Goal: Task Accomplishment & Management: Manage account settings

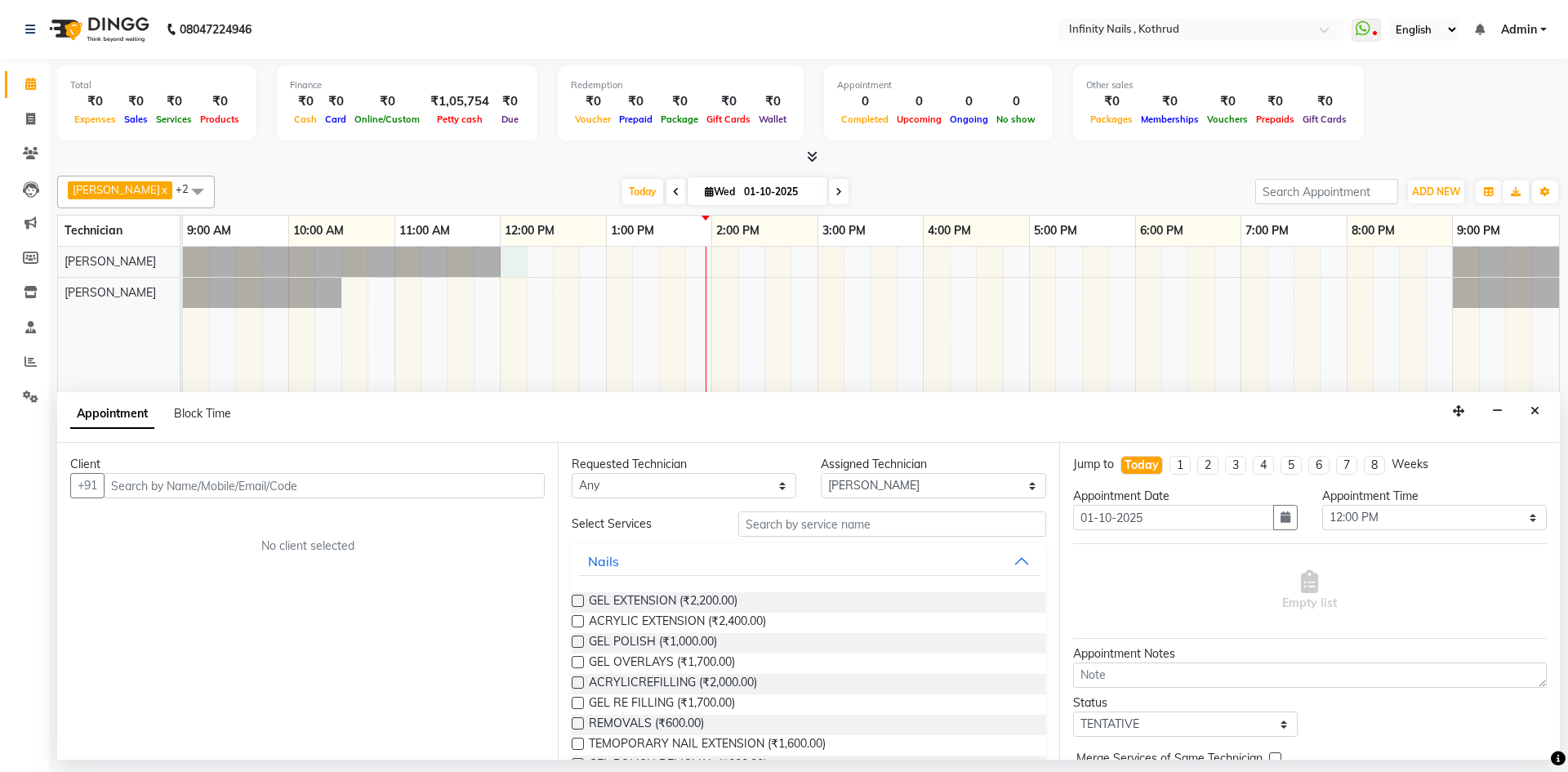
select select "51567"
select select "720"
select select "tentative"
click at [287, 485] on input "text" at bounding box center [324, 485] width 441 height 25
click at [402, 479] on input "text" at bounding box center [324, 485] width 441 height 25
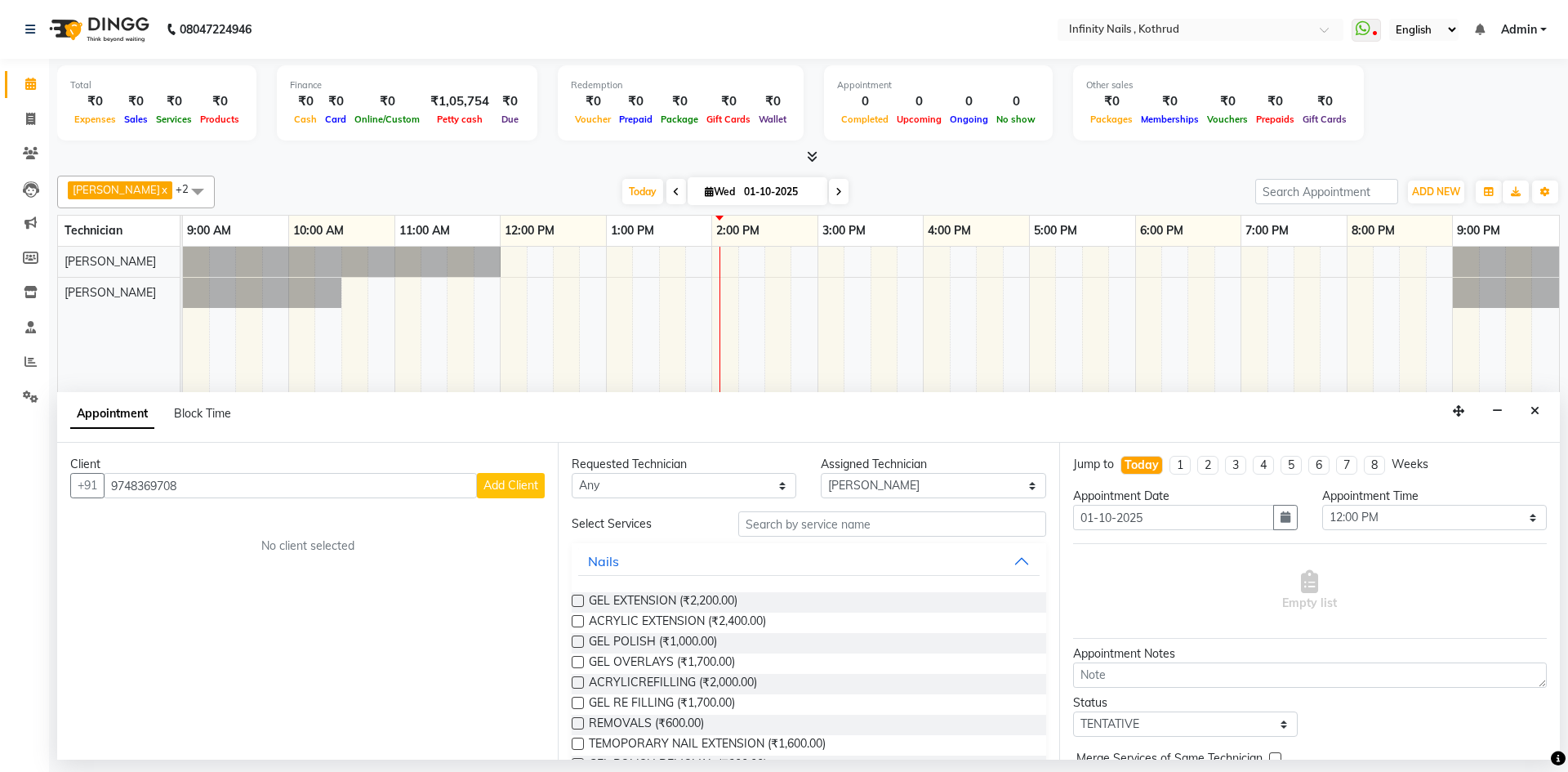
type input "9748369708"
click at [505, 478] on span "Add Client" at bounding box center [510, 485] width 54 height 15
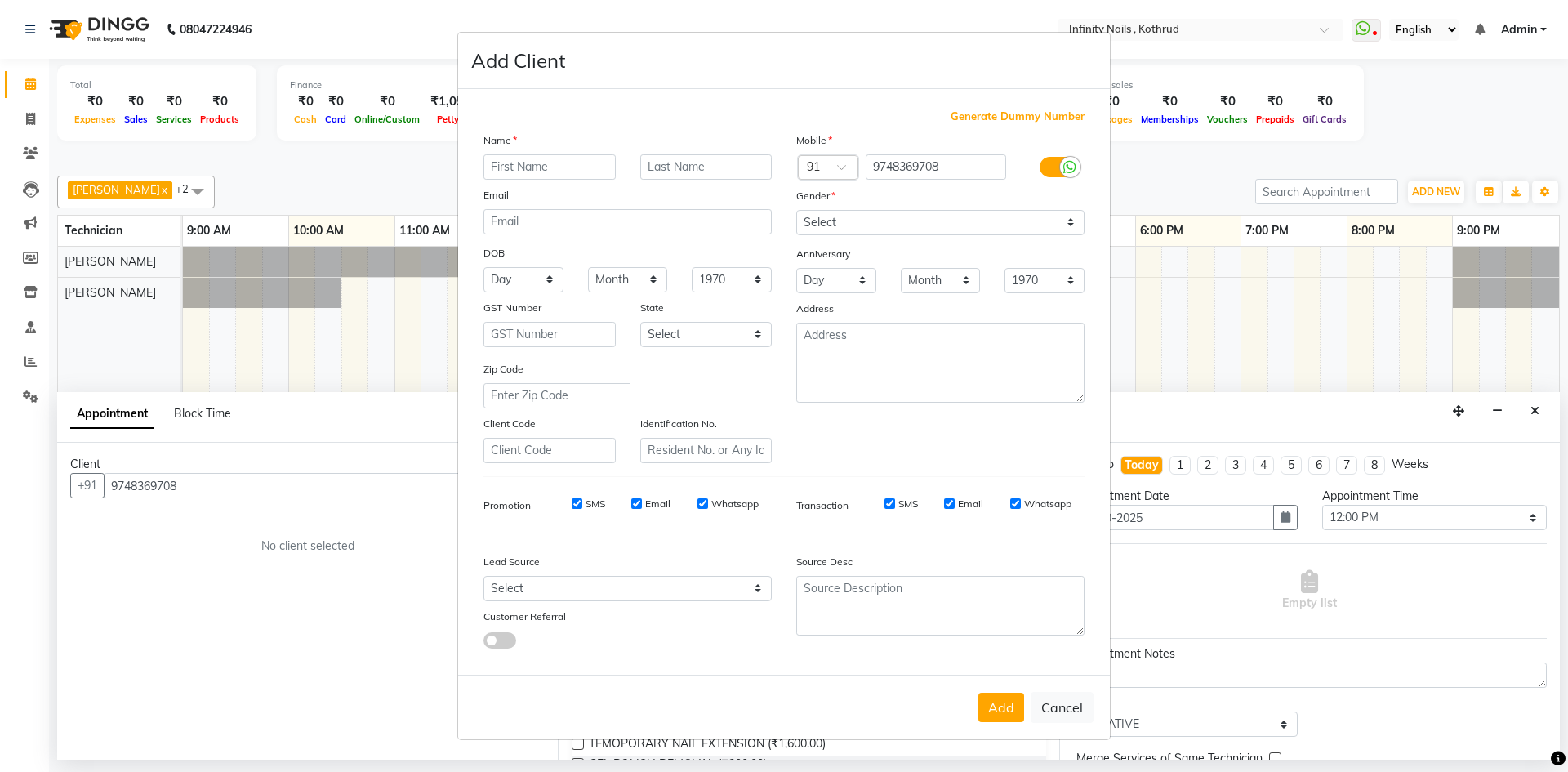
type input "c"
type input "Chique"
click at [914, 213] on select "Select [DEMOGRAPHIC_DATA] [DEMOGRAPHIC_DATA] Other Prefer Not To Say" at bounding box center [940, 222] width 288 height 25
click at [796, 210] on select "Select [DEMOGRAPHIC_DATA] [DEMOGRAPHIC_DATA] Other Prefer Not To Say" at bounding box center [940, 222] width 288 height 25
click at [895, 222] on select "Select [DEMOGRAPHIC_DATA] [DEMOGRAPHIC_DATA] Other Prefer Not To Say" at bounding box center [940, 222] width 288 height 25
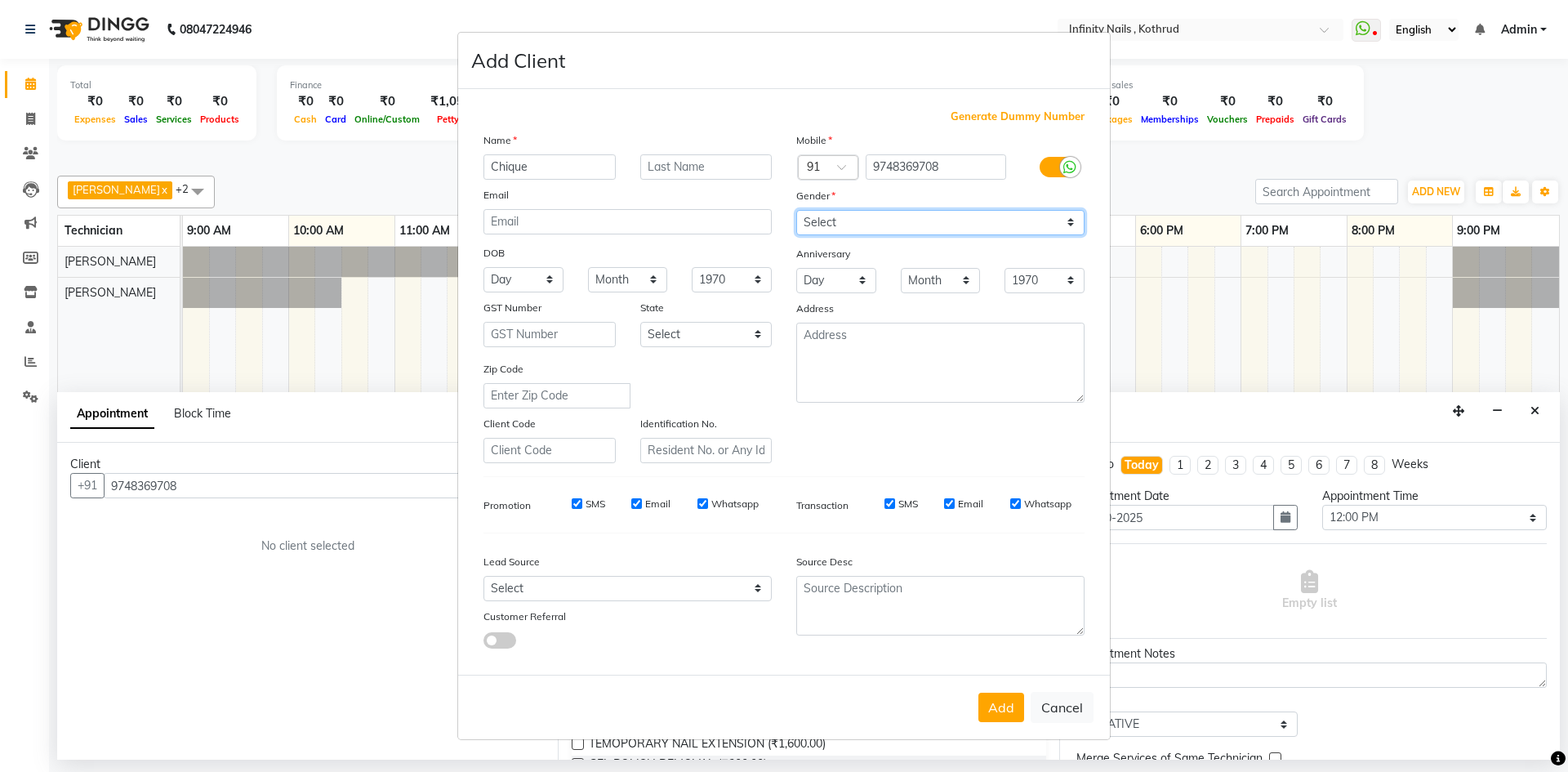
select select "[DEMOGRAPHIC_DATA]"
click at [796, 210] on select "Select [DEMOGRAPHIC_DATA] [DEMOGRAPHIC_DATA] Other Prefer Not To Say" at bounding box center [940, 222] width 288 height 25
click at [740, 328] on select "Select [GEOGRAPHIC_DATA] [GEOGRAPHIC_DATA] [GEOGRAPHIC_DATA] [GEOGRAPHIC_DATA] …" at bounding box center [707, 333] width 133 height 25
select select "22"
click at [640, 322] on select "Select [GEOGRAPHIC_DATA] [GEOGRAPHIC_DATA] [GEOGRAPHIC_DATA] [GEOGRAPHIC_DATA] …" at bounding box center [707, 333] width 133 height 25
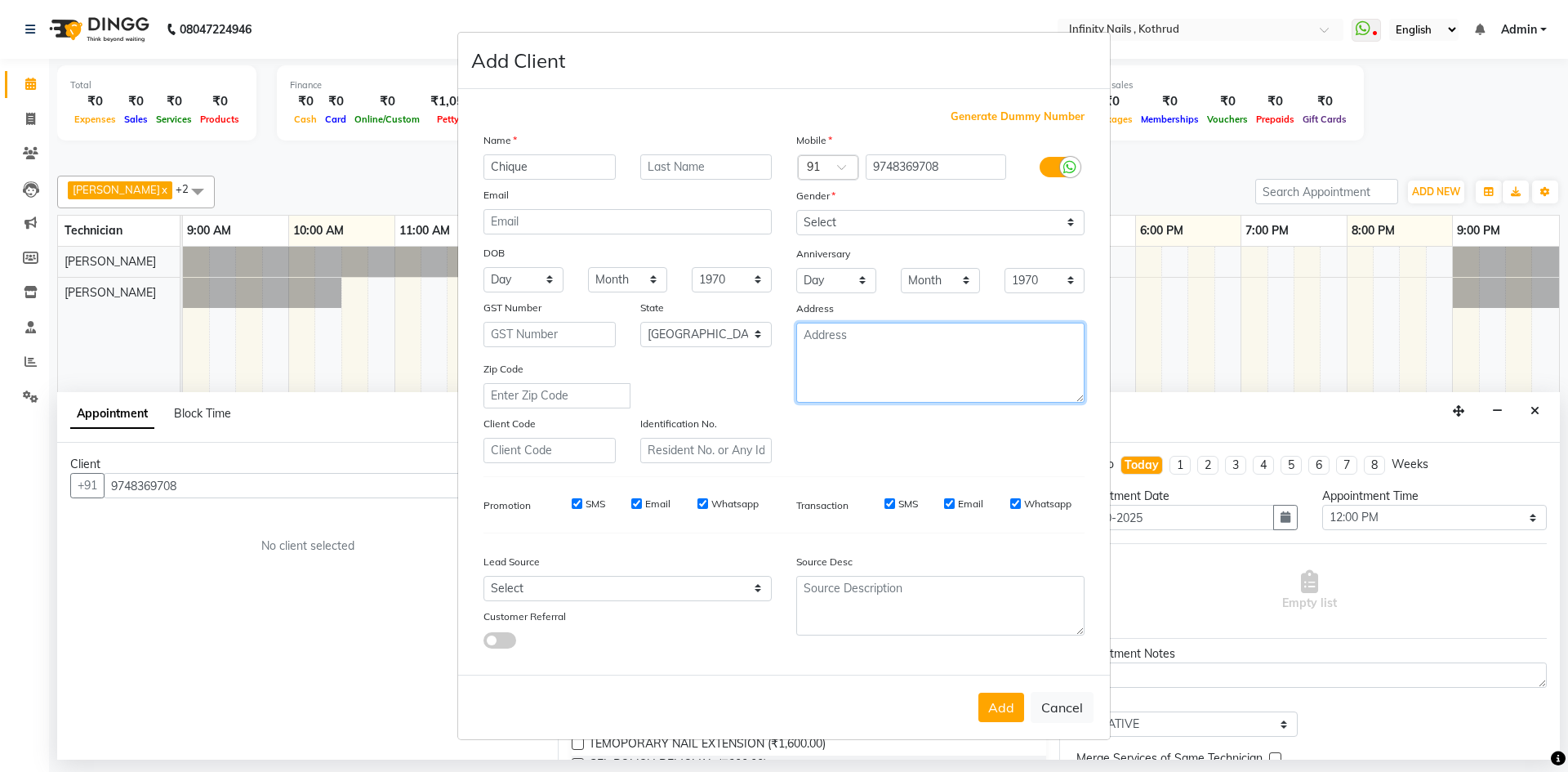
click at [819, 371] on textarea at bounding box center [940, 362] width 288 height 80
type textarea "Kothrud, [GEOGRAPHIC_DATA]"
click at [1012, 712] on button "Add" at bounding box center [1001, 708] width 46 height 29
select select
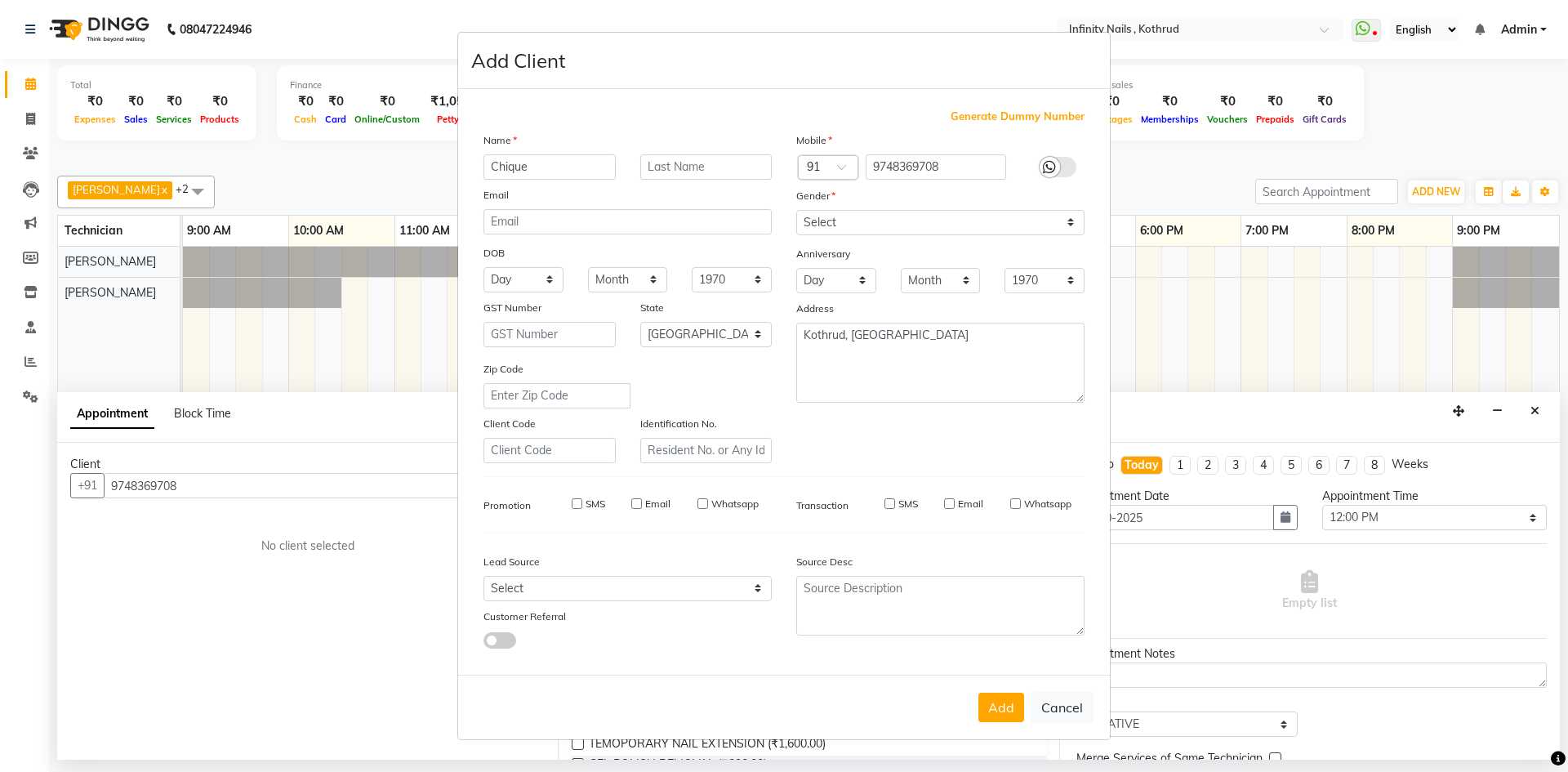
select select
select select "null"
select select
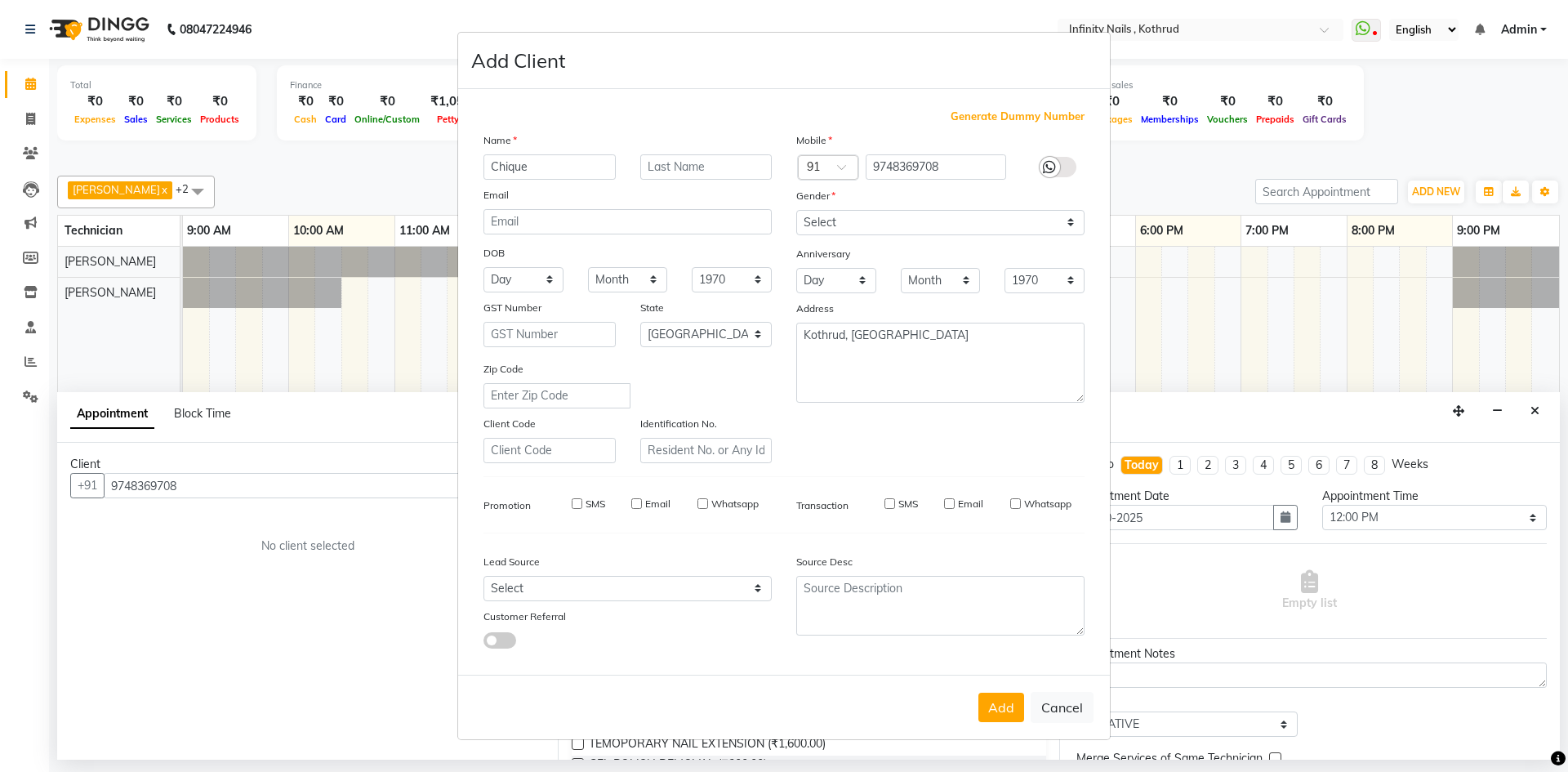
select select
checkbox input "false"
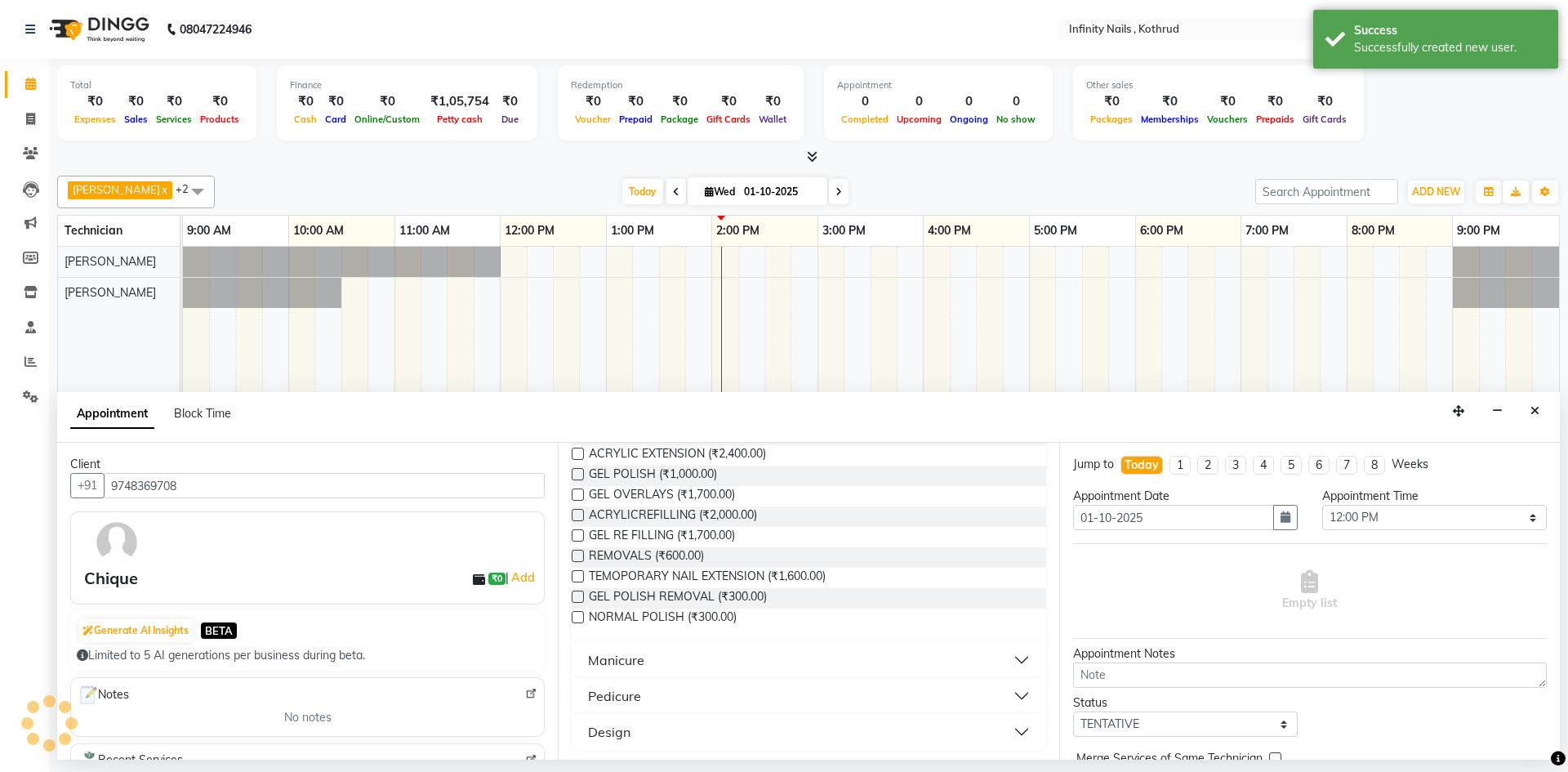
scroll to position [170, 0]
click at [1007, 694] on button "Pedicure" at bounding box center [809, 693] width 461 height 29
click at [577, 732] on label at bounding box center [578, 731] width 12 height 12
click at [577, 732] on input "checkbox" at bounding box center [578, 734] width 11 height 11
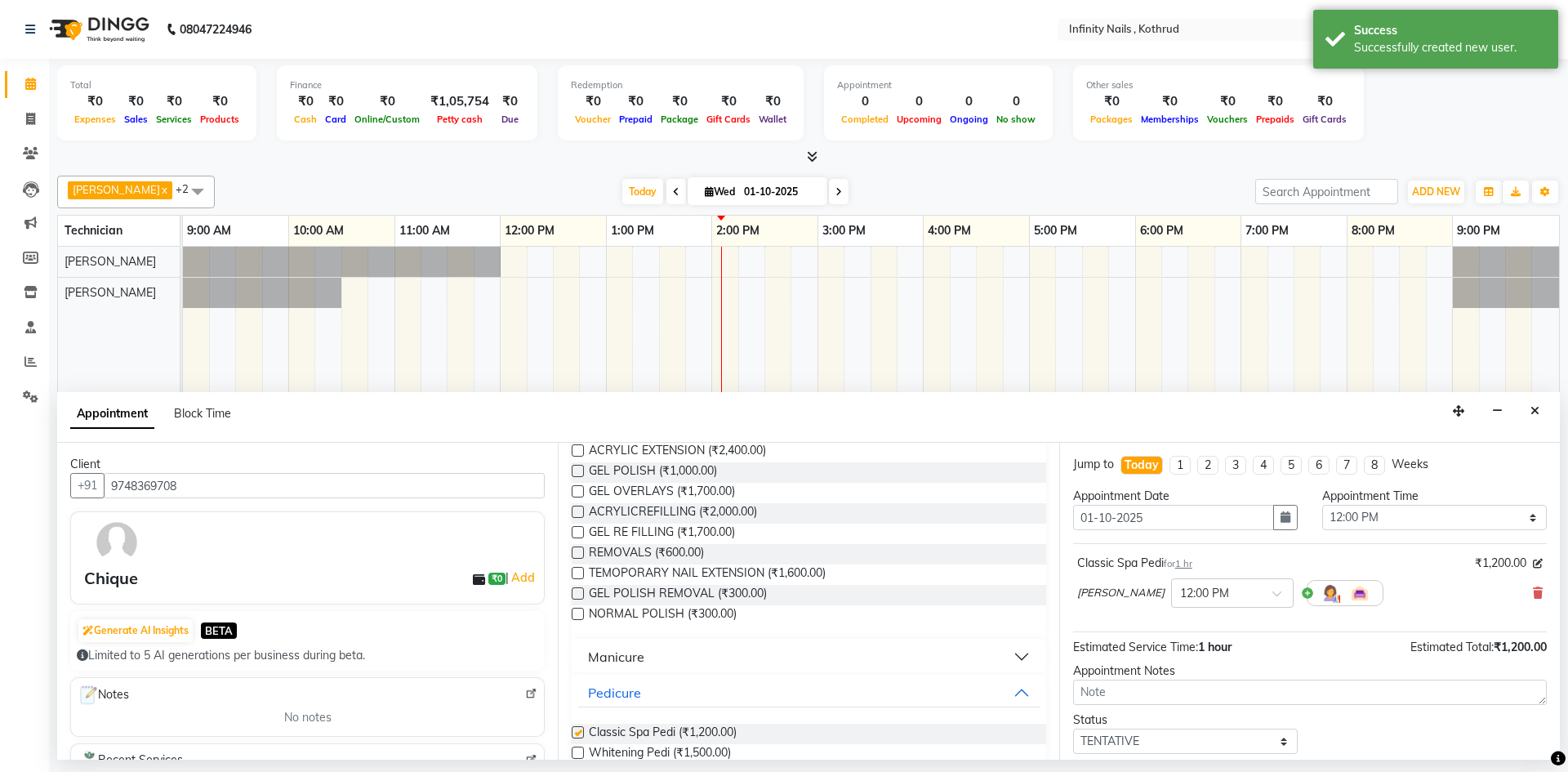
checkbox input "false"
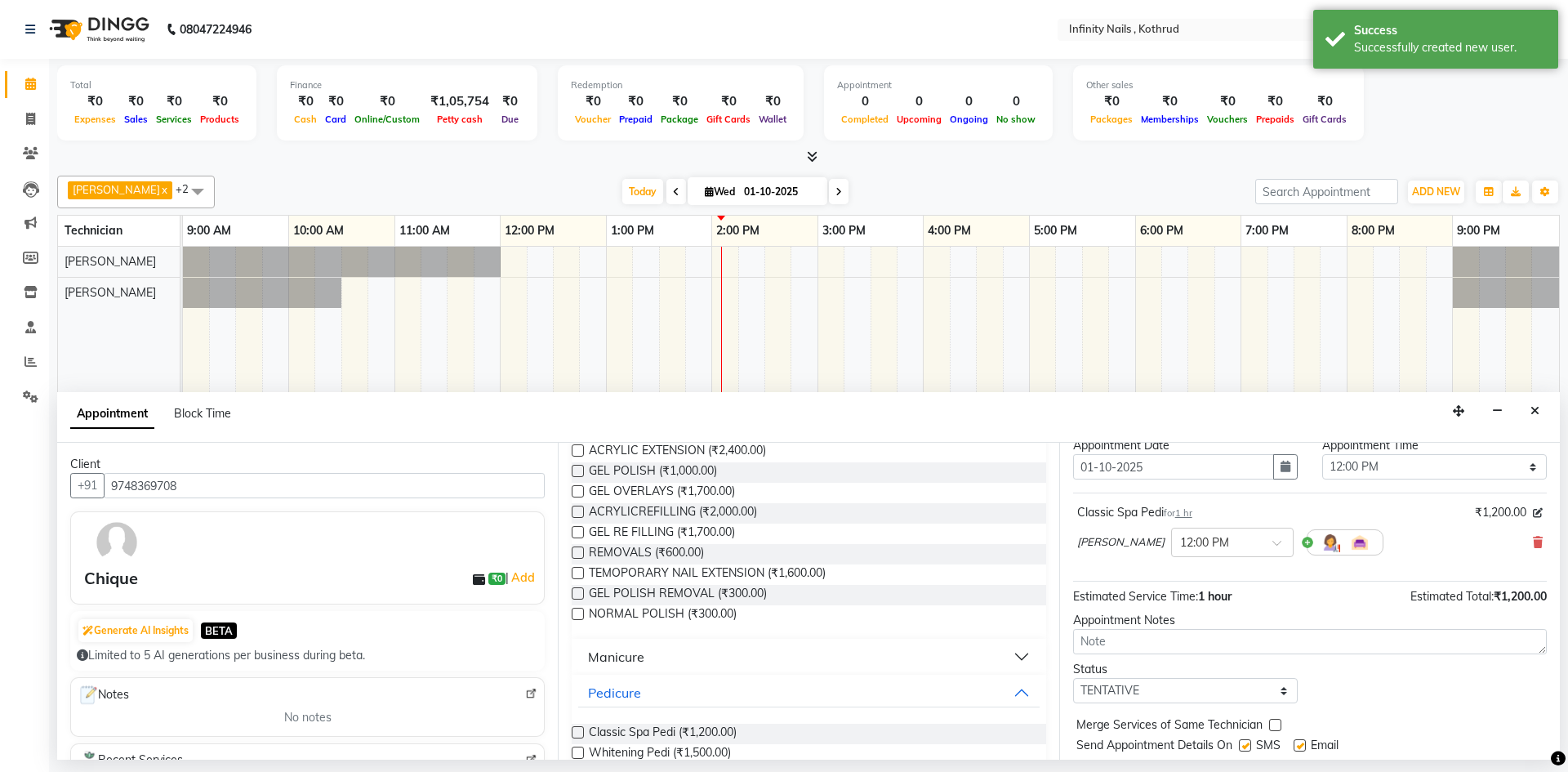
scroll to position [98, 0]
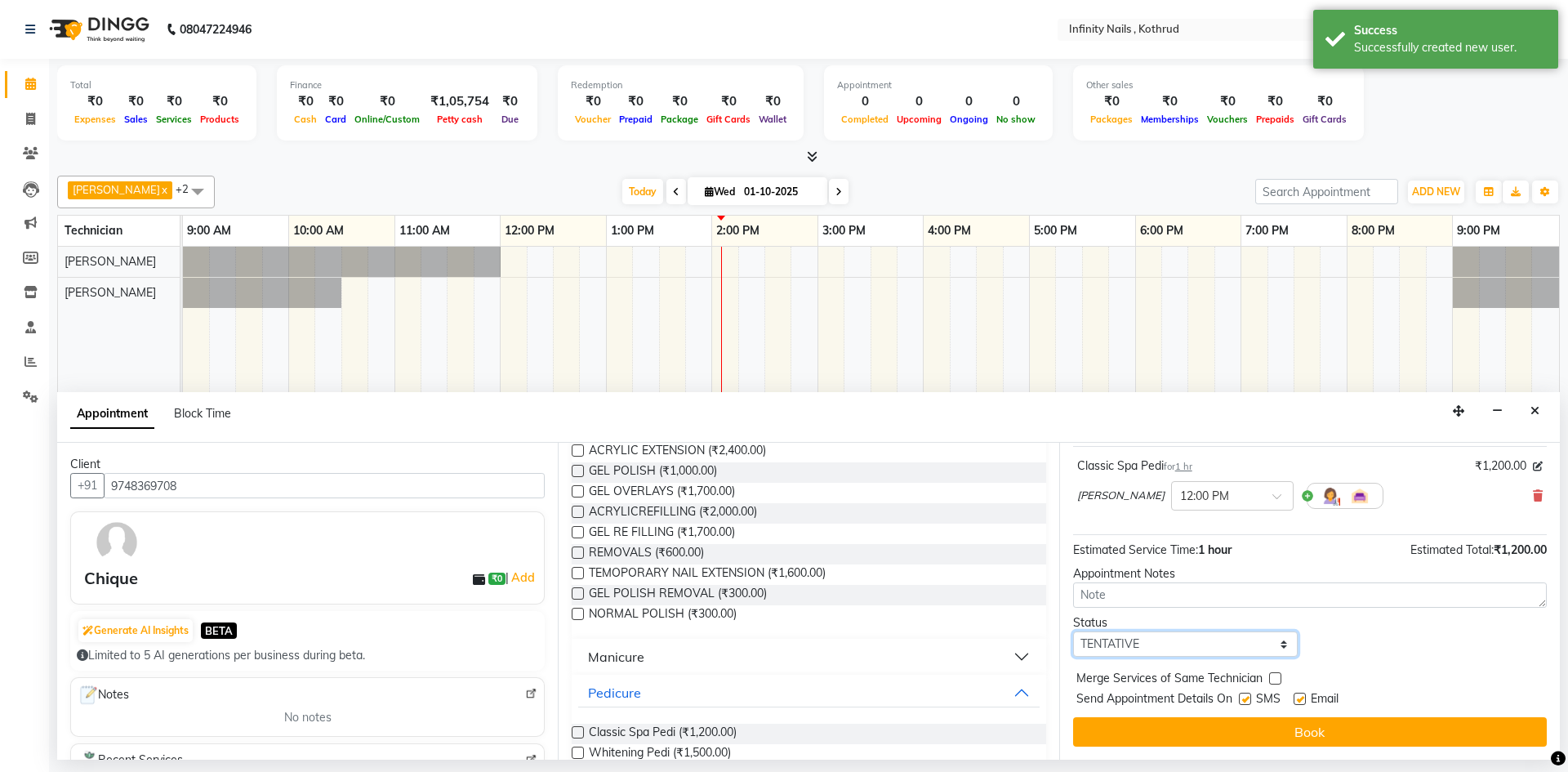
click at [1220, 644] on select "Select TENTATIVE CONFIRM CHECK-IN UPCOMING" at bounding box center [1186, 643] width 225 height 25
select select "confirm booking"
click at [1073, 631] on select "Select TENTATIVE CONFIRM CHECK-IN UPCOMING" at bounding box center [1186, 643] width 225 height 25
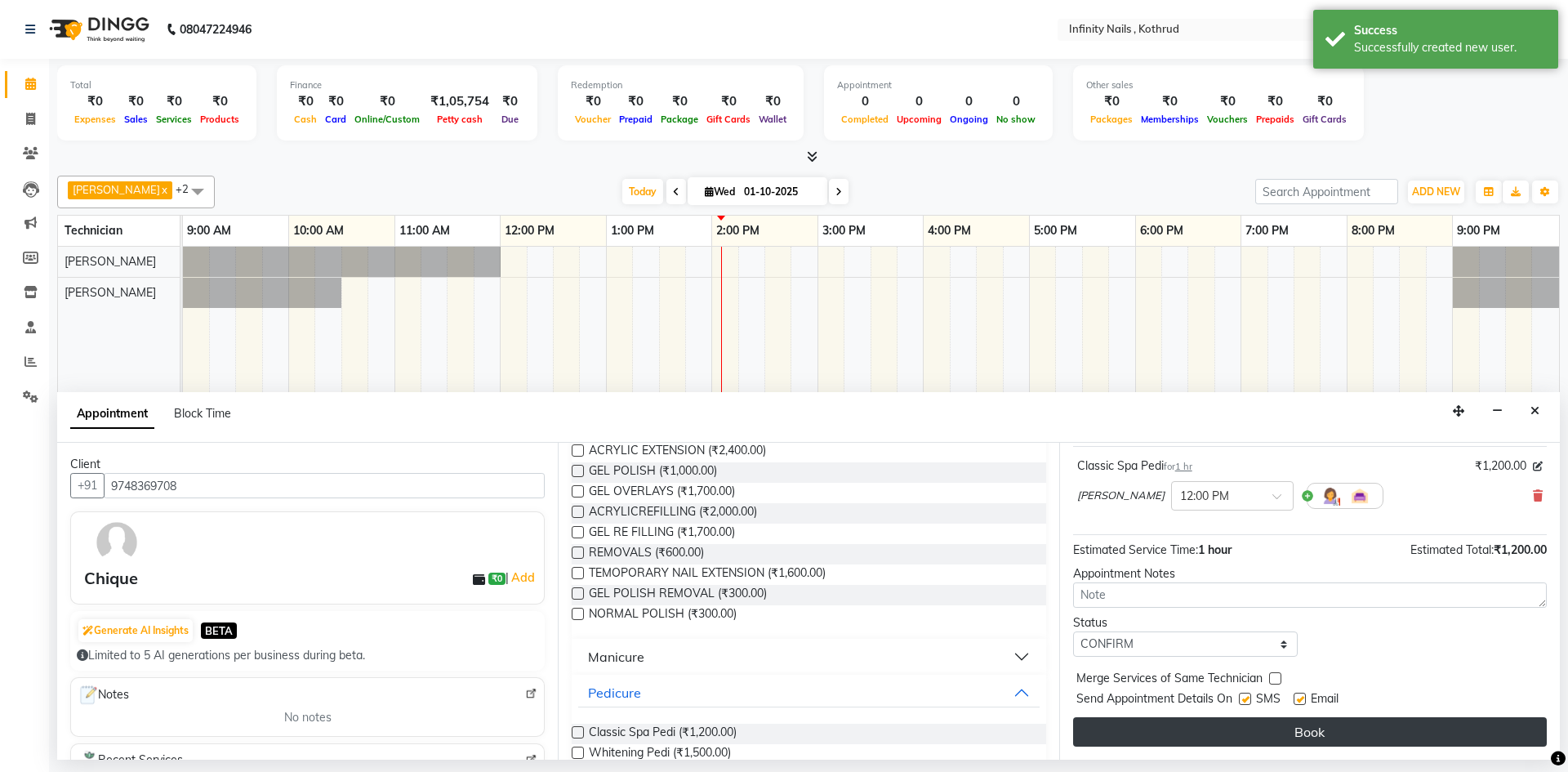
click at [1232, 731] on button "Book" at bounding box center [1310, 731] width 474 height 29
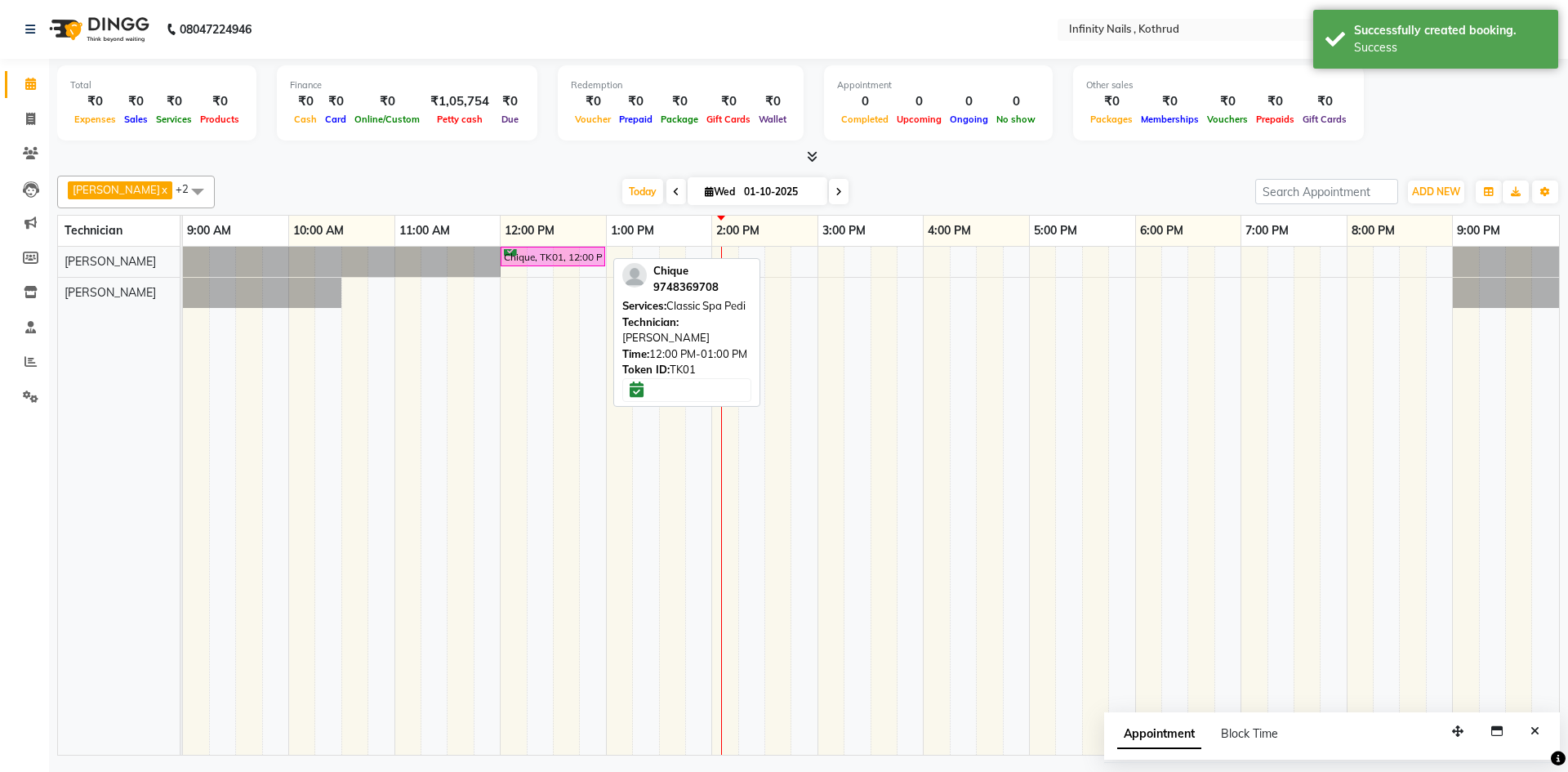
click at [559, 262] on div "Chique, TK01, 12:00 PM-01:00 PM, Classic Spa Pedi" at bounding box center [553, 256] width 101 height 16
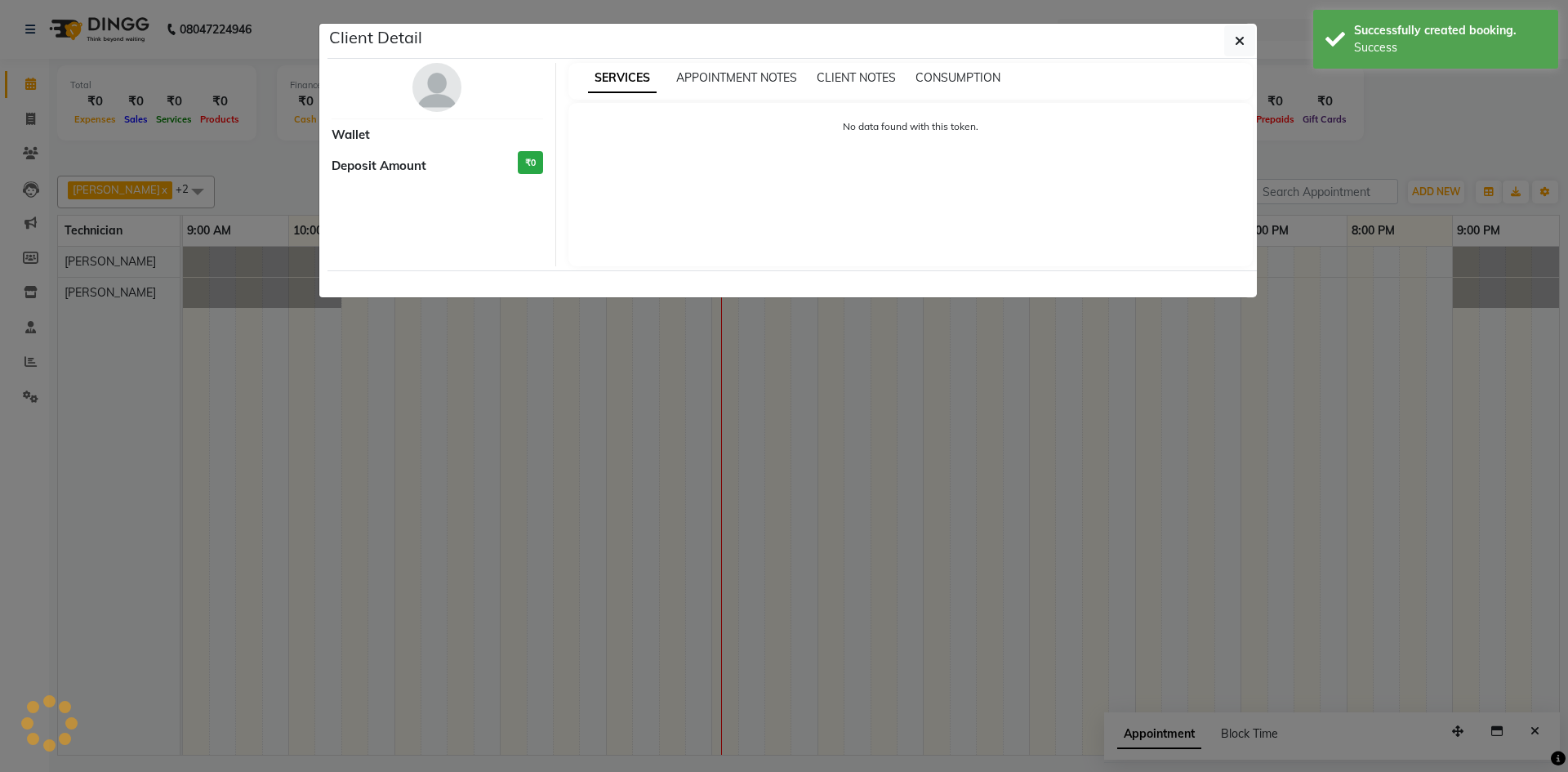
select select "6"
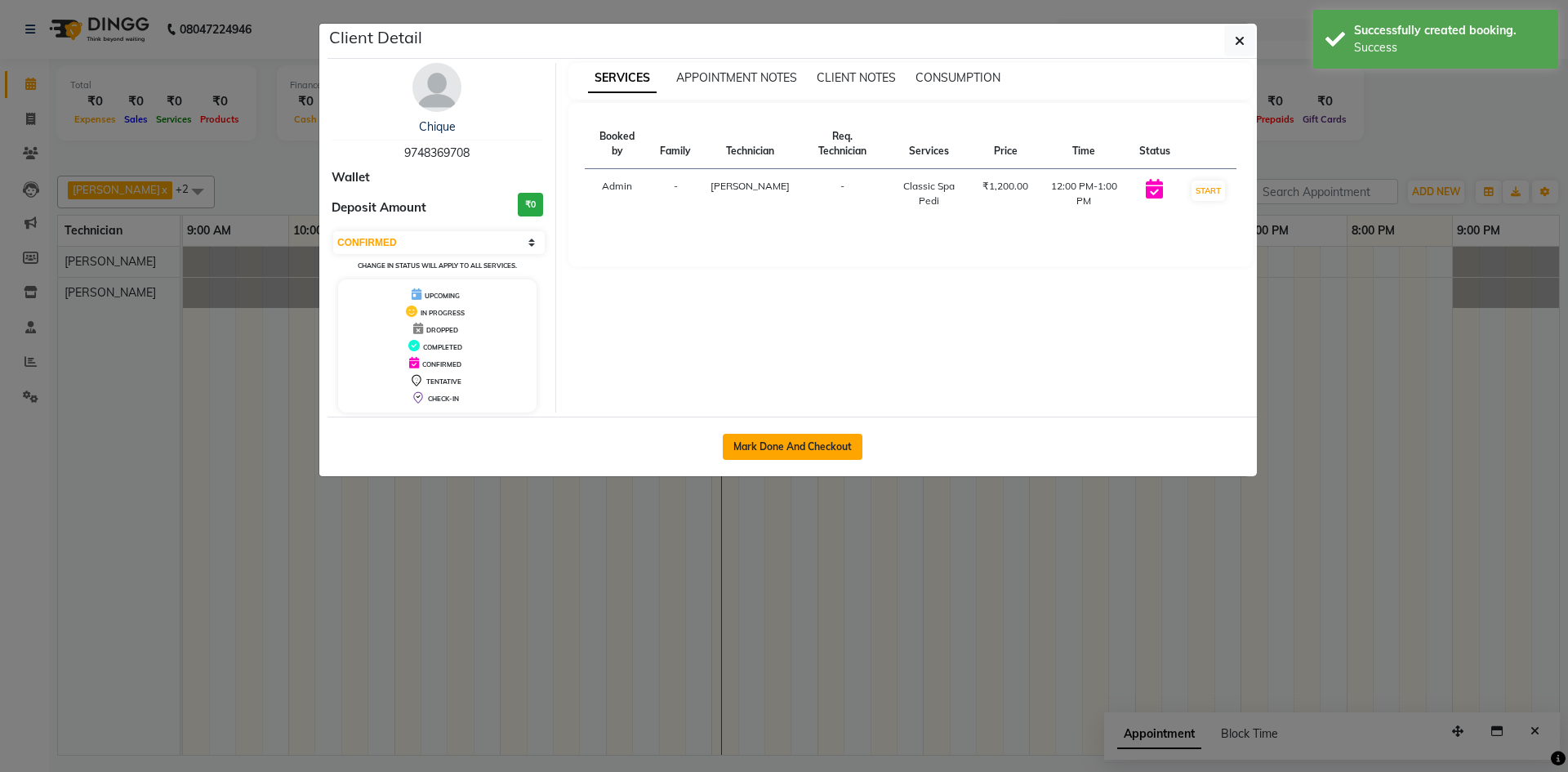
click at [824, 448] on button "Mark Done And Checkout" at bounding box center [793, 447] width 140 height 26
select select "6640"
select select "service"
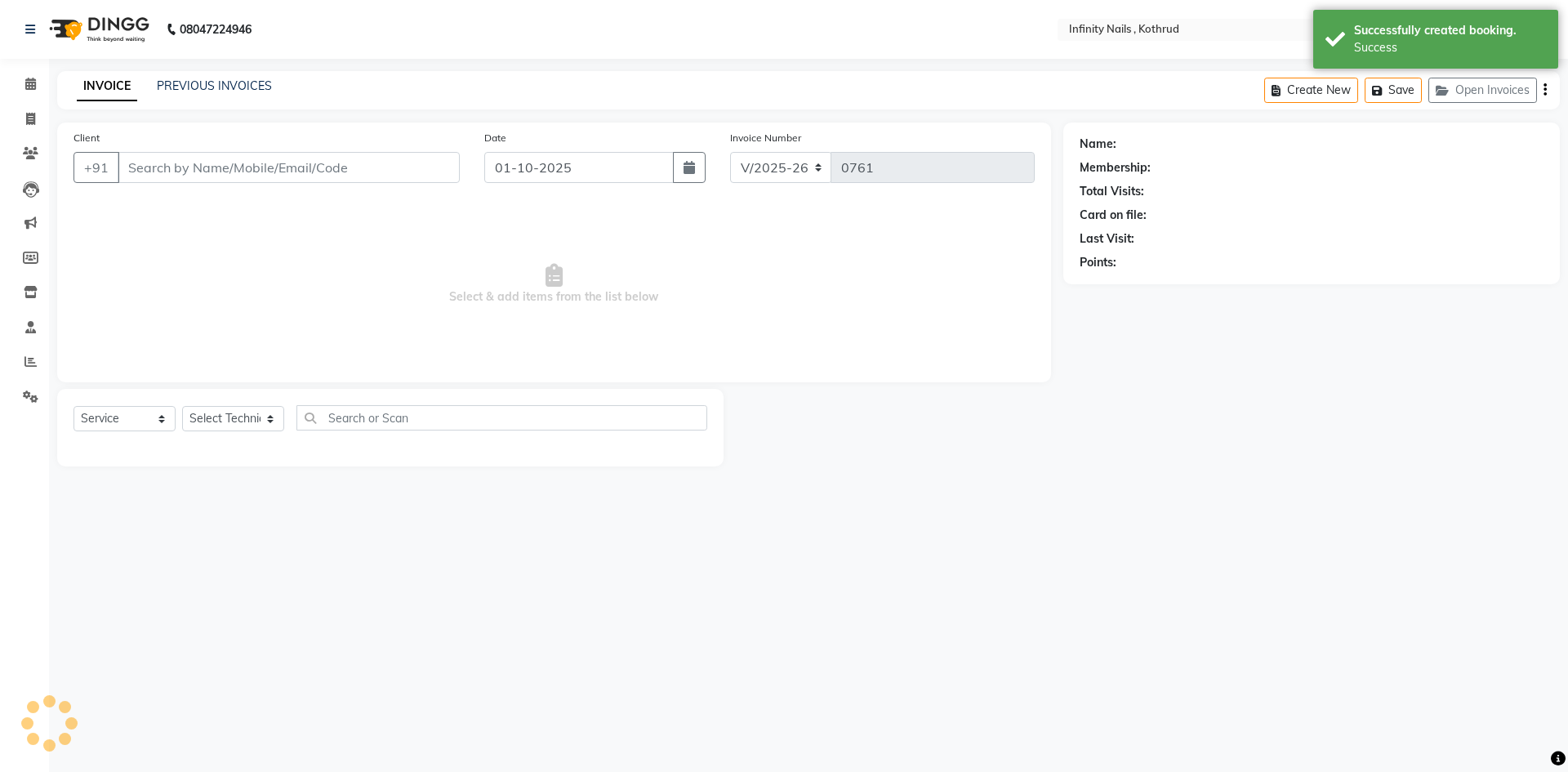
type input "9748369708"
select select "51567"
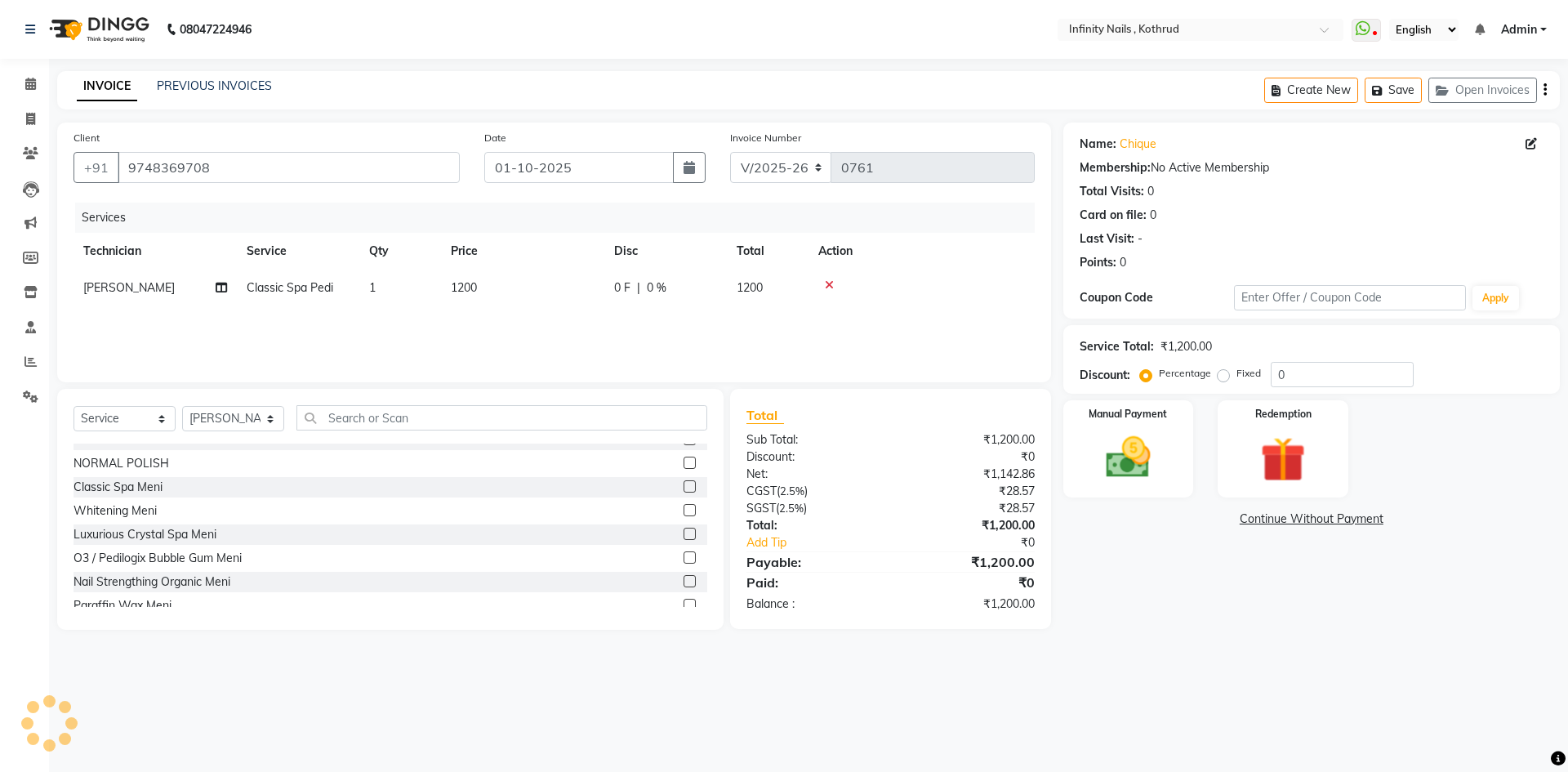
scroll to position [184, 0]
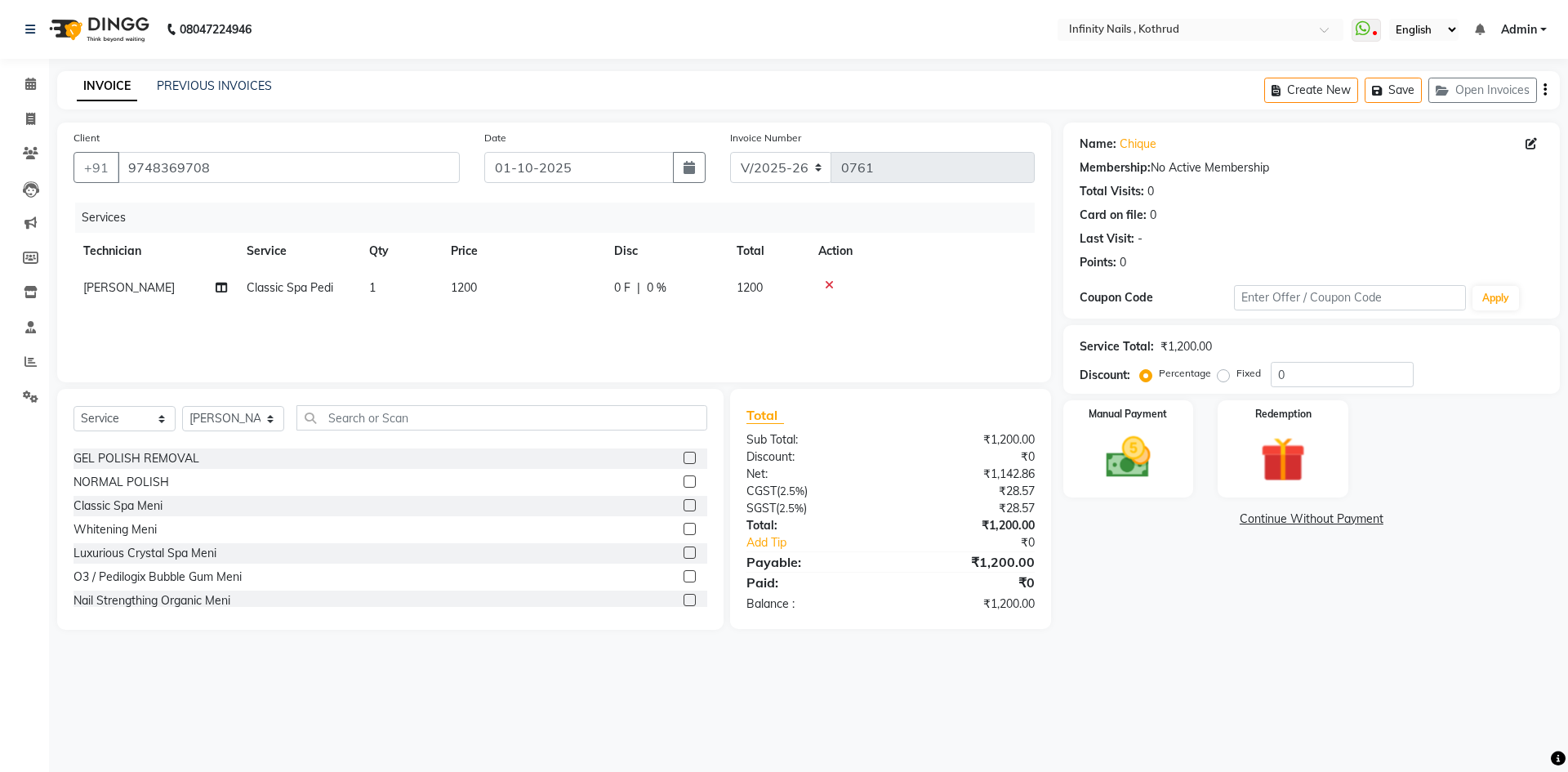
click at [684, 505] on label at bounding box center [689, 505] width 12 height 12
click at [684, 505] on input "checkbox" at bounding box center [689, 507] width 11 height 11
checkbox input "false"
click at [654, 283] on span "0 %" at bounding box center [656, 287] width 19 height 18
select select "51567"
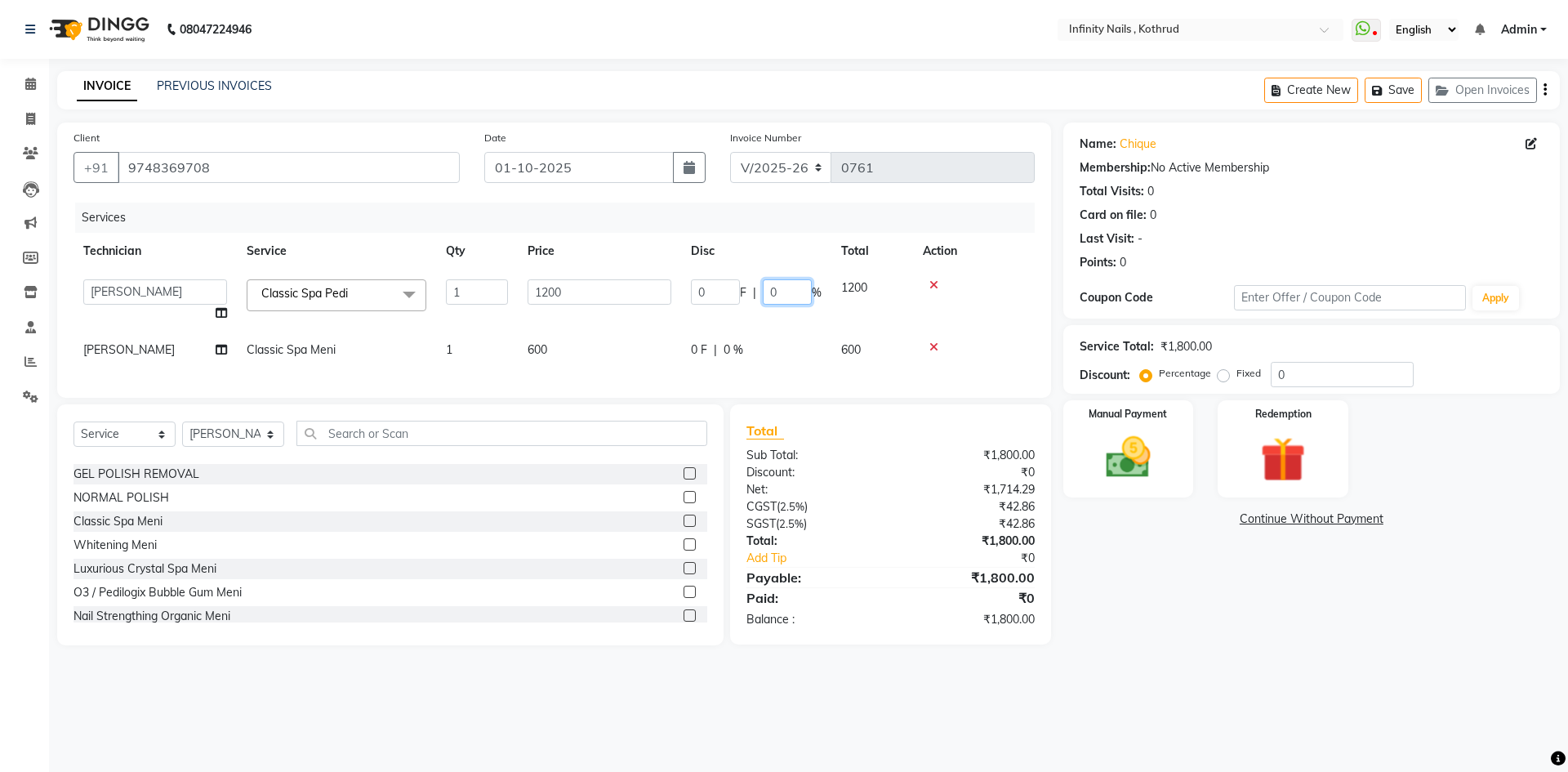
click at [796, 286] on input "0" at bounding box center [787, 291] width 49 height 25
type input "40"
click at [794, 331] on tbody "[PERSON_NAME] [PERSON_NAME] Classic Spa Pedi x GEL EXTENSION ACRYLIC EXTENSION …" at bounding box center [555, 319] width 962 height 99
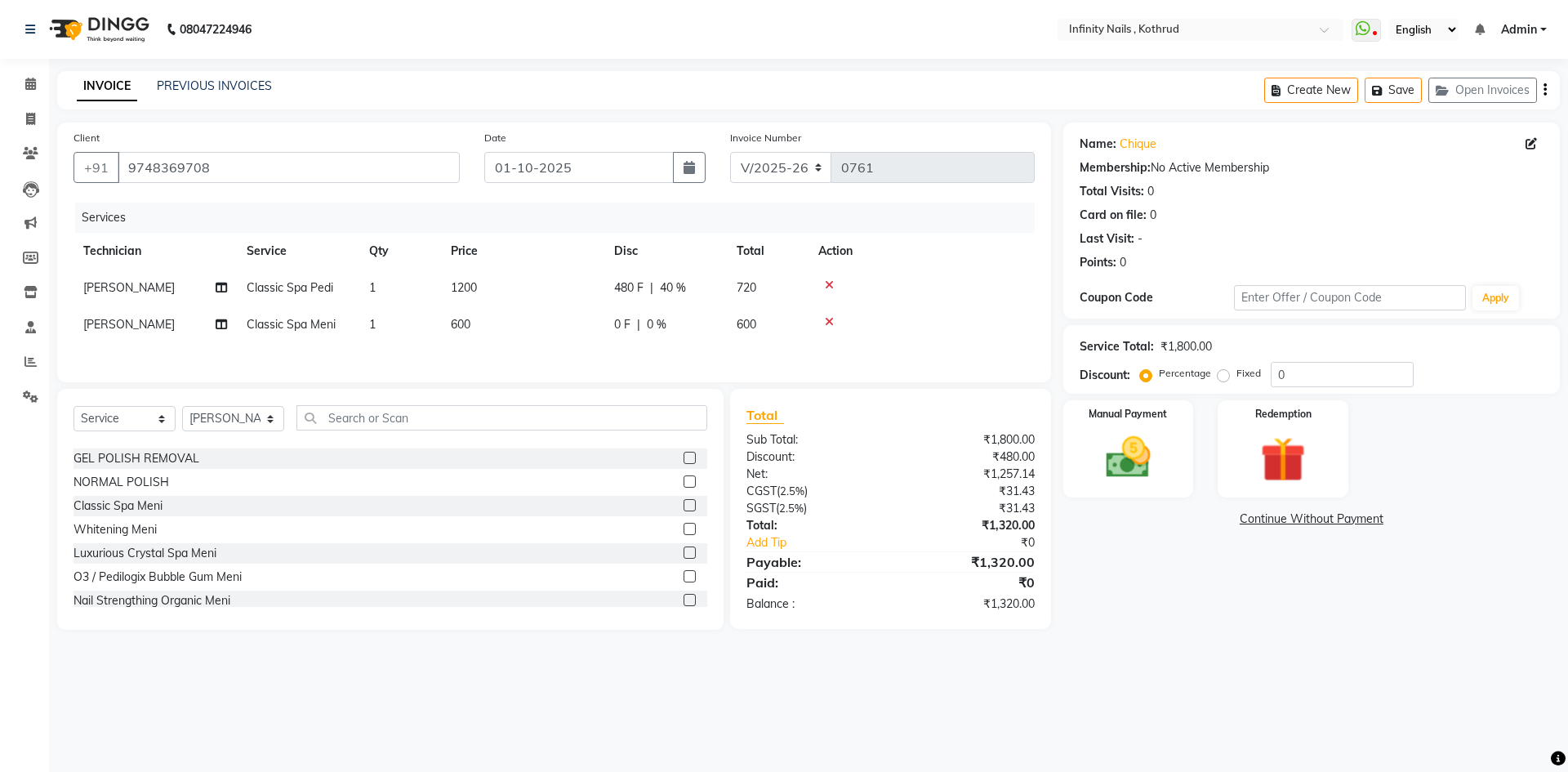
click at [684, 285] on span "40 %" at bounding box center [673, 287] width 26 height 18
select select "51567"
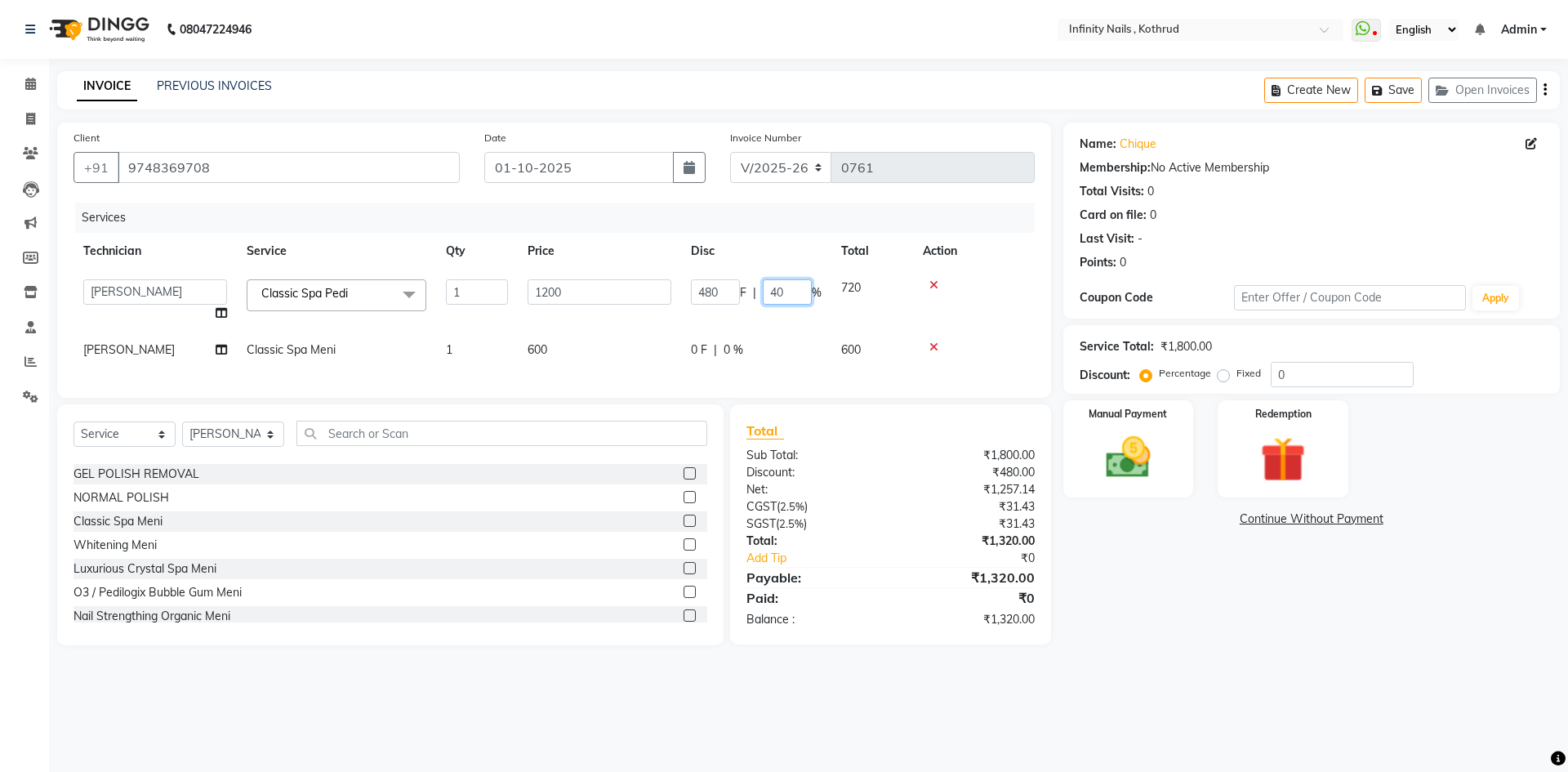
click at [783, 287] on input "40" at bounding box center [787, 291] width 49 height 25
drag, startPoint x: 783, startPoint y: 287, endPoint x: 771, endPoint y: 288, distance: 12.0
click at [771, 288] on input "40" at bounding box center [787, 291] width 49 height 25
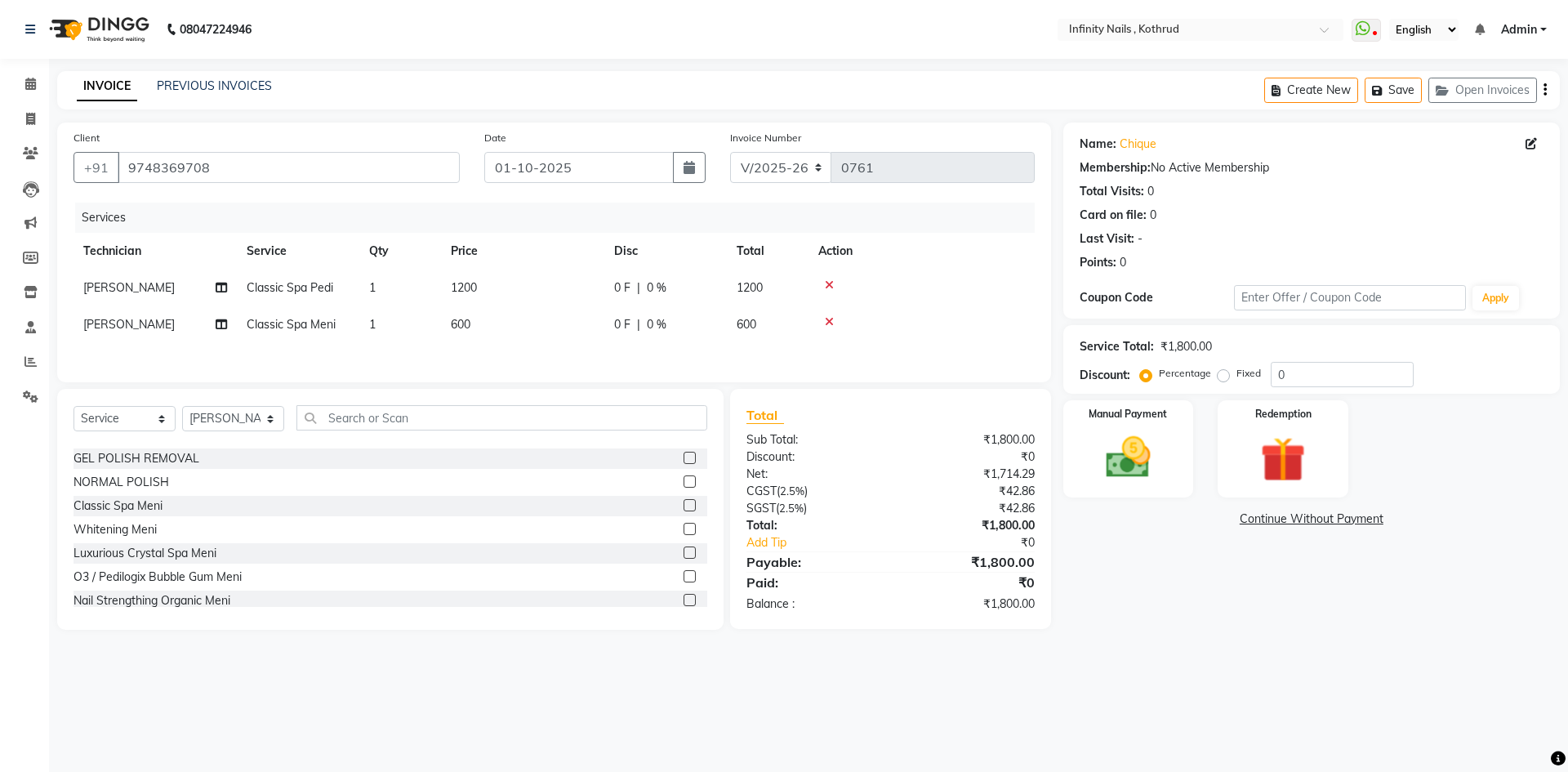
click at [668, 313] on tbody "[PERSON_NAME] Classic Spa Pedi 1 1200 0 F | 0 % 1200 [PERSON_NAME] Classic Spa …" at bounding box center [555, 307] width 962 height 74
click at [494, 284] on td "1200" at bounding box center [522, 288] width 163 height 37
select select "51567"
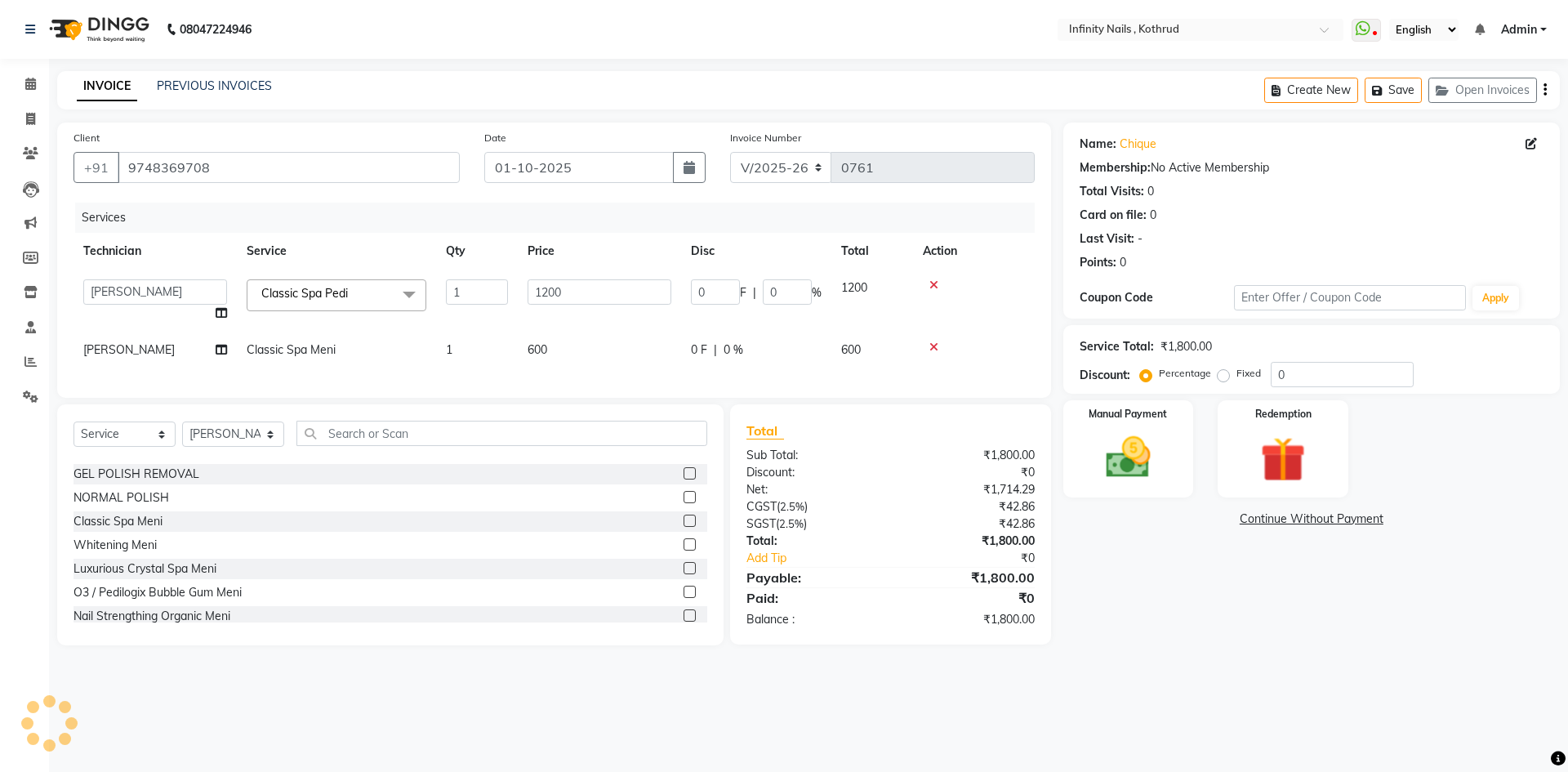
click at [999, 314] on td at bounding box center [974, 300] width 122 height 62
click at [991, 94] on div "INVOICE PREVIOUS INVOICES Create New Save Open Invoices" at bounding box center [808, 90] width 1503 height 39
click at [581, 347] on td "600" at bounding box center [599, 350] width 163 height 37
select select "51567"
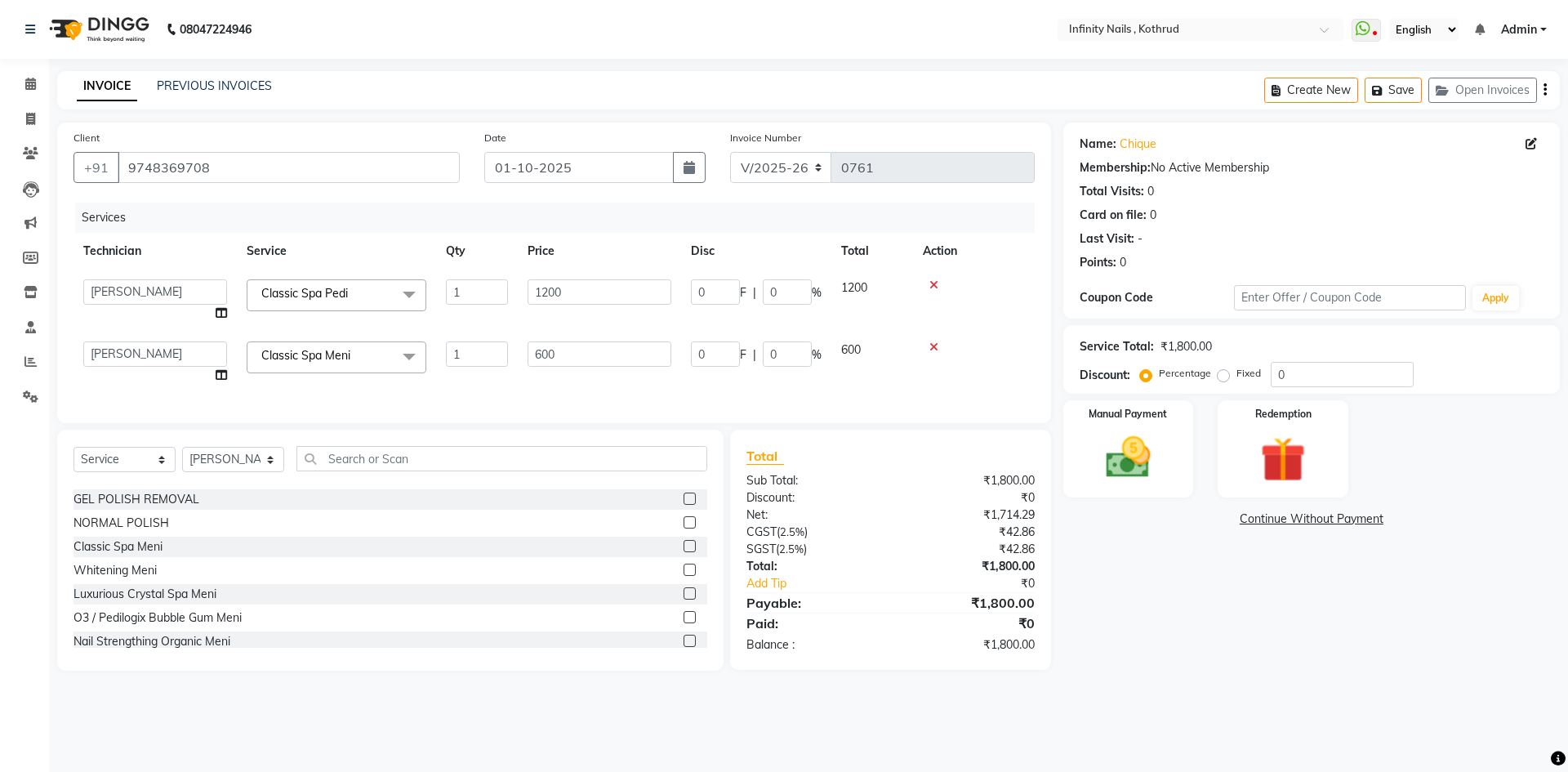
click at [863, 286] on span "1200" at bounding box center [854, 287] width 26 height 15
click at [711, 294] on input "0" at bounding box center [715, 291] width 49 height 25
type input "1"
type input "200"
click at [713, 320] on tbody "[PERSON_NAME] [PERSON_NAME] Classic Spa Pedi x GEL EXTENSION ACRYLIC EXTENSION …" at bounding box center [555, 332] width 962 height 124
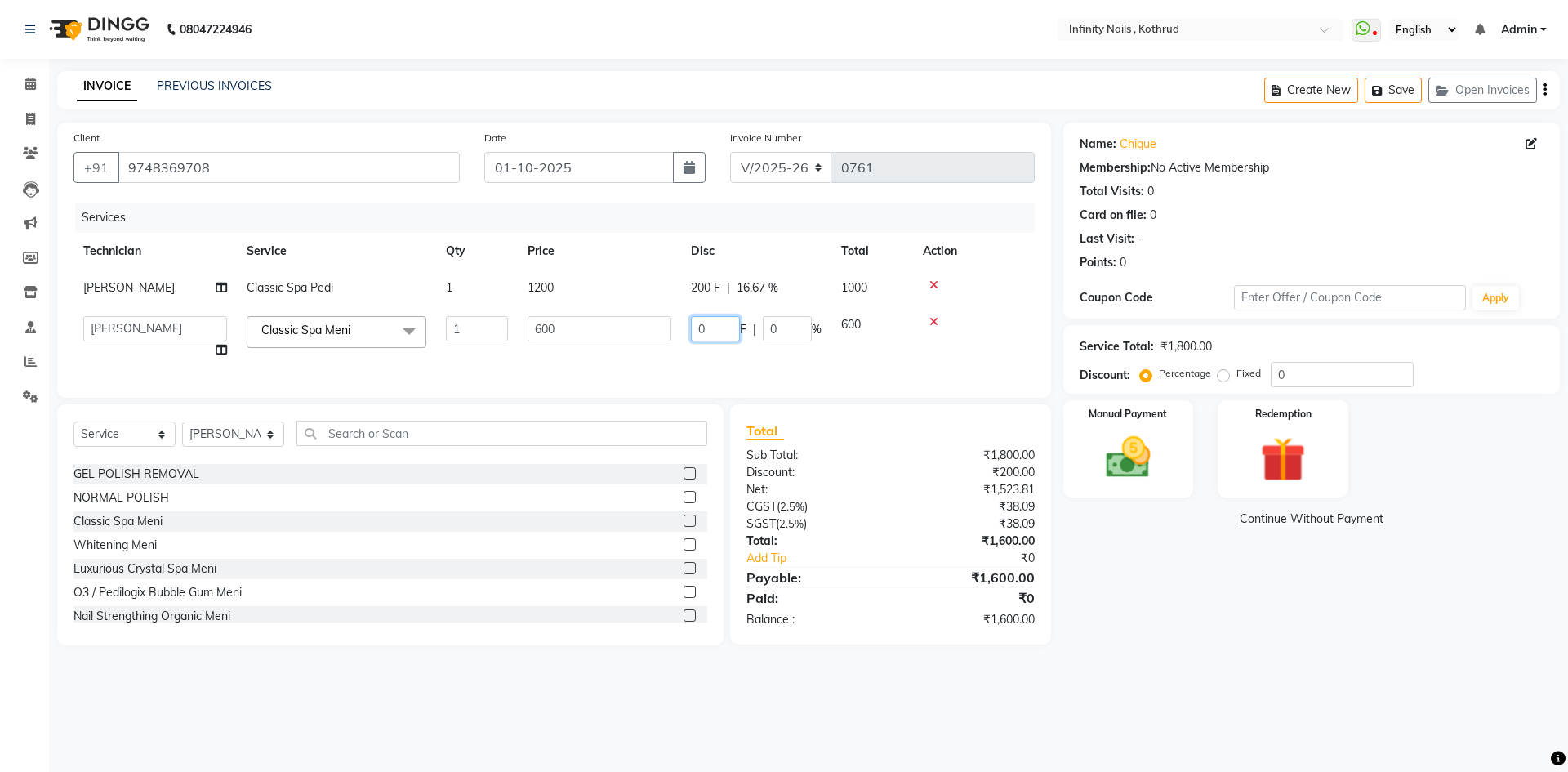
click at [727, 328] on input "0" at bounding box center [715, 328] width 49 height 25
type input "200"
click at [790, 348] on div "Services Technician Service Qty Price Disc Total Action [PERSON_NAME] Classic S…" at bounding box center [555, 292] width 962 height 179
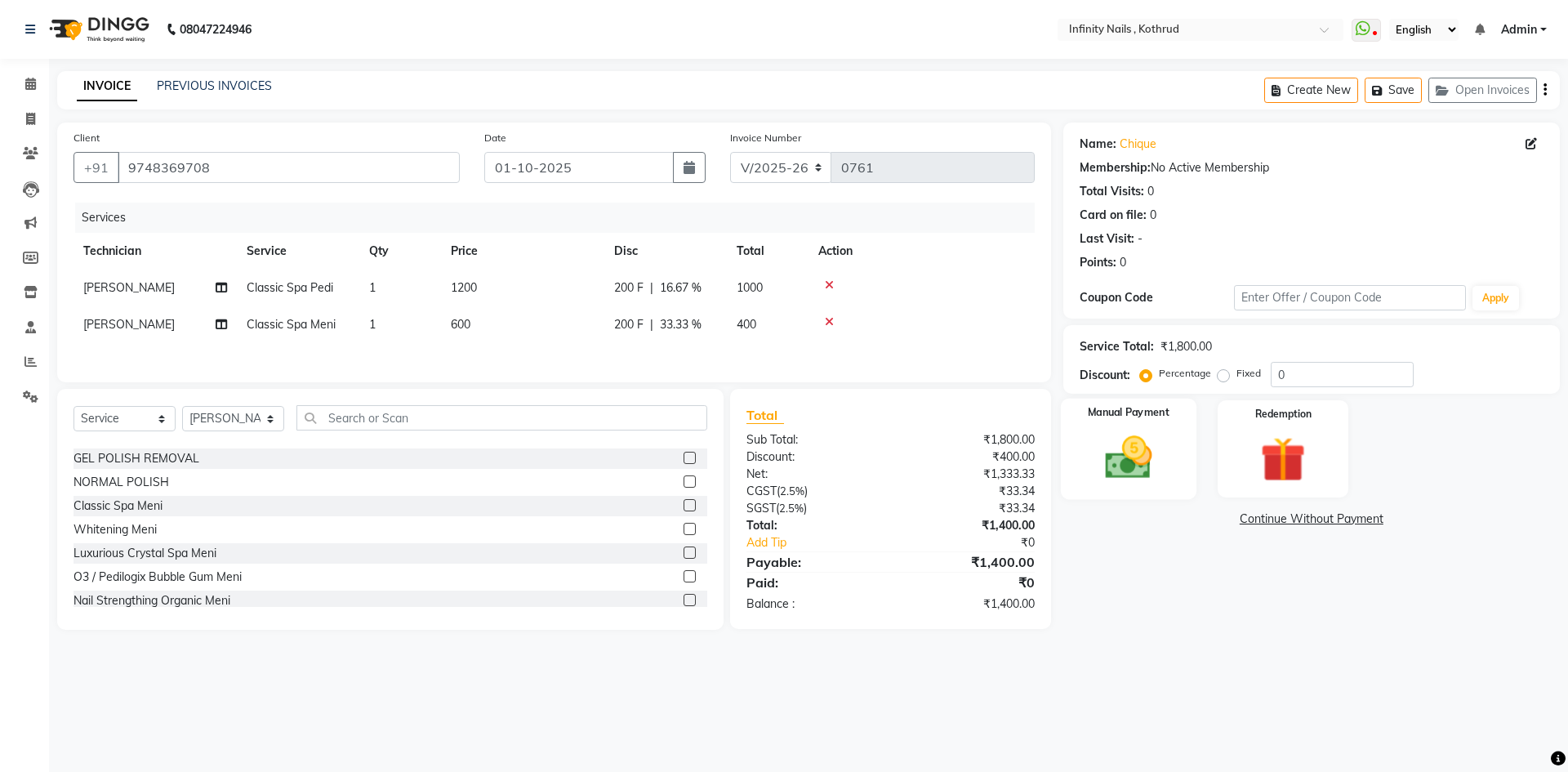
click at [1121, 478] on img at bounding box center [1129, 457] width 76 height 54
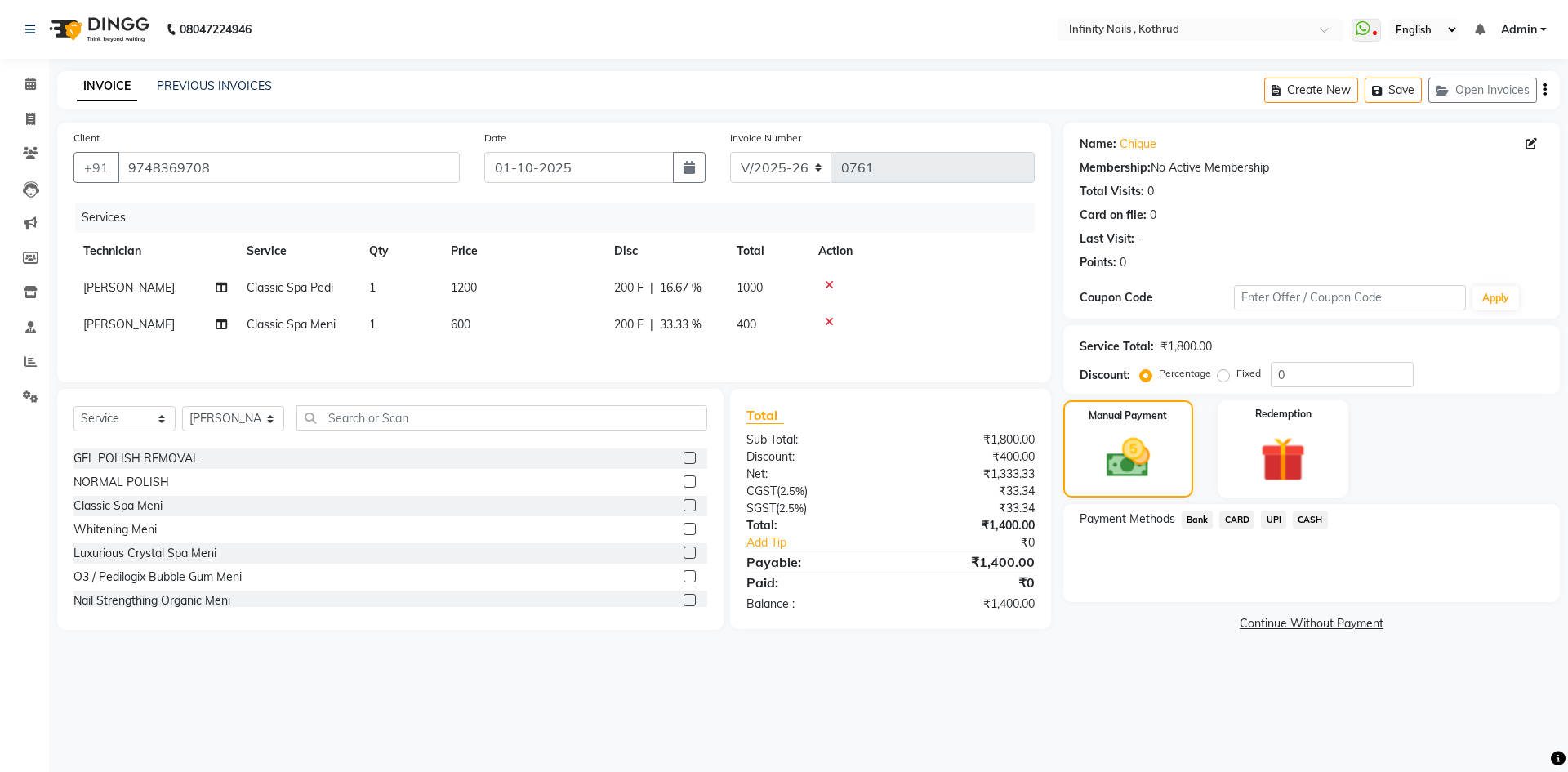
click at [1314, 516] on span "CASH" at bounding box center [1311, 520] width 35 height 18
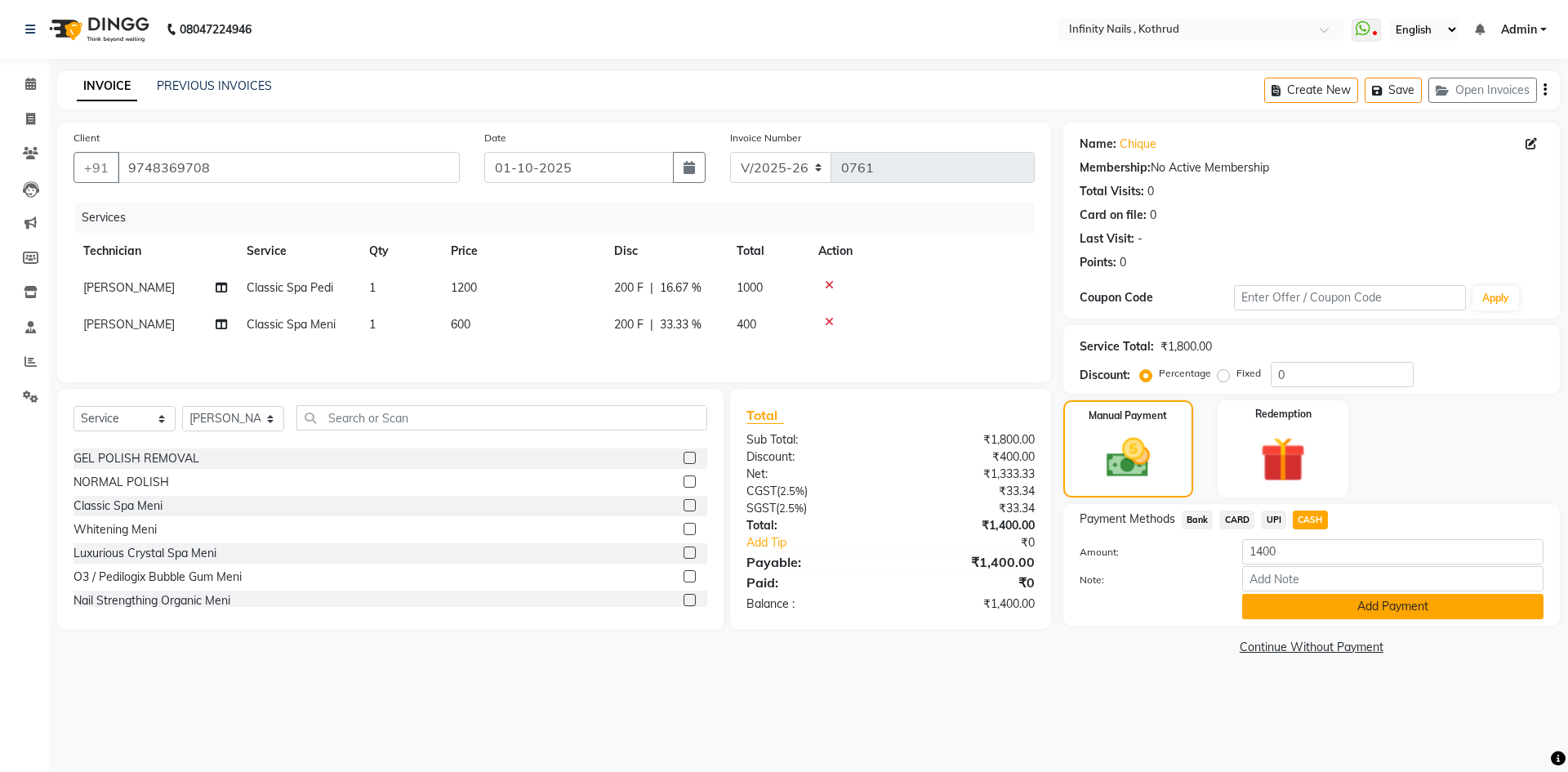
click at [1321, 606] on button "Add Payment" at bounding box center [1393, 606] width 301 height 25
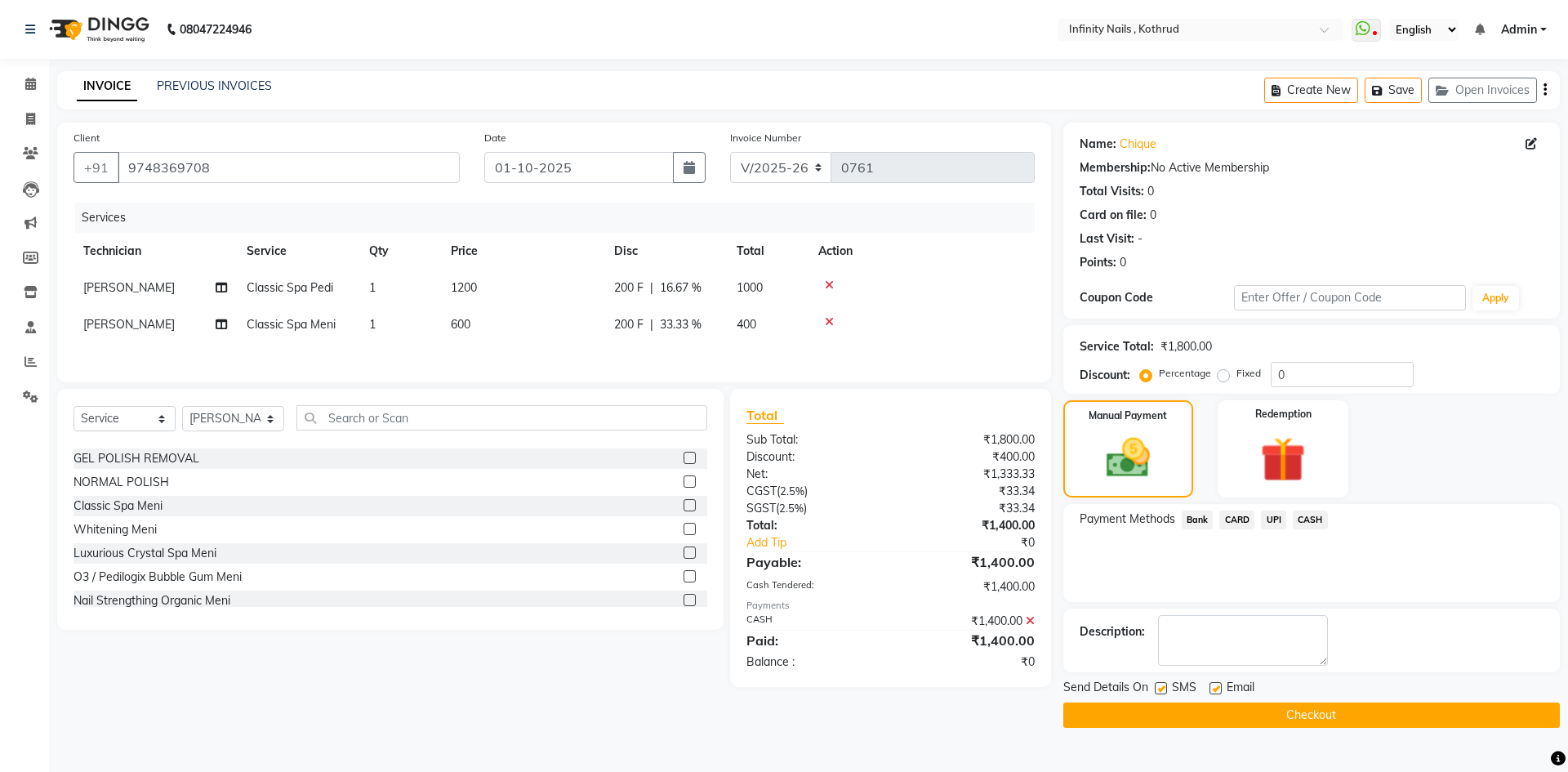
click at [1324, 713] on button "Checkout" at bounding box center [1311, 715] width 497 height 25
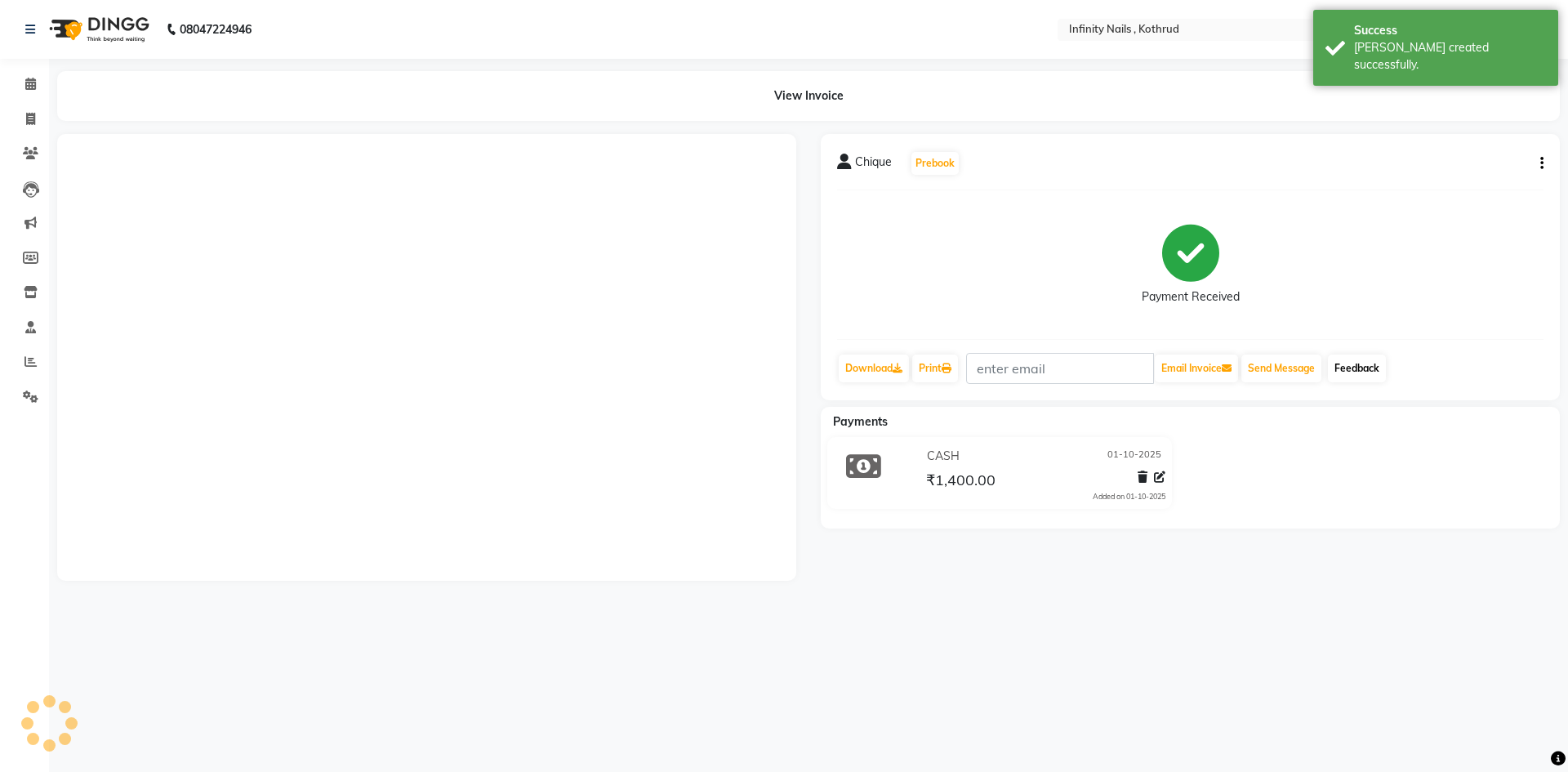
click at [1369, 365] on link "Feedback" at bounding box center [1357, 368] width 58 height 28
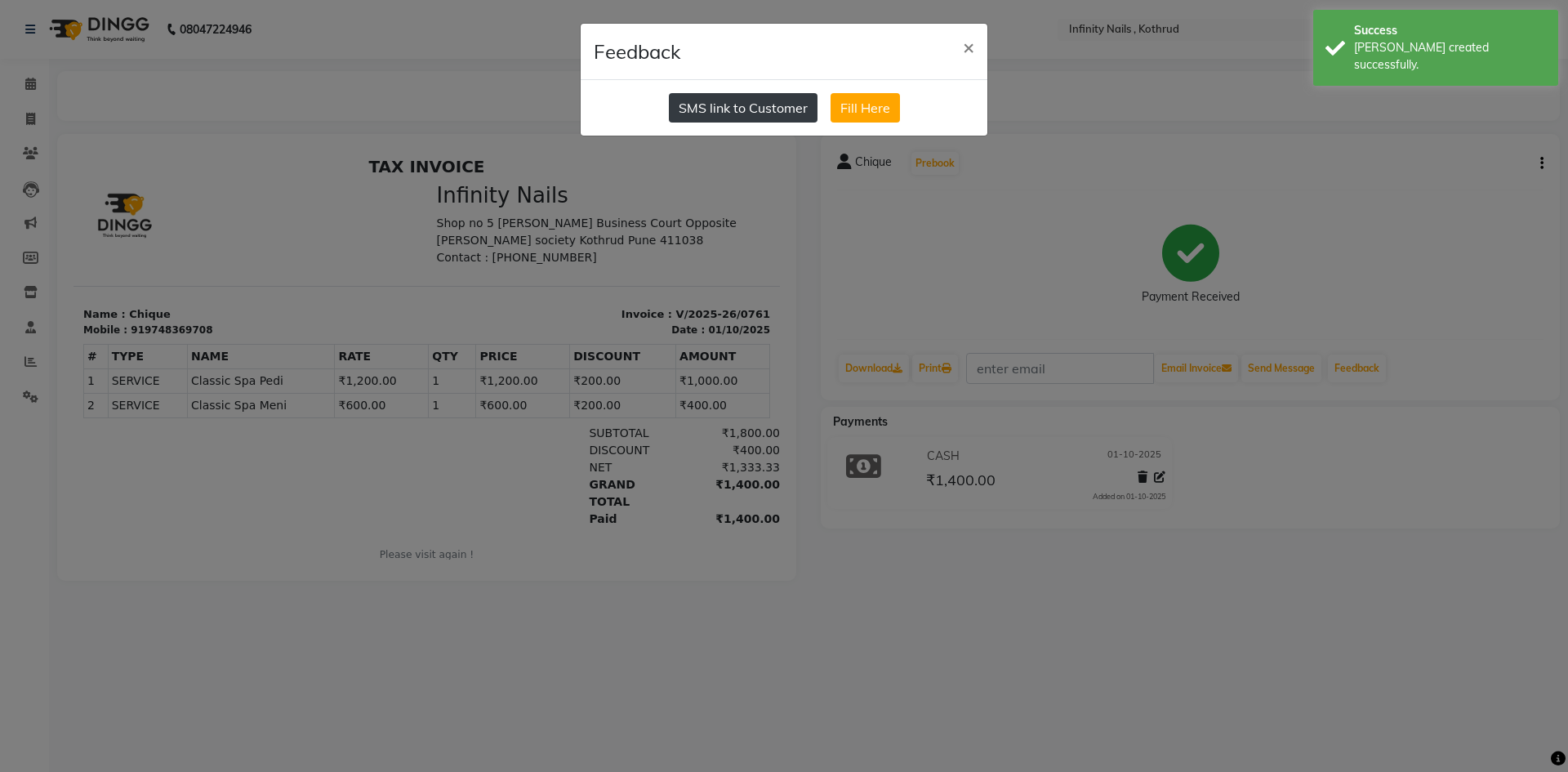
click at [733, 104] on button "SMS link to Customer" at bounding box center [743, 108] width 148 height 29
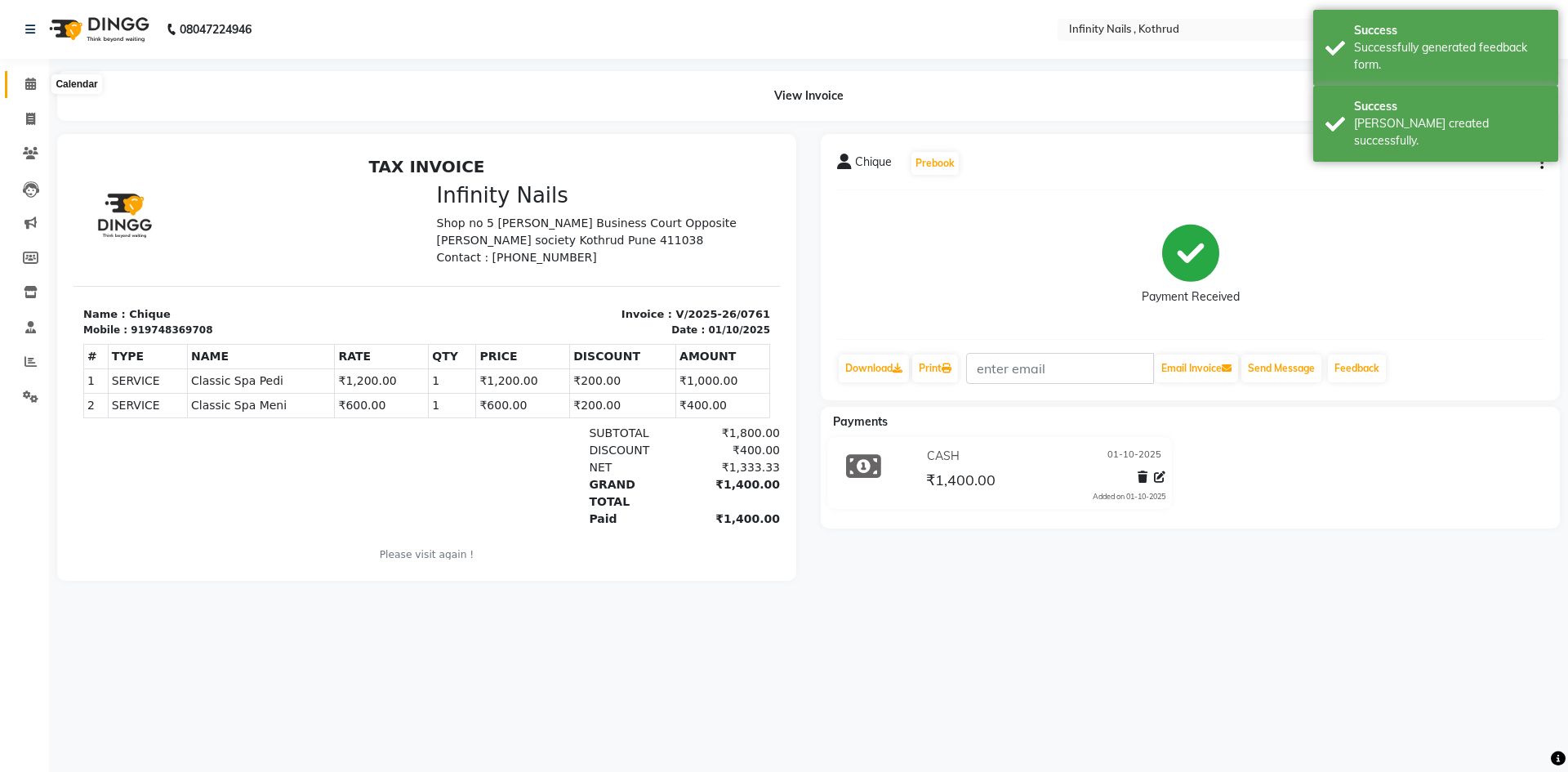
click at [25, 79] on icon at bounding box center [30, 83] width 11 height 12
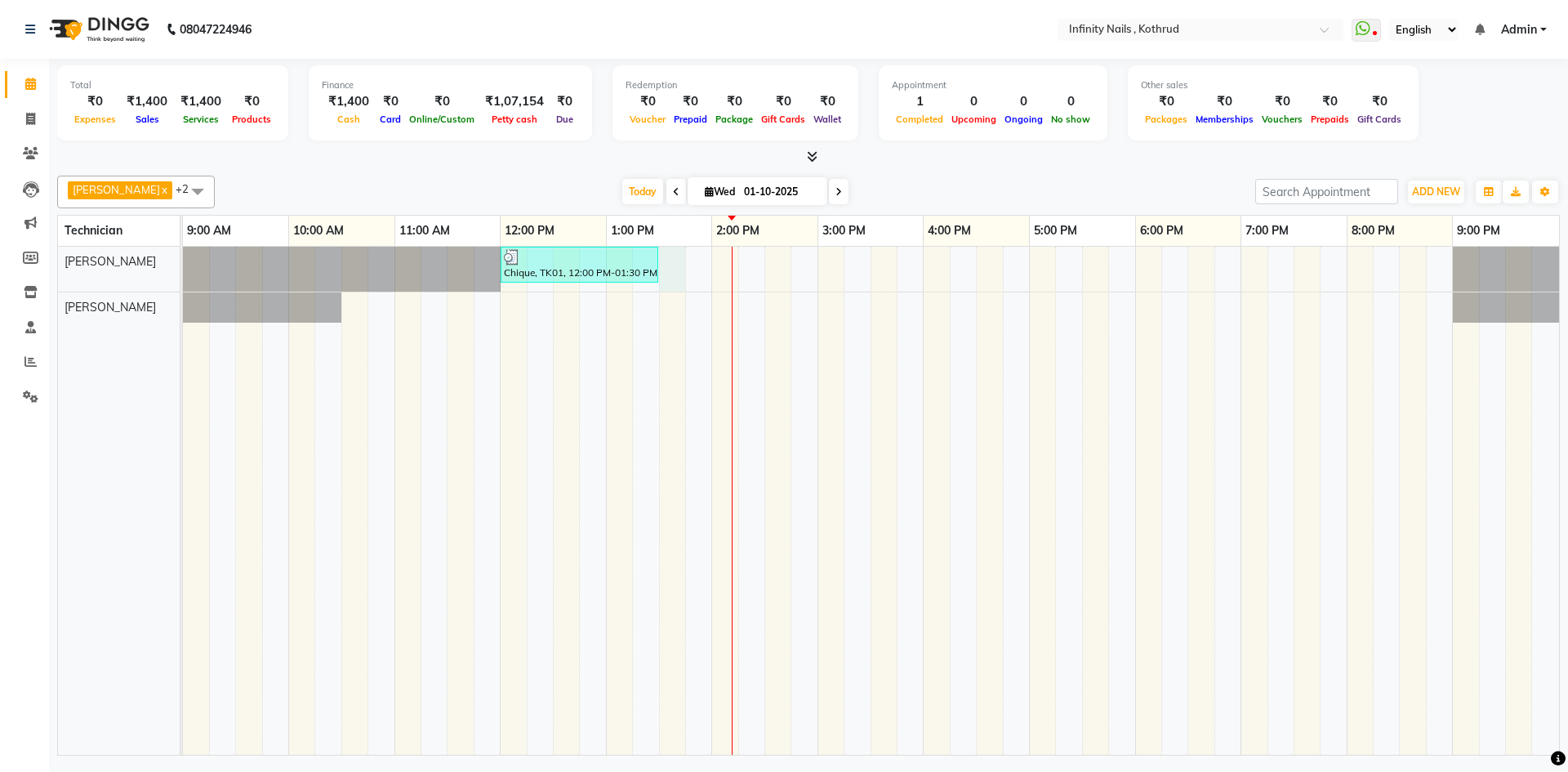
click at [668, 269] on div "Chique, TK01, 12:00 PM-01:30 PM, Classic Spa Pedi,Classic Spa Meni" at bounding box center [872, 501] width 1376 height 509
select select "51567"
select select "810"
select select "tentative"
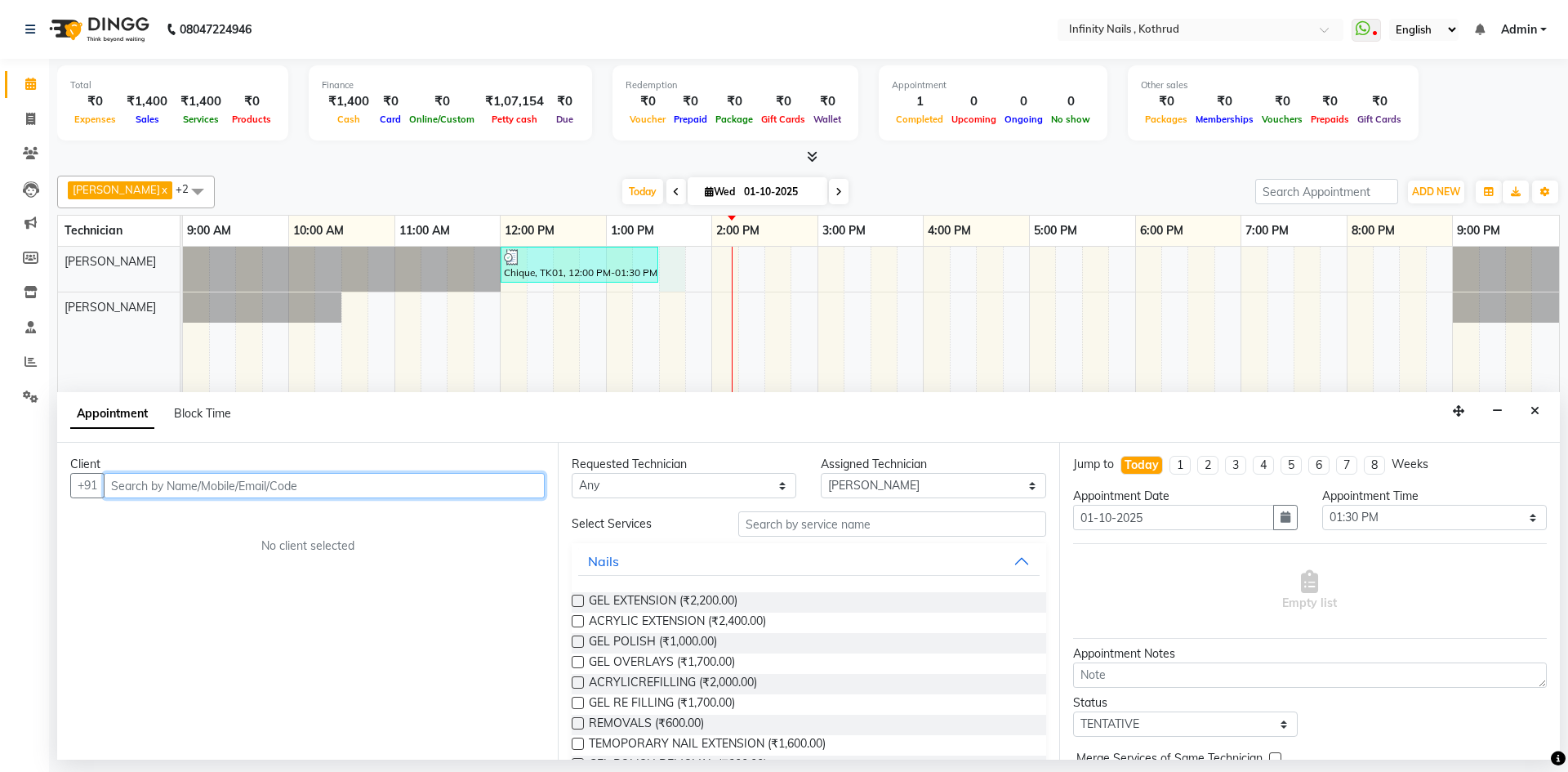
click at [379, 484] on input "text" at bounding box center [324, 485] width 441 height 25
type input "8999064384"
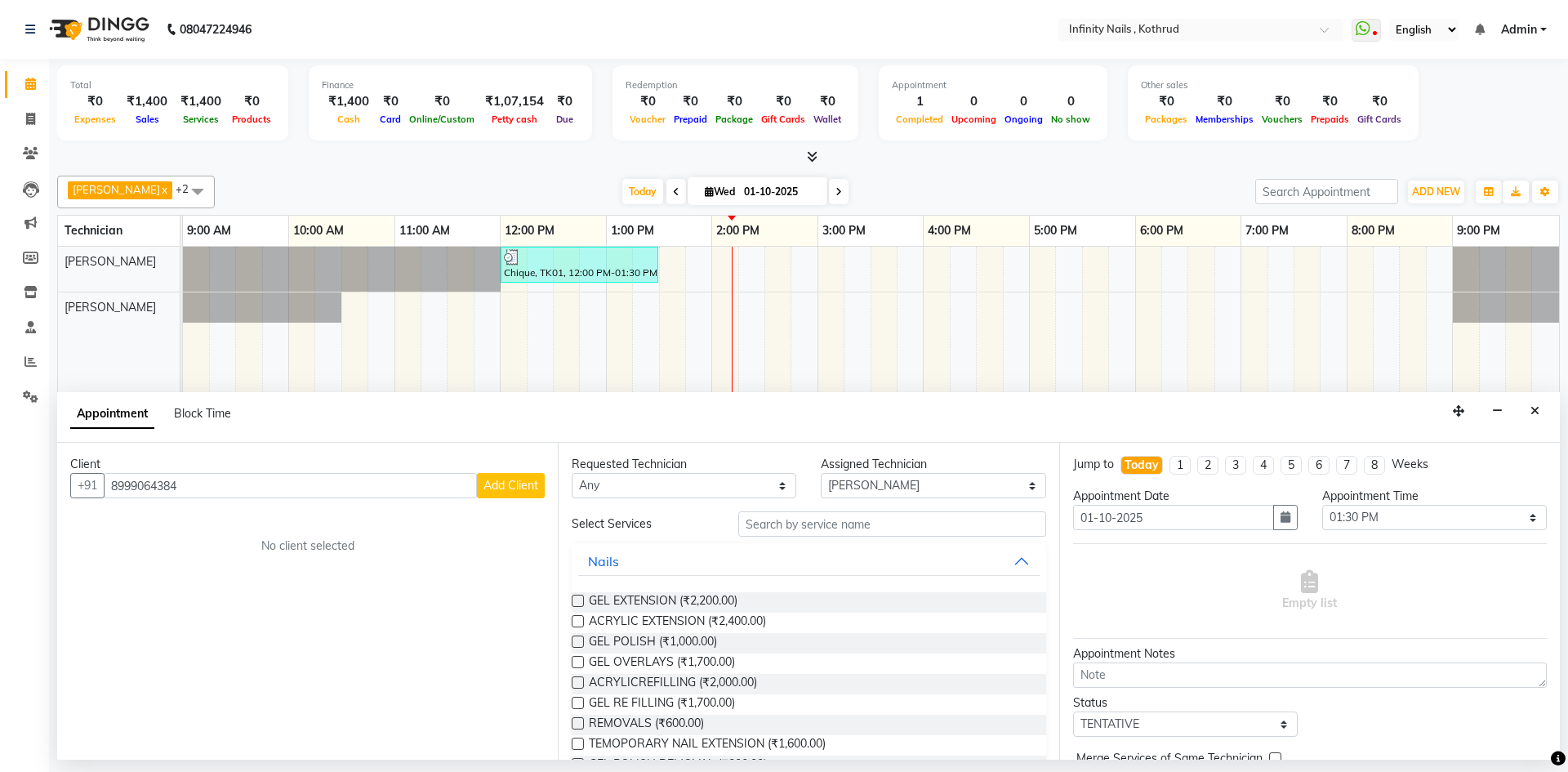
click at [509, 479] on span "Add Client" at bounding box center [510, 485] width 54 height 15
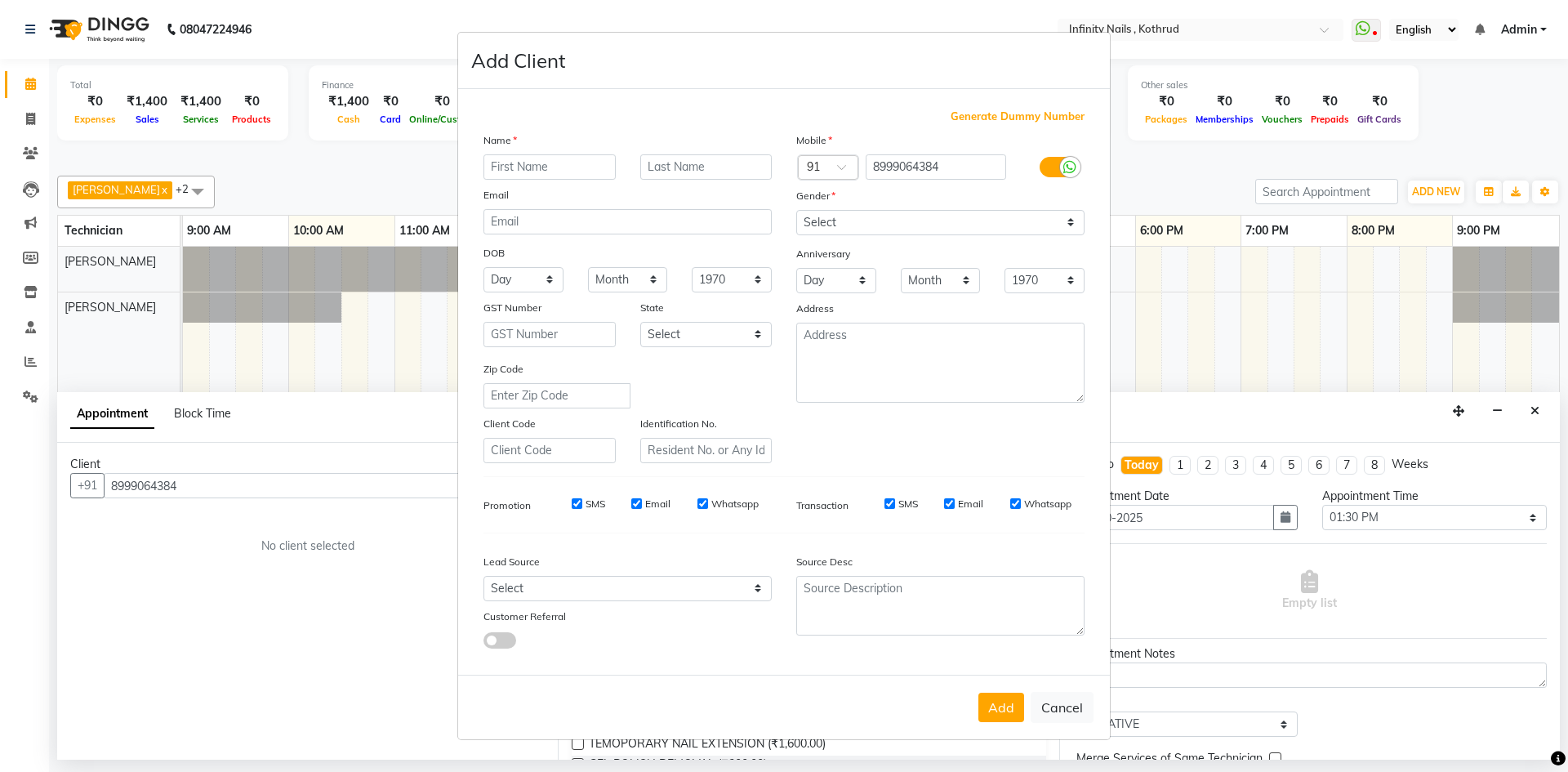
type input "s"
type input "[PERSON_NAME]"
type input "t"
type input "Tamanhkar"
click at [870, 222] on select "Select [DEMOGRAPHIC_DATA] [DEMOGRAPHIC_DATA] Other Prefer Not To Say" at bounding box center [940, 222] width 288 height 25
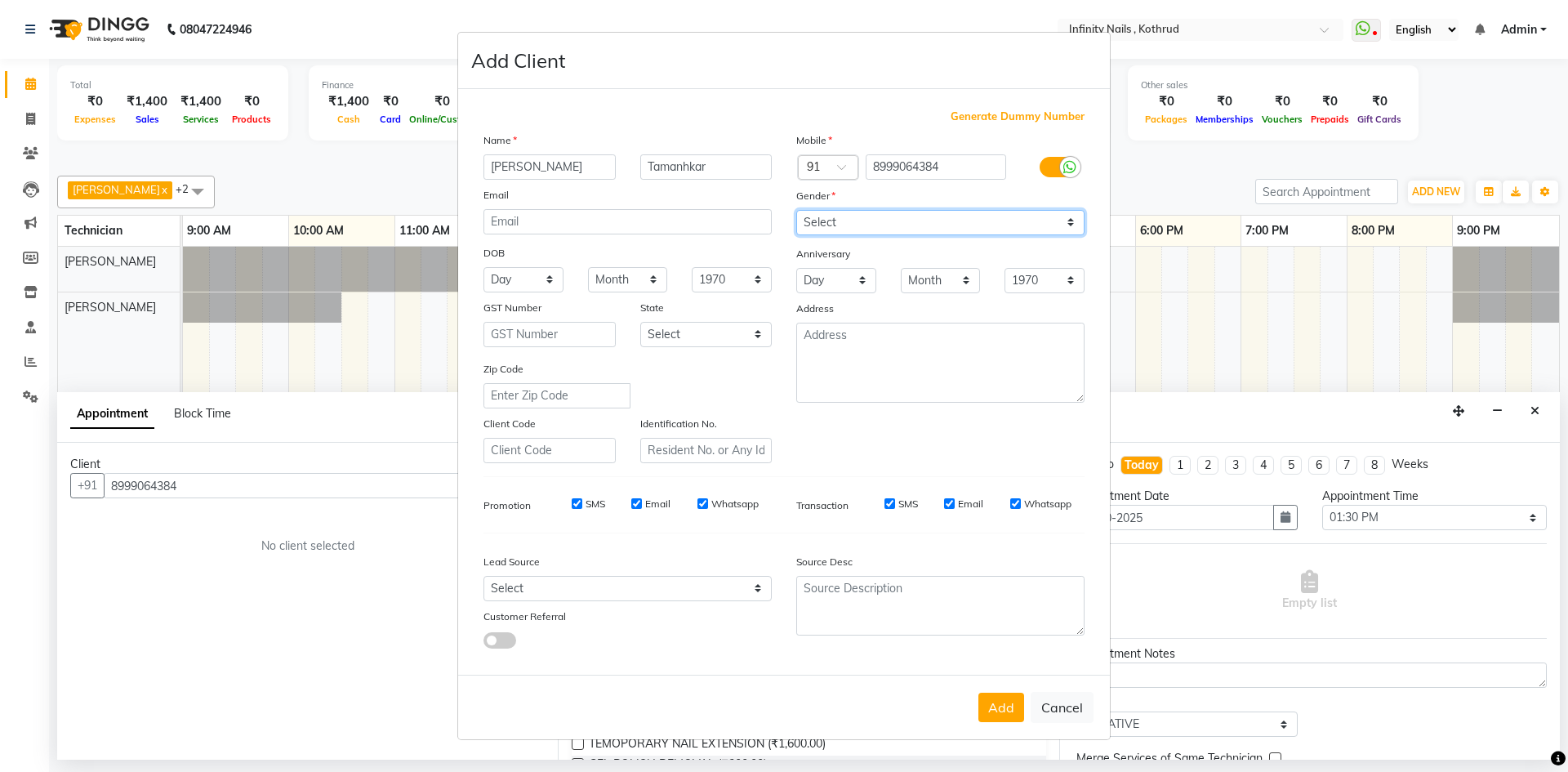
select select "[DEMOGRAPHIC_DATA]"
click at [796, 210] on select "Select [DEMOGRAPHIC_DATA] [DEMOGRAPHIC_DATA] Other Prefer Not To Say" at bounding box center [940, 222] width 288 height 25
click at [707, 329] on select "Select [GEOGRAPHIC_DATA] [GEOGRAPHIC_DATA] [GEOGRAPHIC_DATA] [GEOGRAPHIC_DATA] …" at bounding box center [707, 333] width 133 height 25
select select "22"
click at [640, 322] on select "Select [GEOGRAPHIC_DATA] [GEOGRAPHIC_DATA] [GEOGRAPHIC_DATA] [GEOGRAPHIC_DATA] …" at bounding box center [707, 333] width 133 height 25
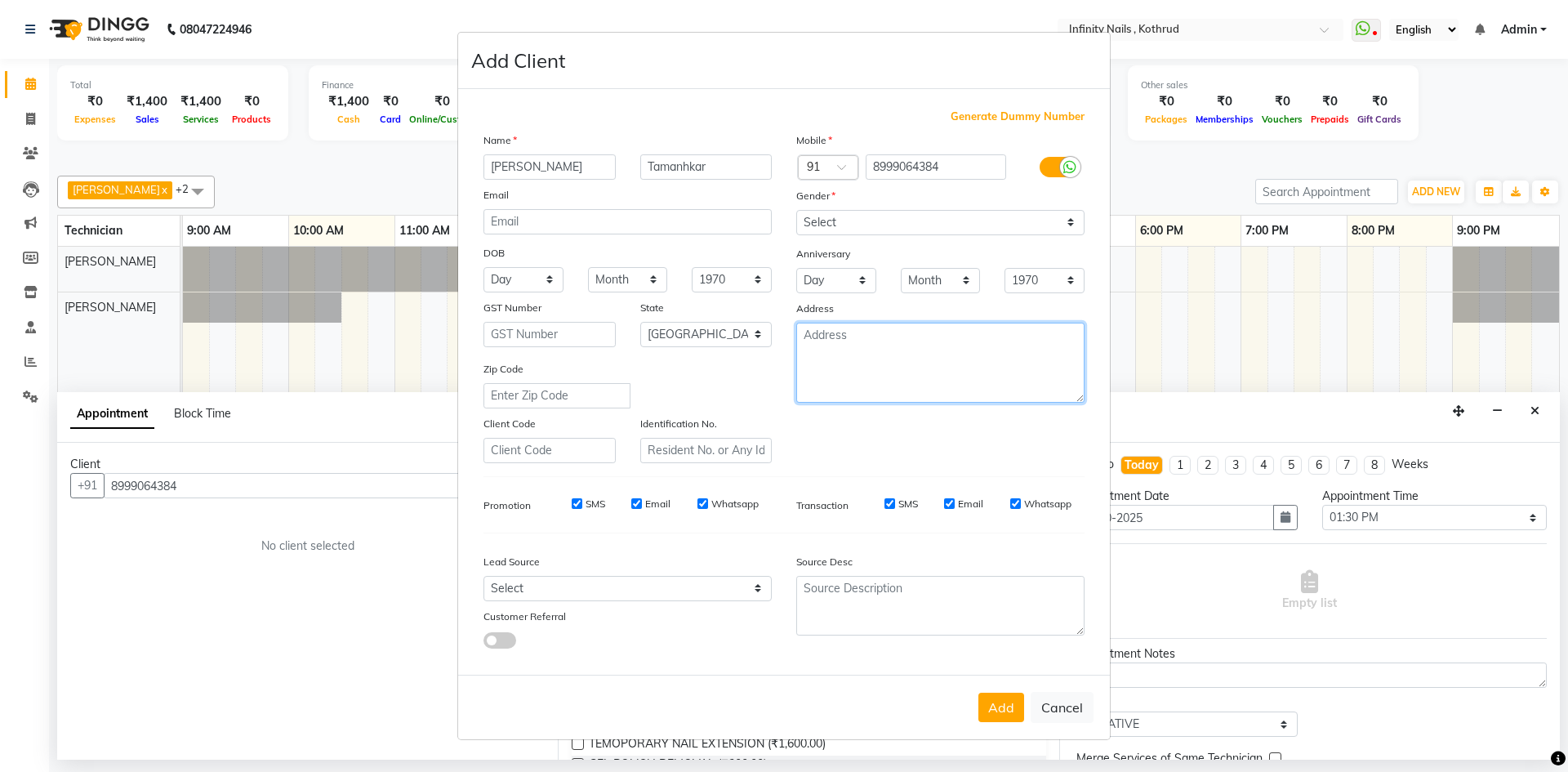
click at [854, 341] on textarea at bounding box center [940, 362] width 288 height 80
type textarea "Warje, Pune"
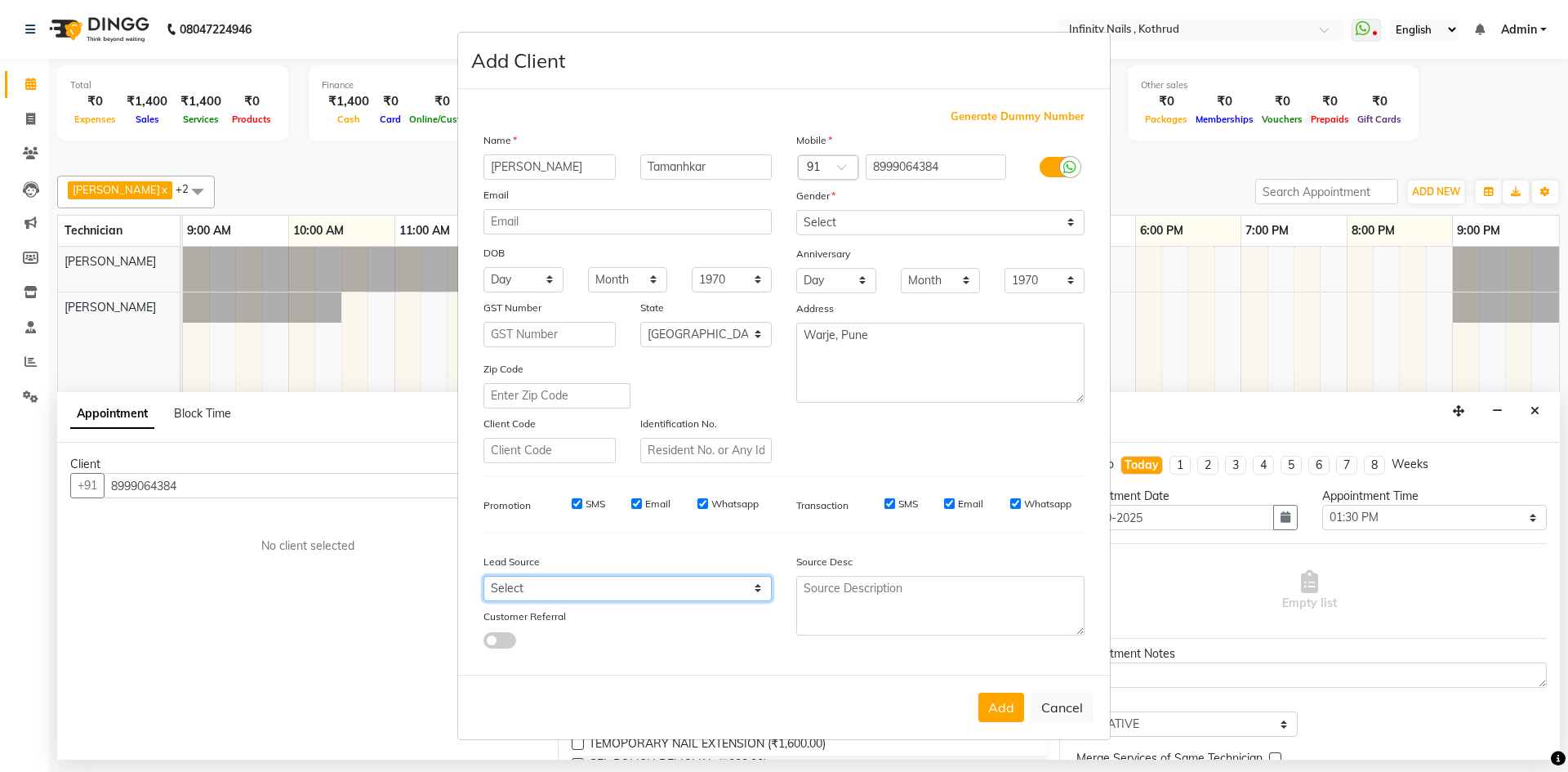
click at [661, 587] on select "Select Walk-in Referral Internet Friend Word of Mouth Advertisement Facebook Ju…" at bounding box center [627, 588] width 288 height 25
click at [484, 576] on select "Select Walk-in Referral Internet Friend Word of Mouth Advertisement Facebook Ju…" at bounding box center [627, 588] width 288 height 25
drag, startPoint x: 702, startPoint y: 598, endPoint x: 701, endPoint y: 579, distance: 19.0
click at [702, 598] on select "Select Walk-in Referral Internet Friend Word of Mouth Advertisement Facebook Ju…" at bounding box center [627, 588] width 288 height 25
select select "46983"
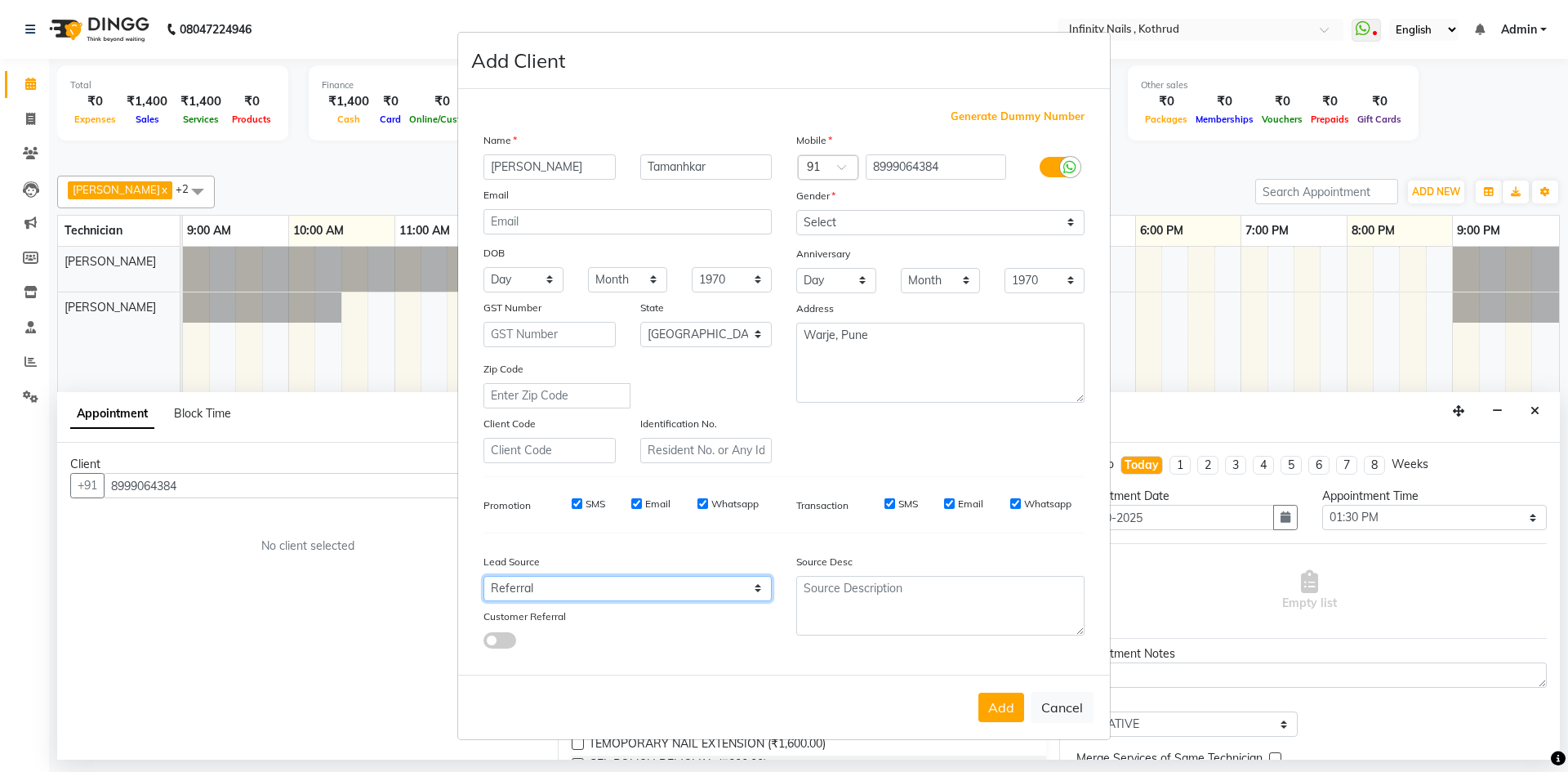
click at [484, 576] on select "Select Walk-in Referral Internet Friend Word of Mouth Advertisement Facebook Ju…" at bounding box center [627, 588] width 288 height 25
click at [1007, 709] on button "Add" at bounding box center [1001, 708] width 46 height 29
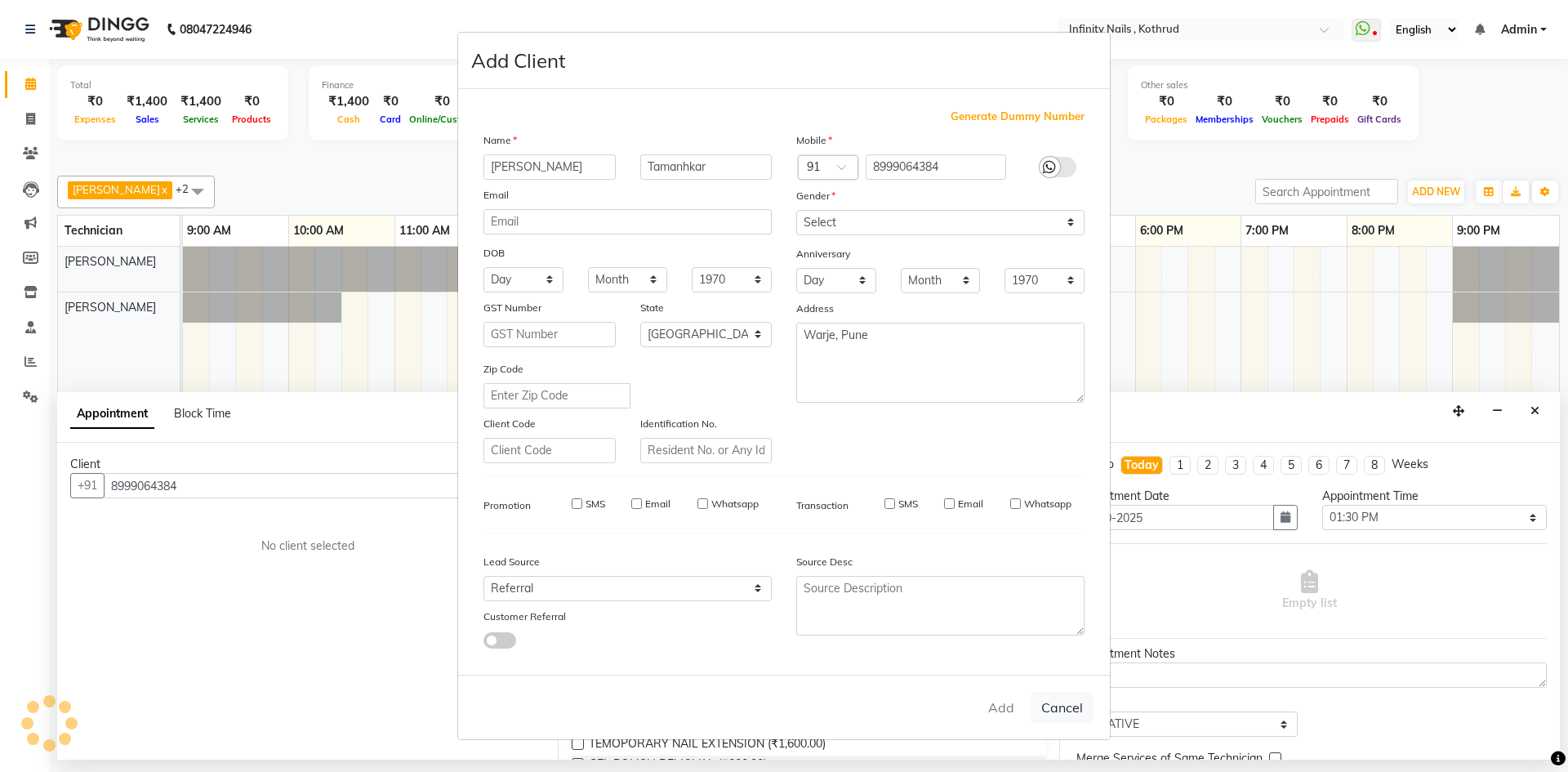
select select
select select "null"
select select
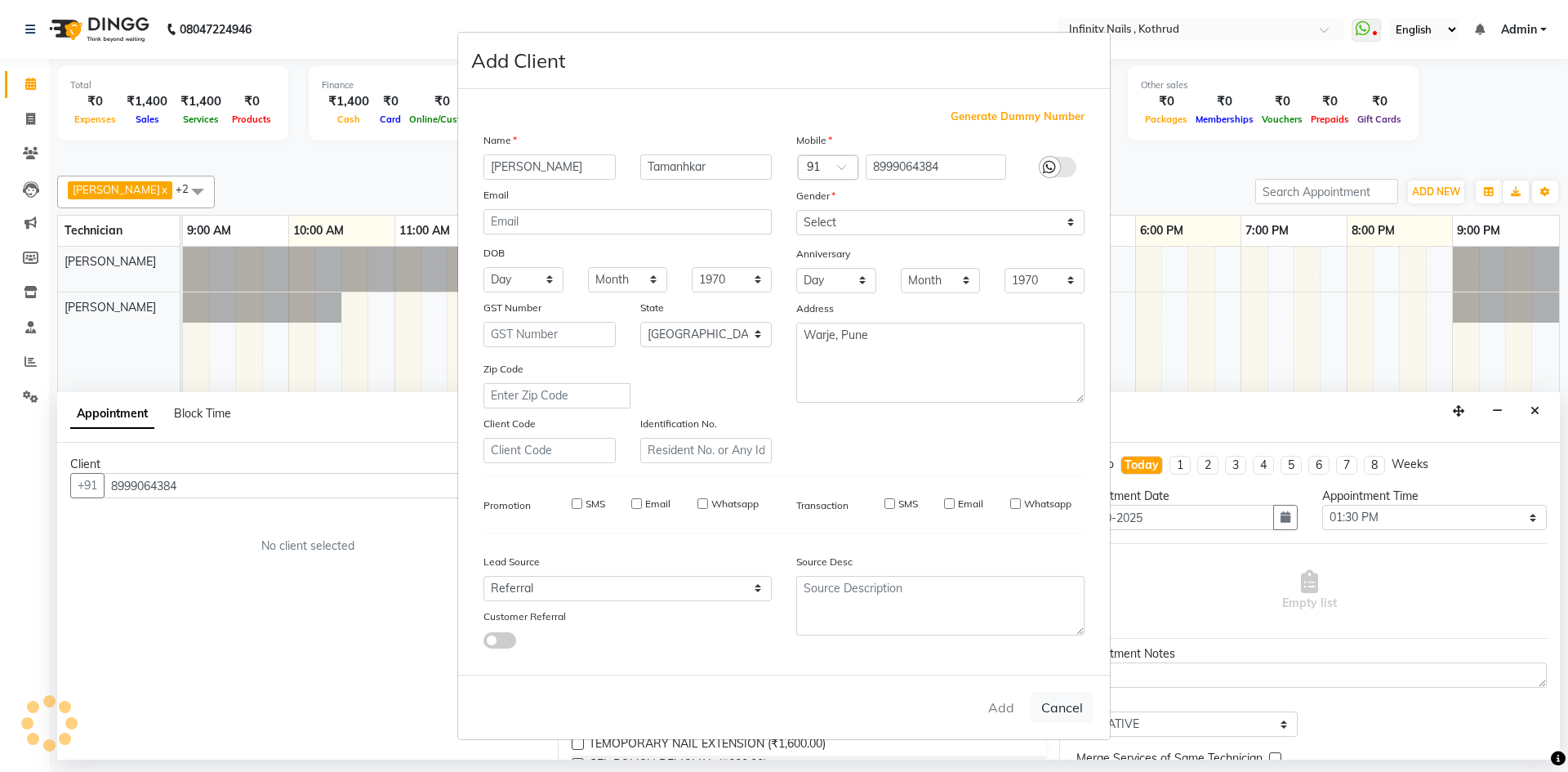
select select
checkbox input "false"
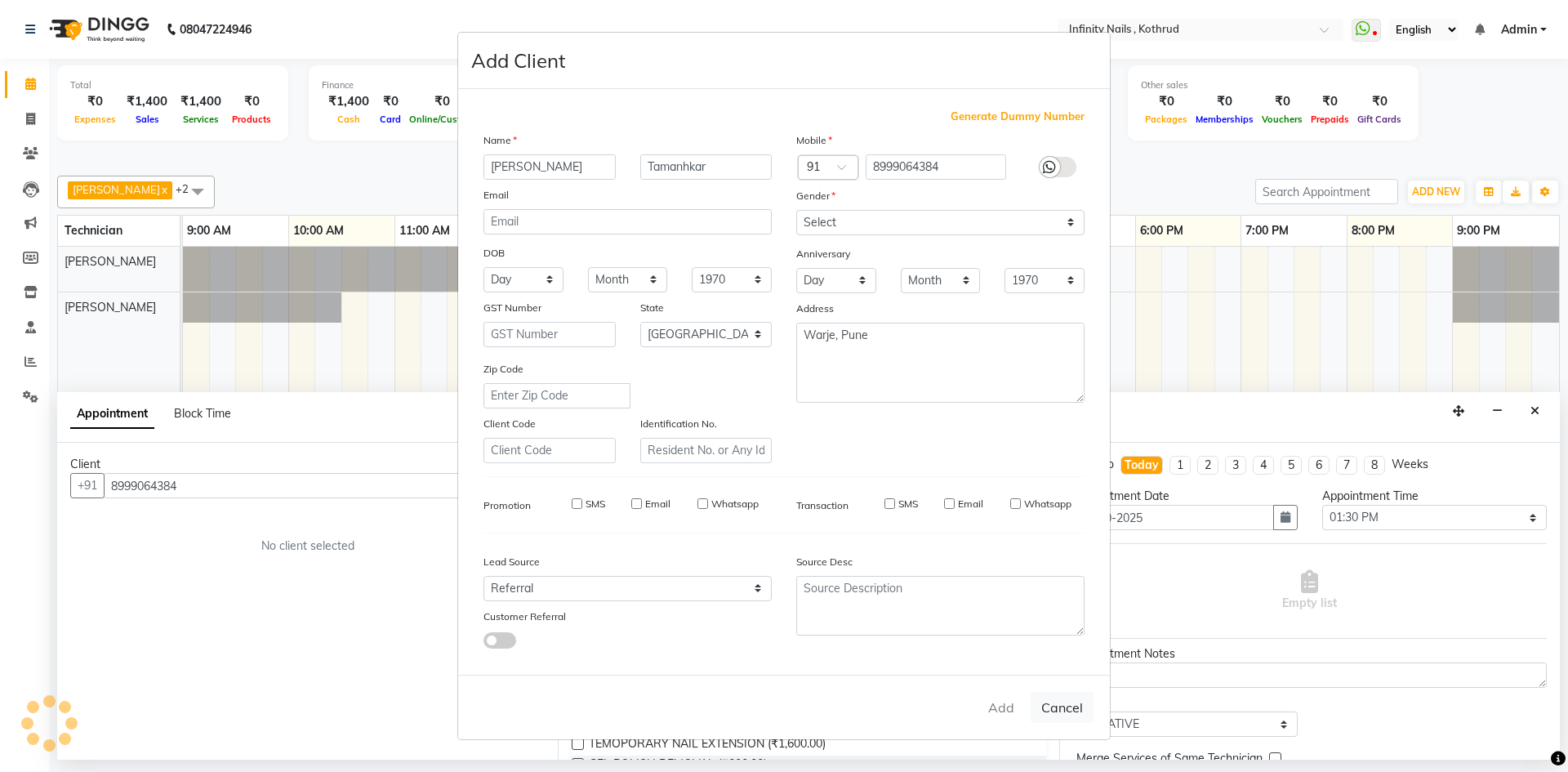
checkbox input "false"
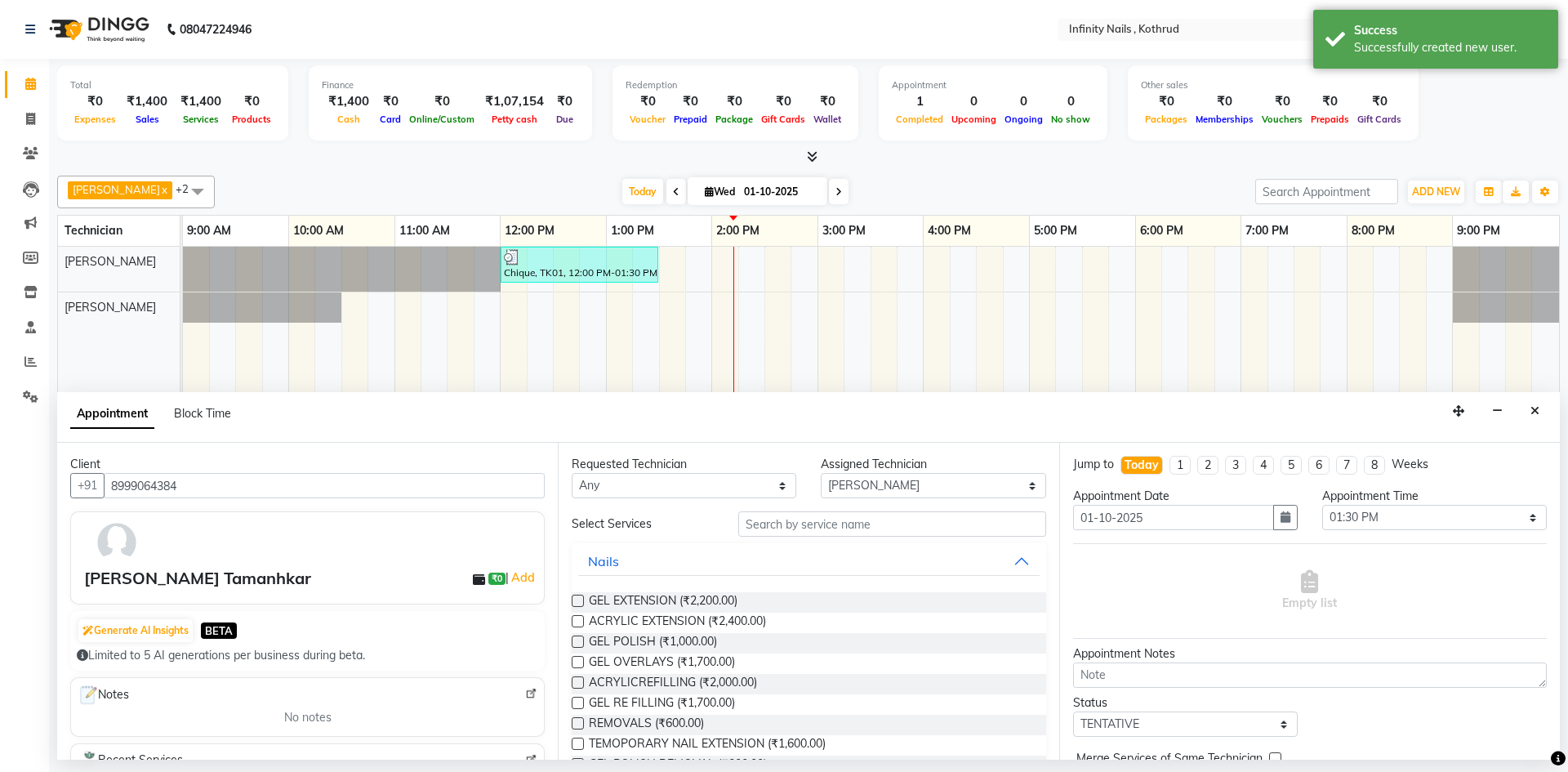
click at [579, 622] on label at bounding box center [578, 621] width 12 height 12
click at [579, 622] on input "checkbox" at bounding box center [578, 623] width 11 height 11
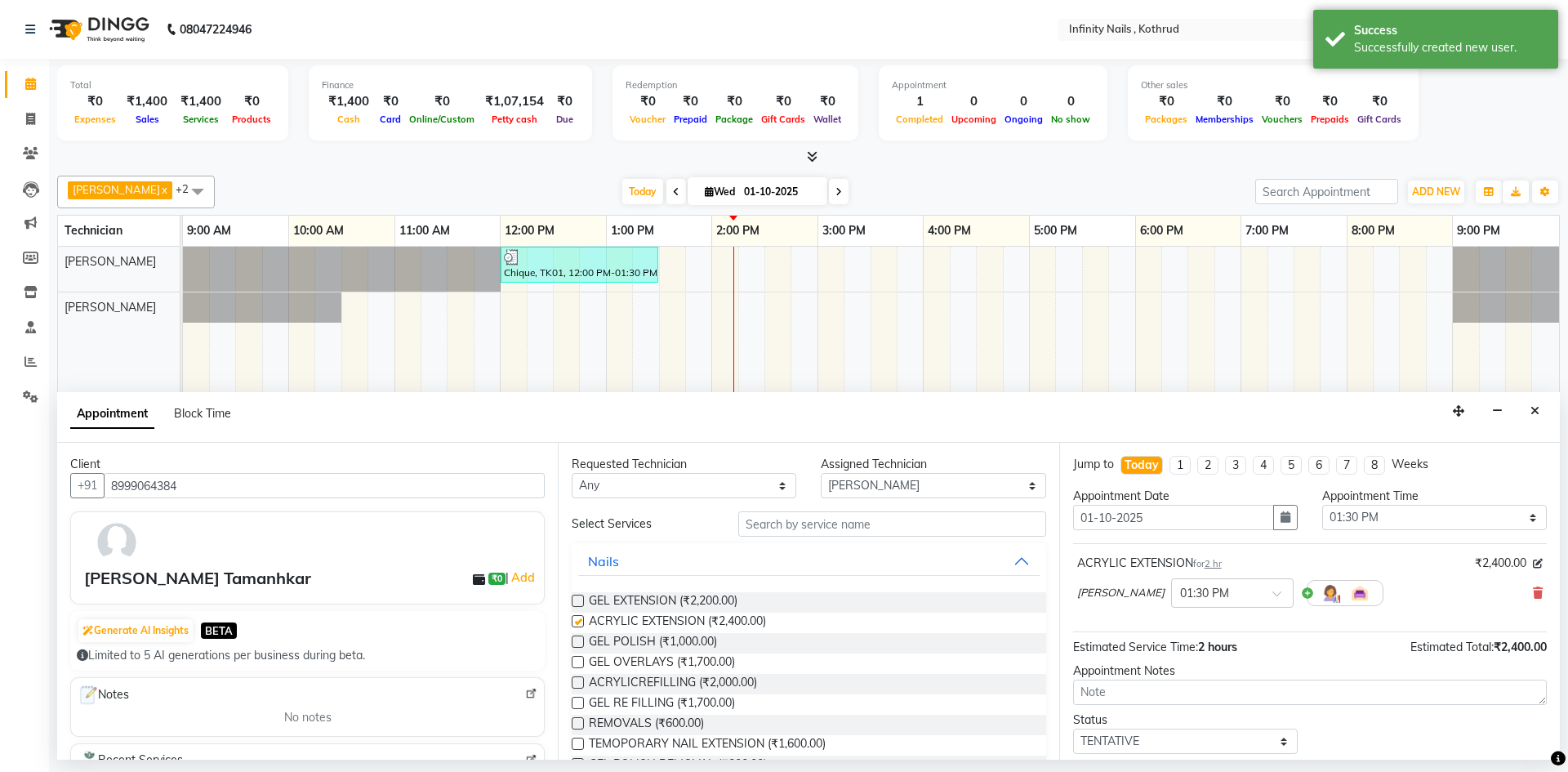
checkbox input "false"
click at [1268, 736] on select "Select TENTATIVE CONFIRM CHECK-IN UPCOMING" at bounding box center [1186, 741] width 225 height 25
select select "confirm booking"
click at [1073, 729] on select "Select TENTATIVE CONFIRM CHECK-IN UPCOMING" at bounding box center [1186, 741] width 225 height 25
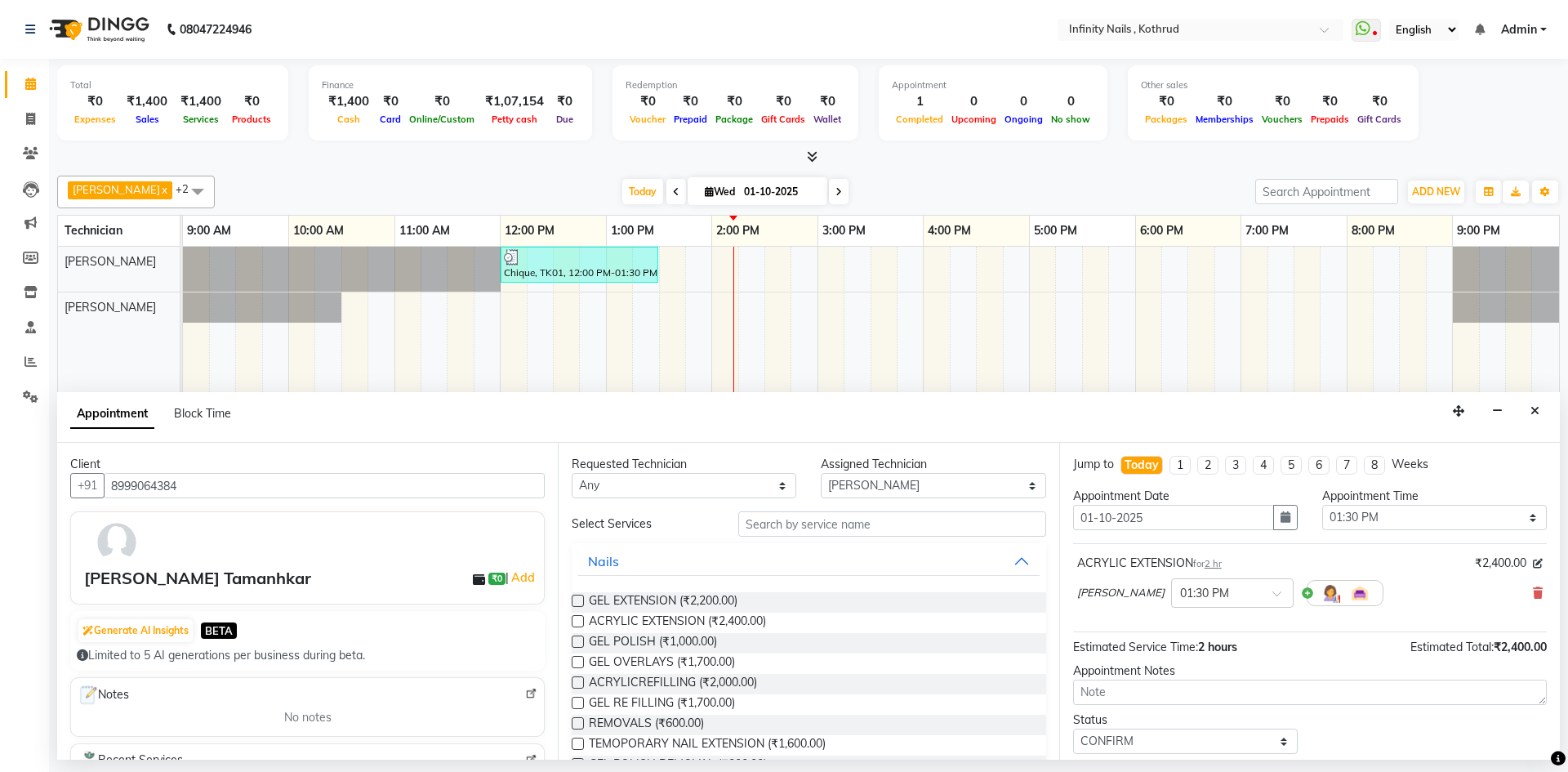
scroll to position [98, 0]
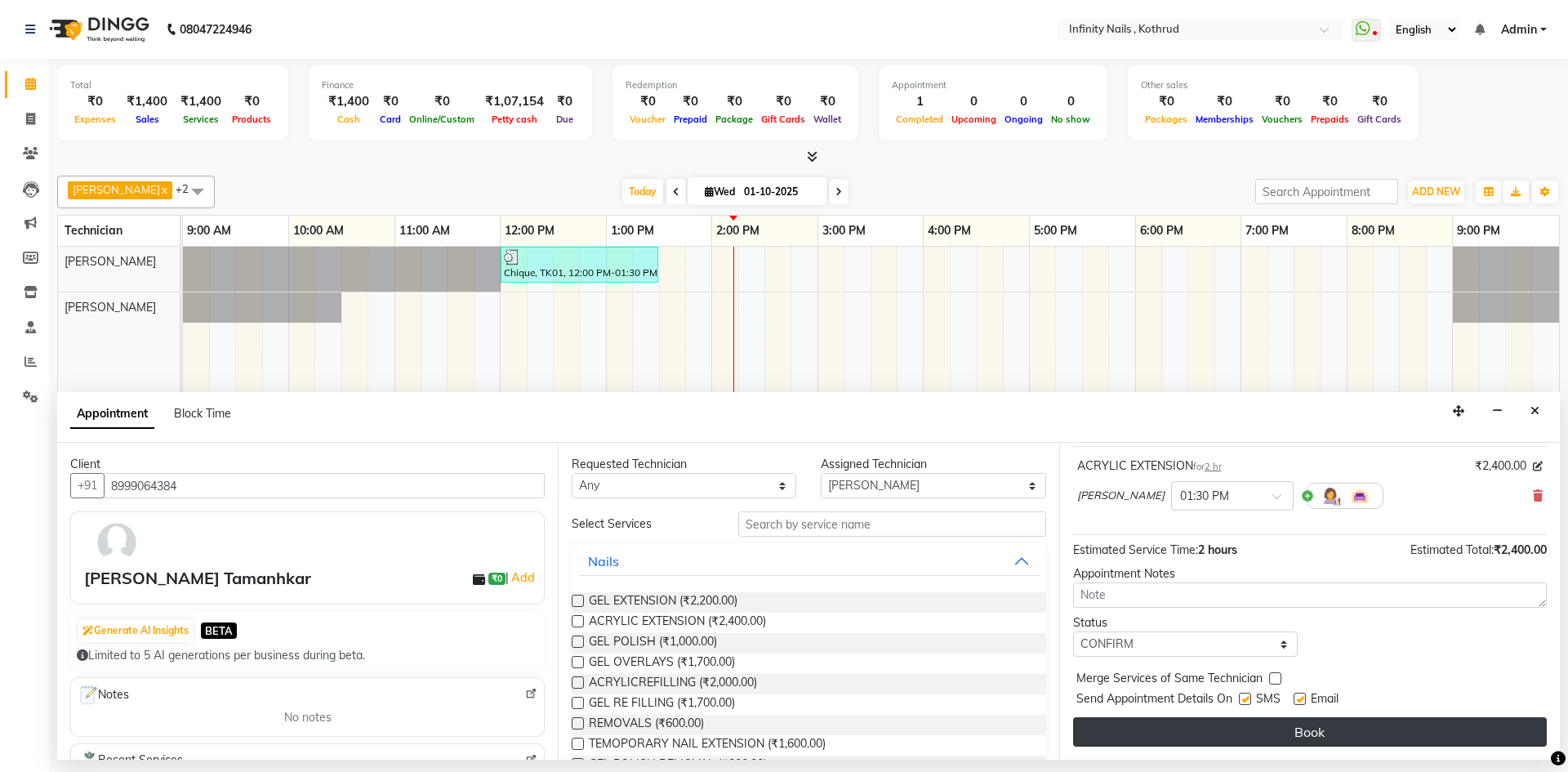
click at [1275, 738] on button "Book" at bounding box center [1310, 731] width 474 height 29
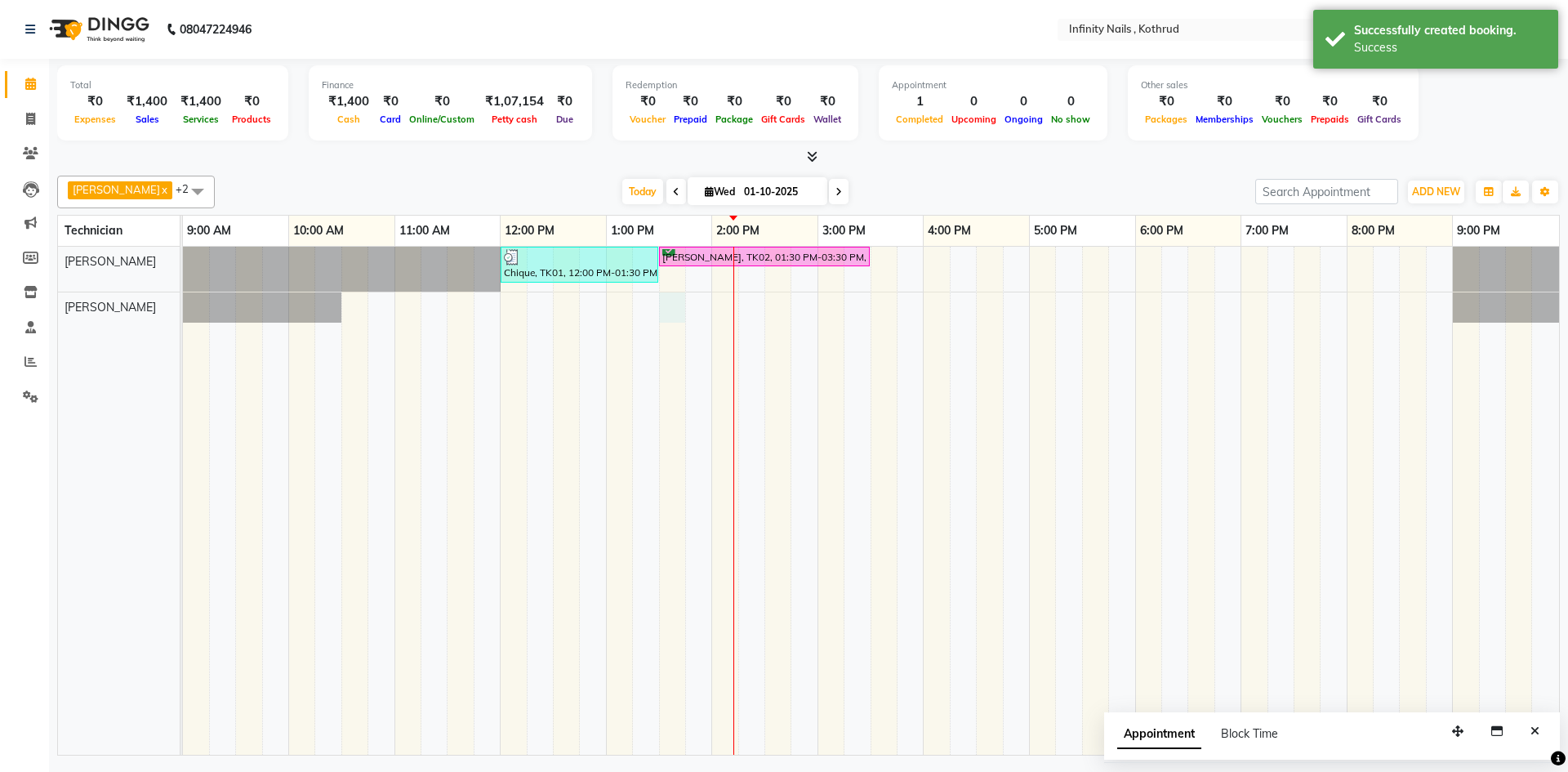
click at [667, 302] on div "Chique, TK01, 12:00 PM-01:30 PM, Classic Spa Pedi,Classic Spa [PERSON_NAME] Tam…" at bounding box center [872, 501] width 1376 height 509
select select "85274"
select select "810"
select select "tentative"
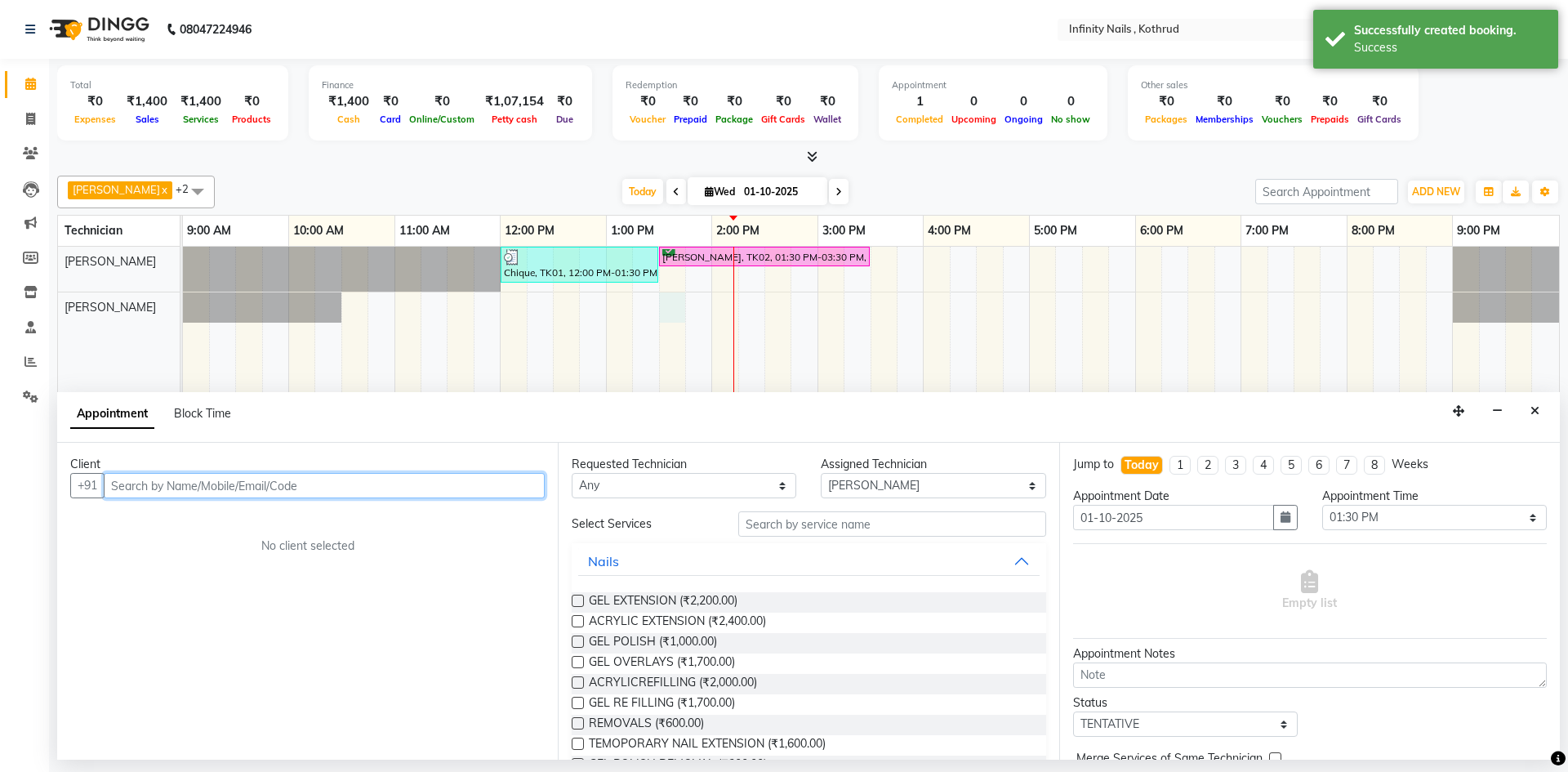
click at [340, 479] on input "text" at bounding box center [324, 485] width 441 height 25
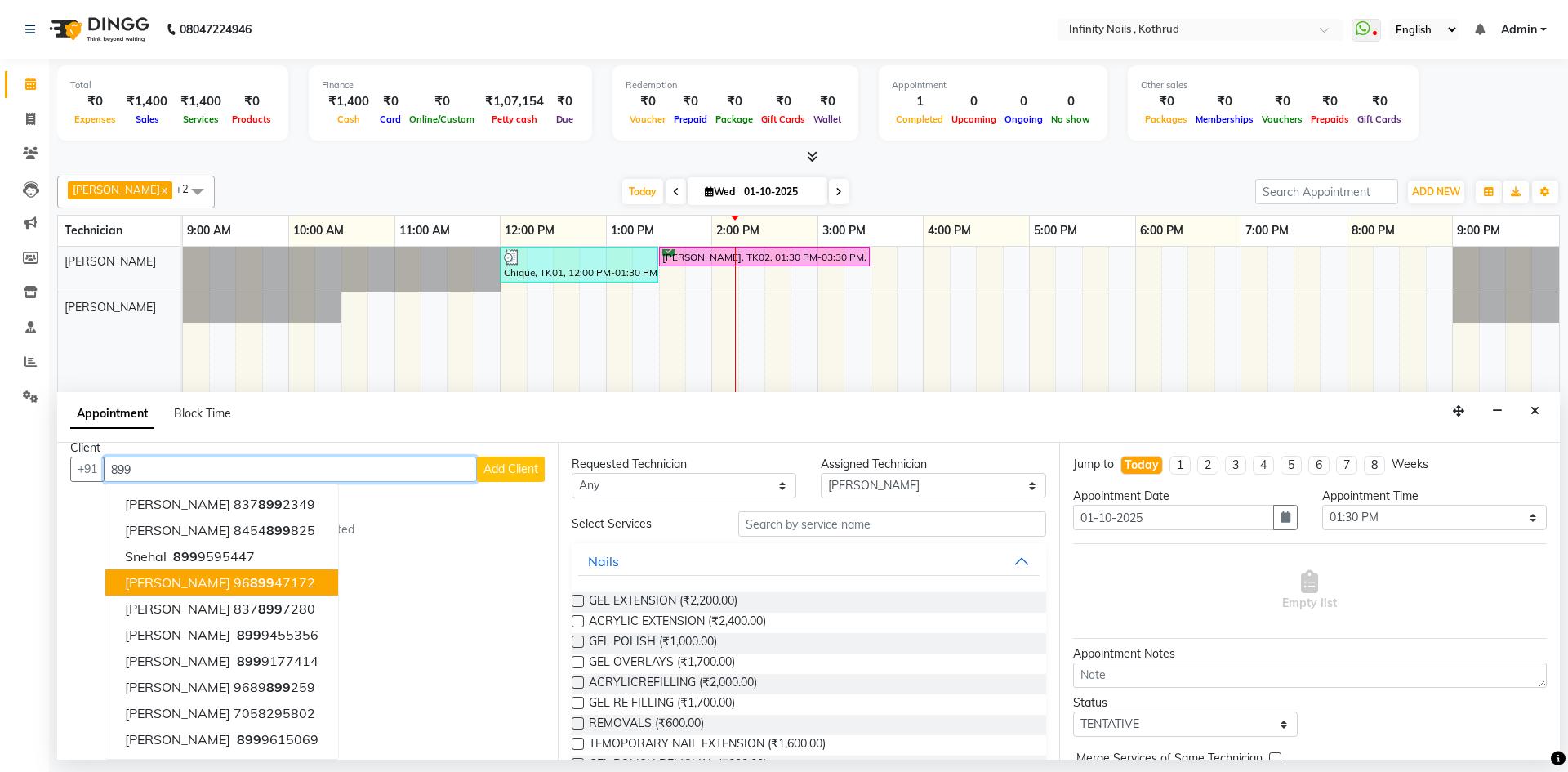
scroll to position [0, 0]
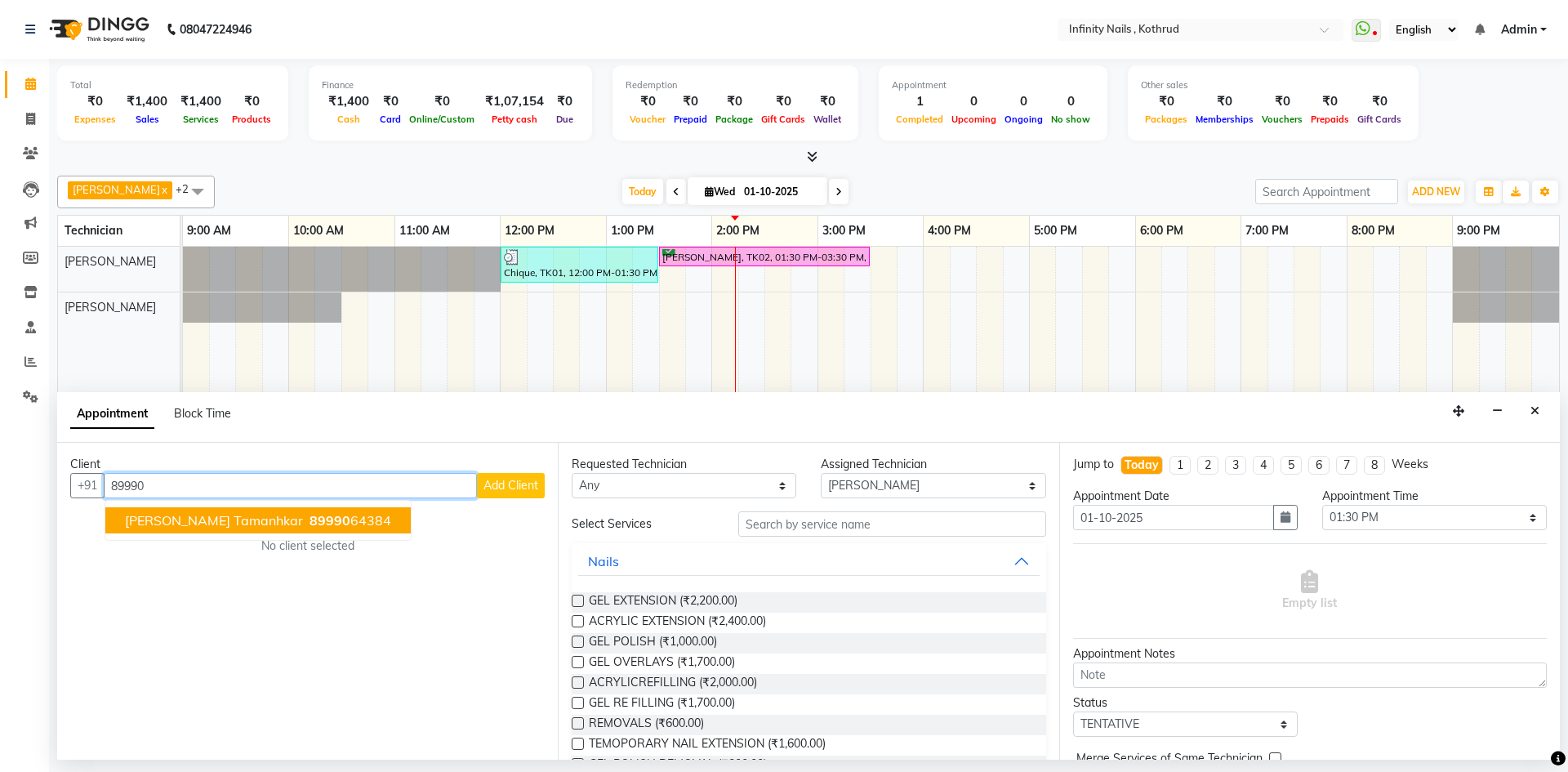
click at [239, 515] on span "[PERSON_NAME] Tamanhkar" at bounding box center [214, 521] width 178 height 17
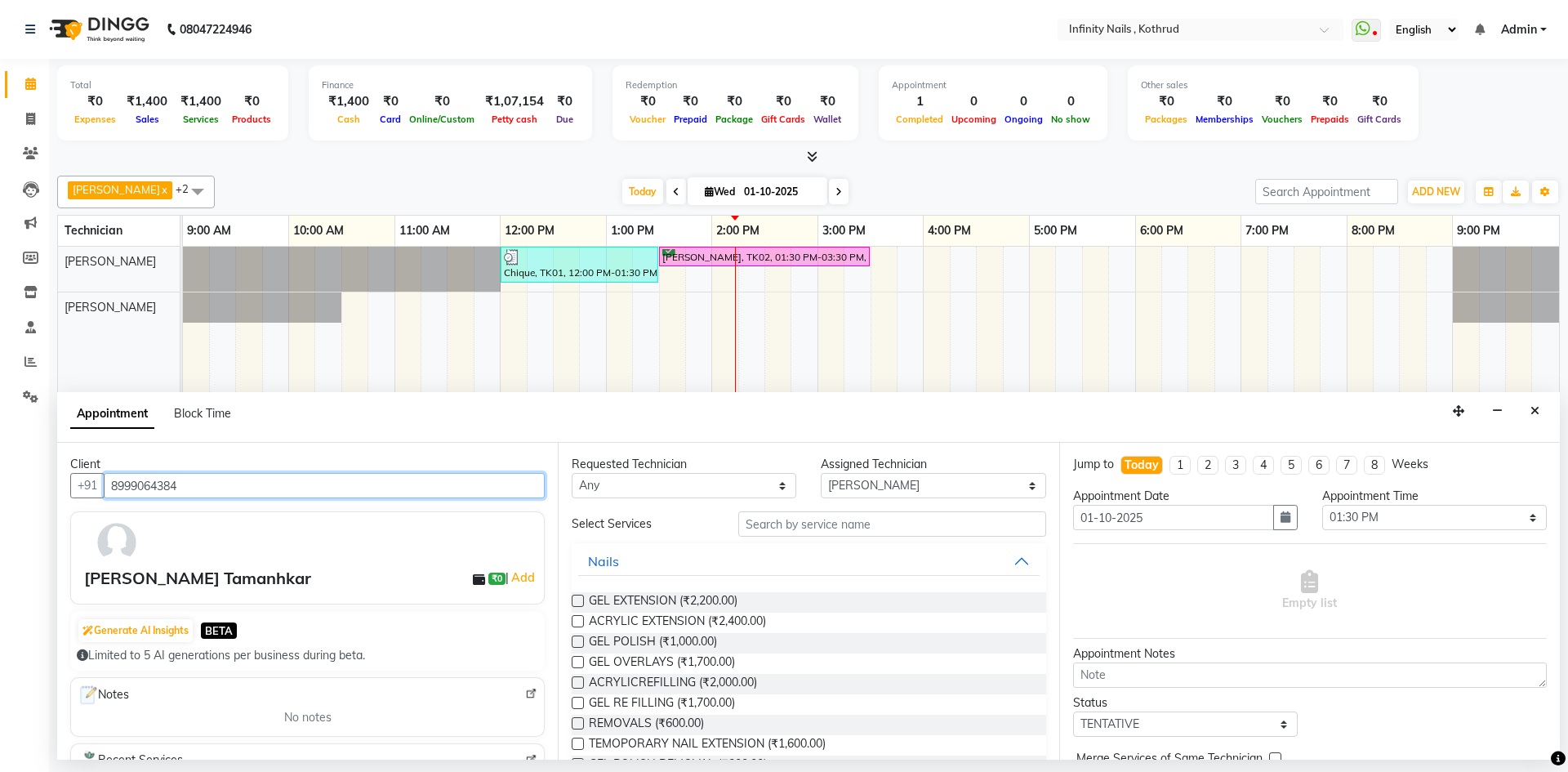
type input "8999064384"
click at [576, 640] on label at bounding box center [578, 641] width 12 height 12
click at [576, 640] on input "checkbox" at bounding box center [578, 643] width 11 height 11
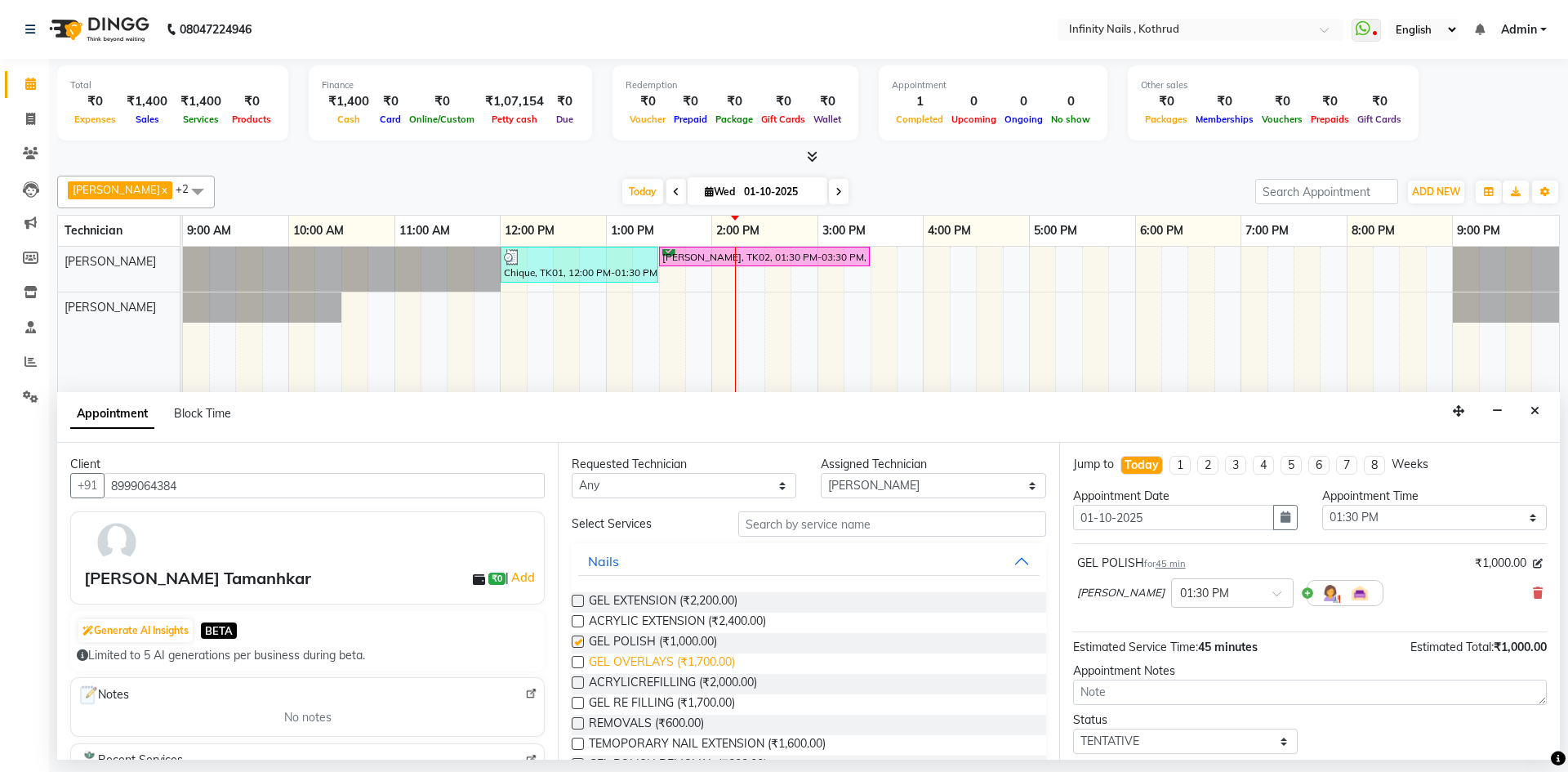
checkbox input "false"
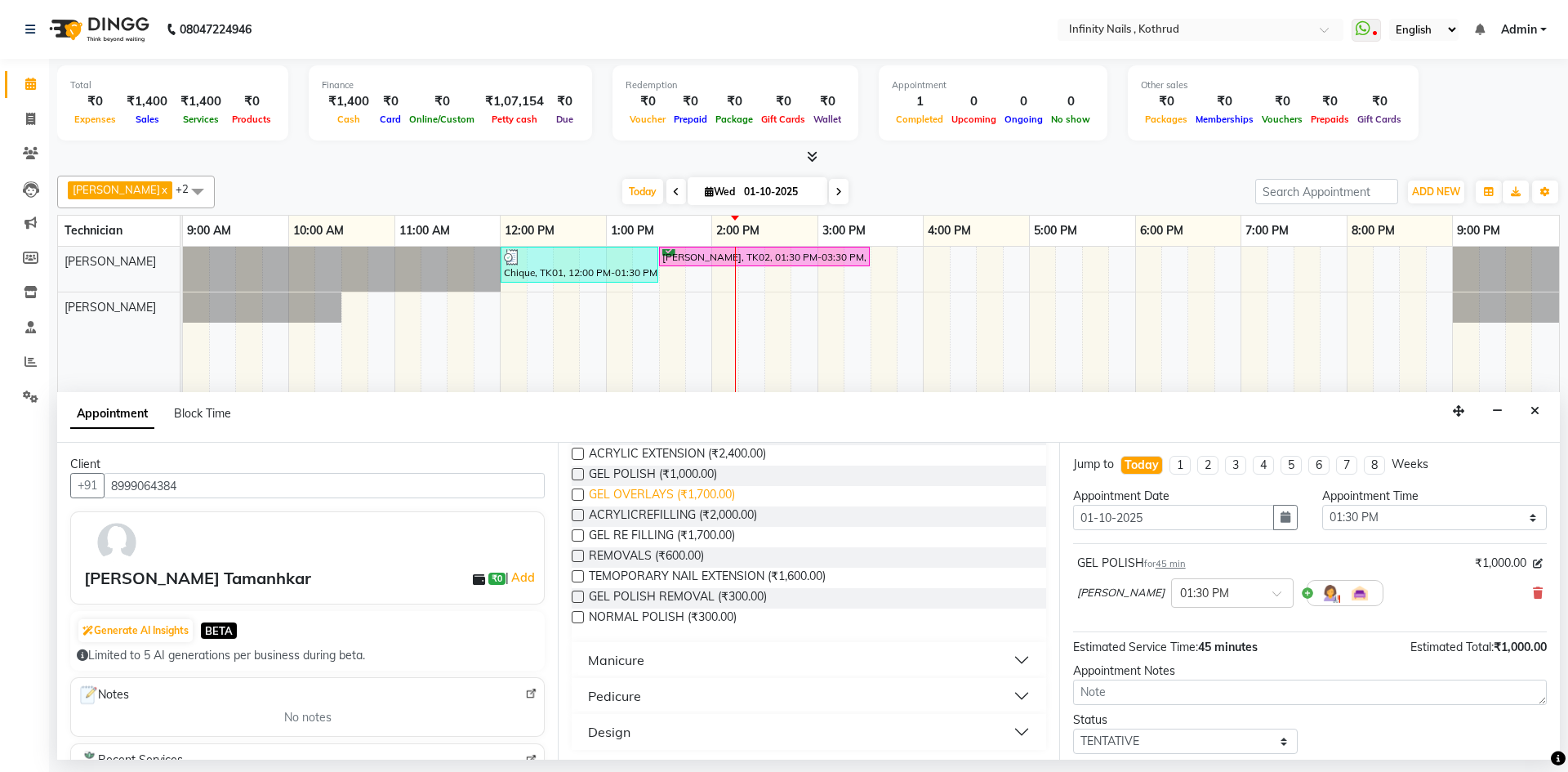
scroll to position [170, 0]
click at [685, 655] on button "Manicure" at bounding box center [809, 657] width 461 height 29
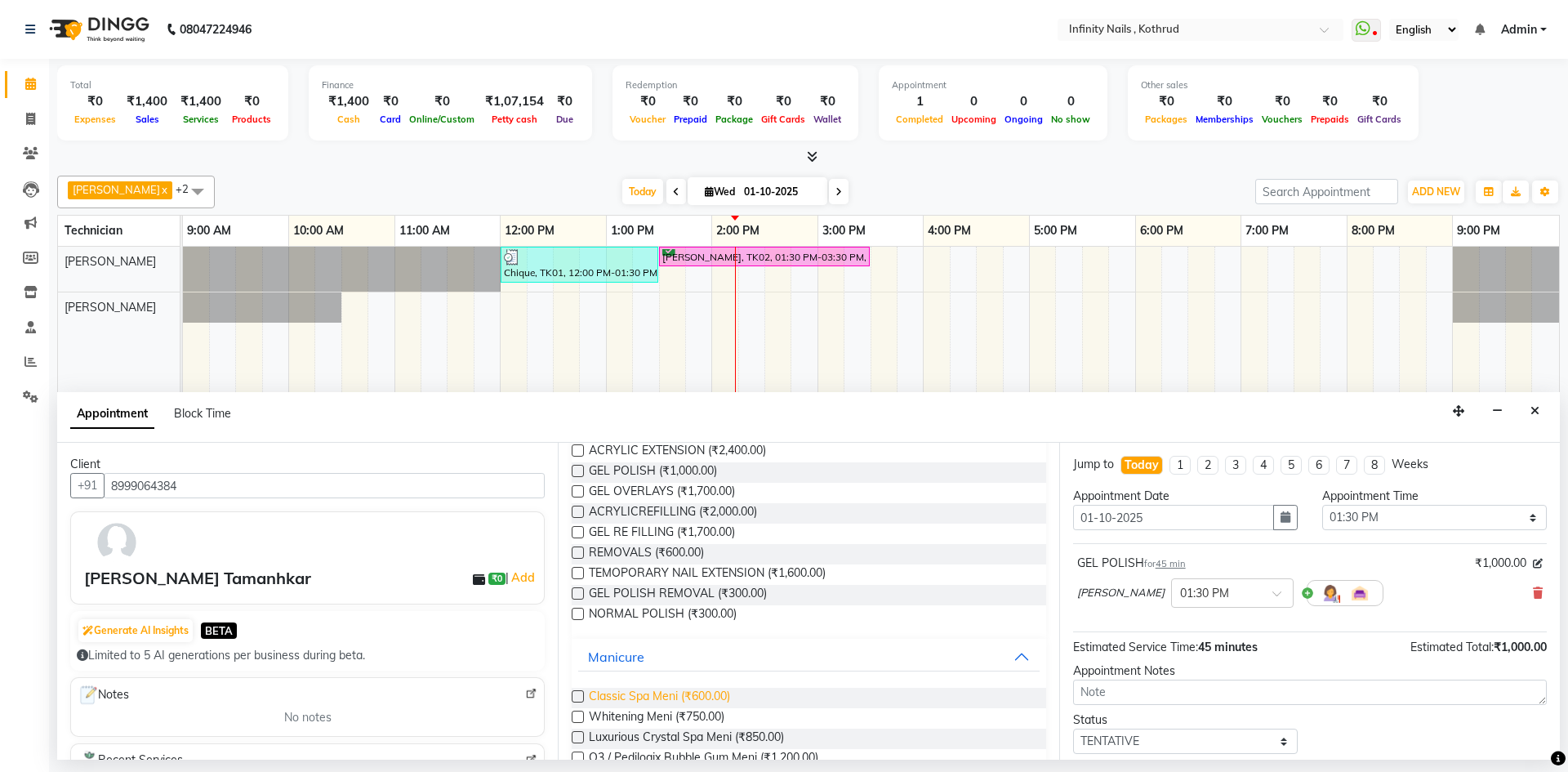
click at [683, 691] on span "Classic Spa Meni (₹600.00)" at bounding box center [659, 698] width 141 height 20
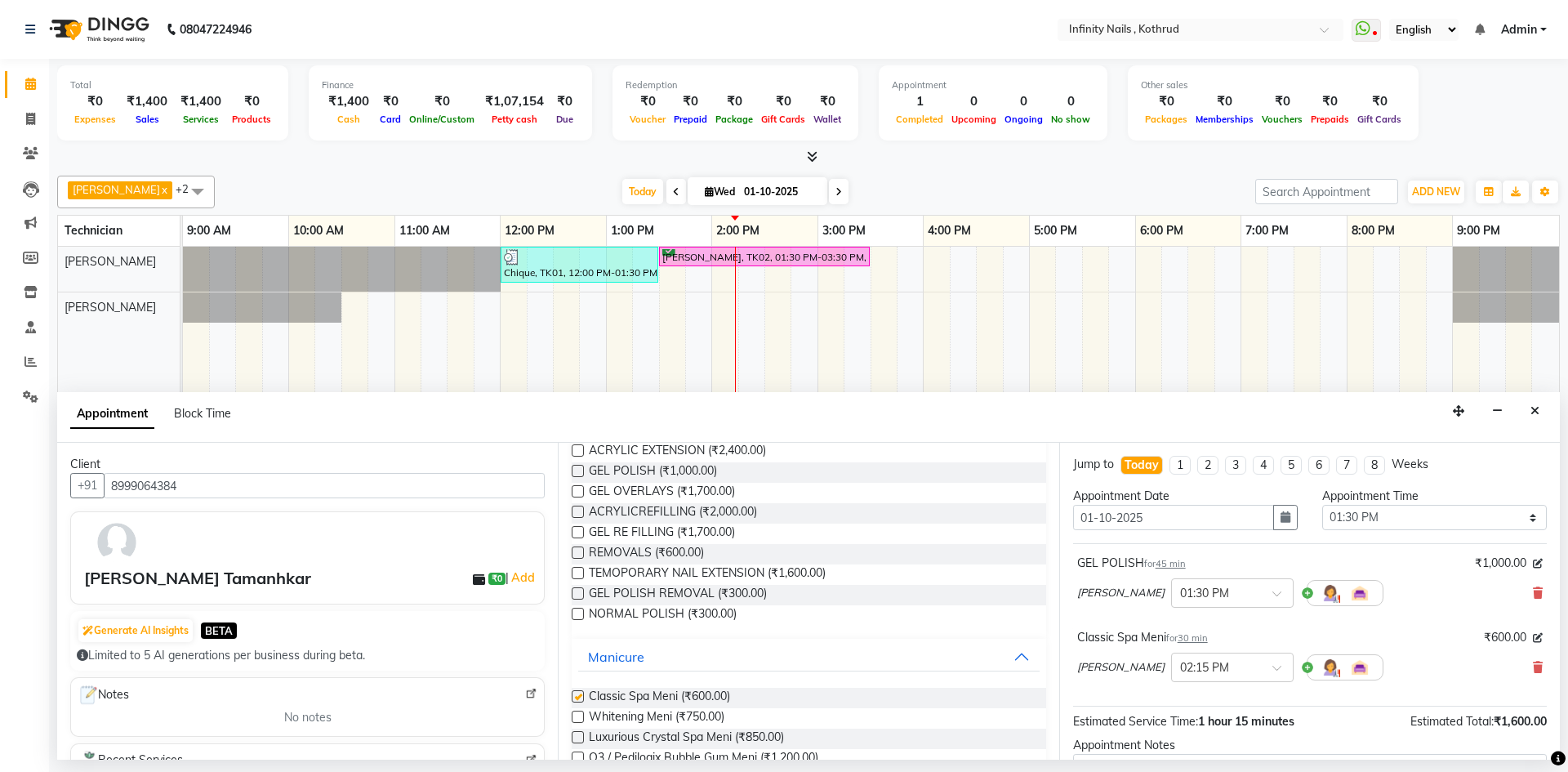
checkbox input "false"
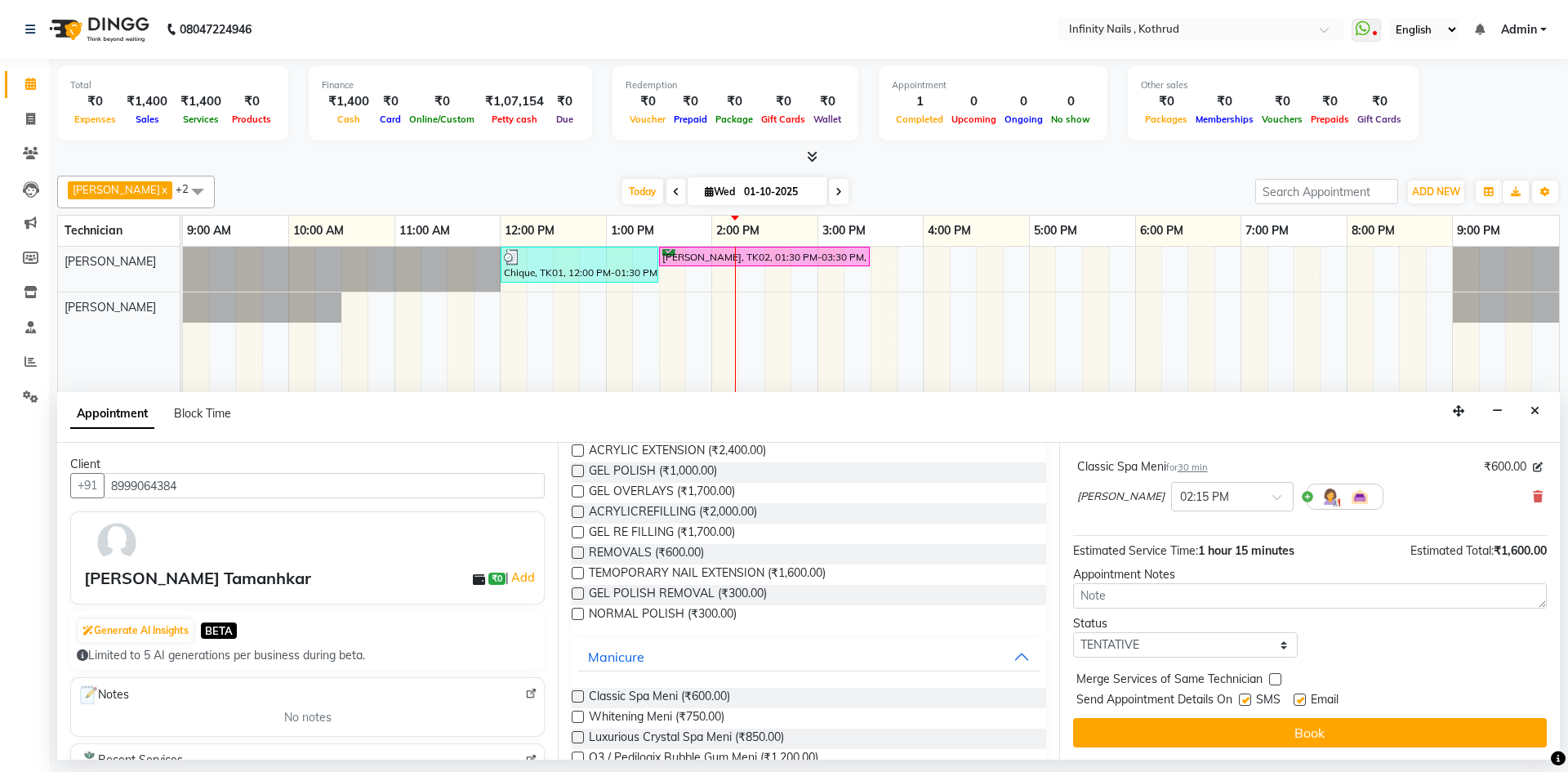
scroll to position [171, 0]
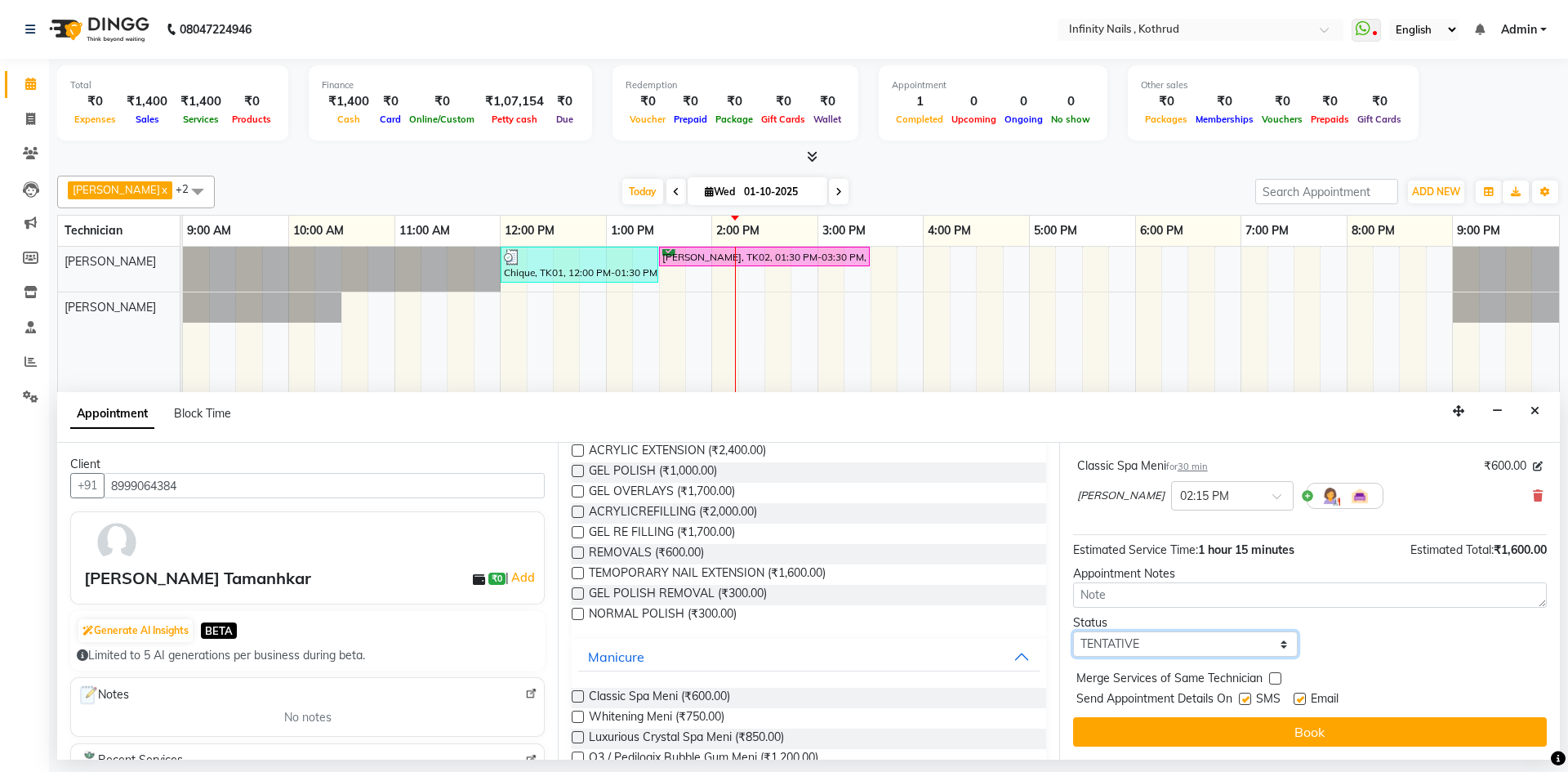
click at [1240, 640] on select "Select TENTATIVE CONFIRM CHECK-IN UPCOMING" at bounding box center [1186, 643] width 225 height 25
select select "confirm booking"
click at [1073, 631] on select "Select TENTATIVE CONFIRM CHECK-IN UPCOMING" at bounding box center [1186, 643] width 225 height 25
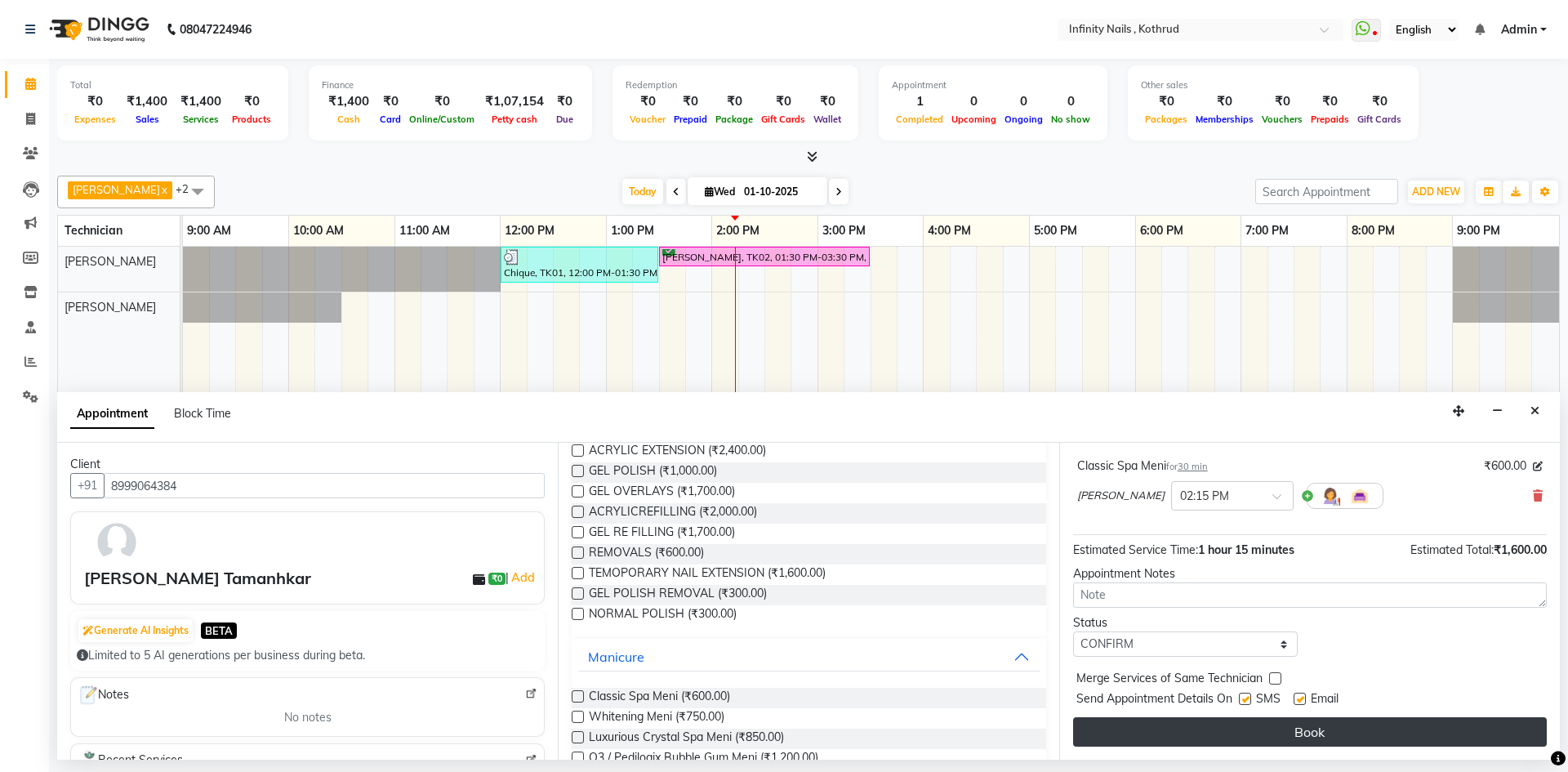
click at [1189, 724] on button "Book" at bounding box center [1310, 731] width 474 height 29
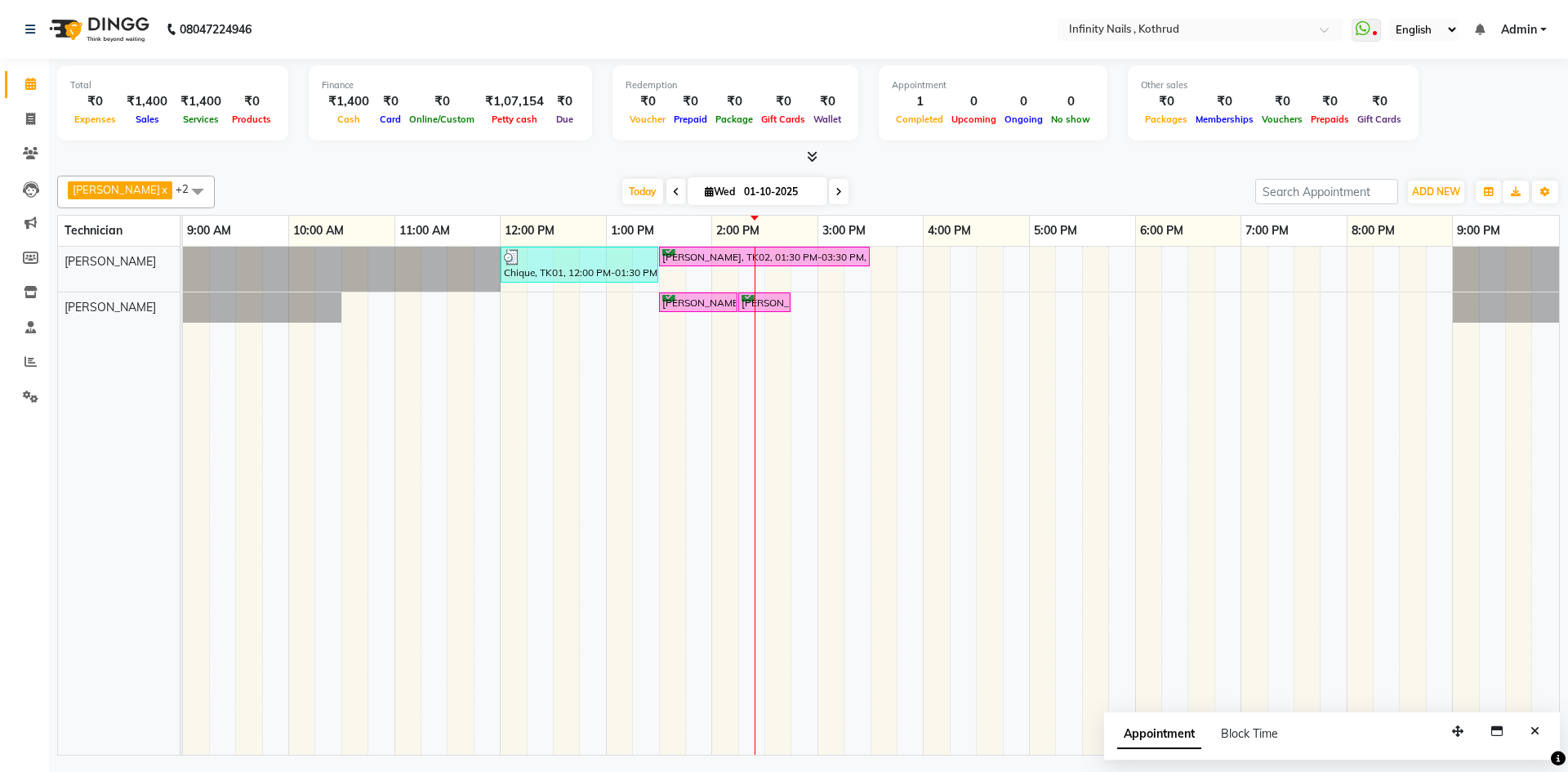
click at [775, 426] on td at bounding box center [778, 501] width 26 height 509
click at [813, 156] on icon at bounding box center [813, 156] width 11 height 12
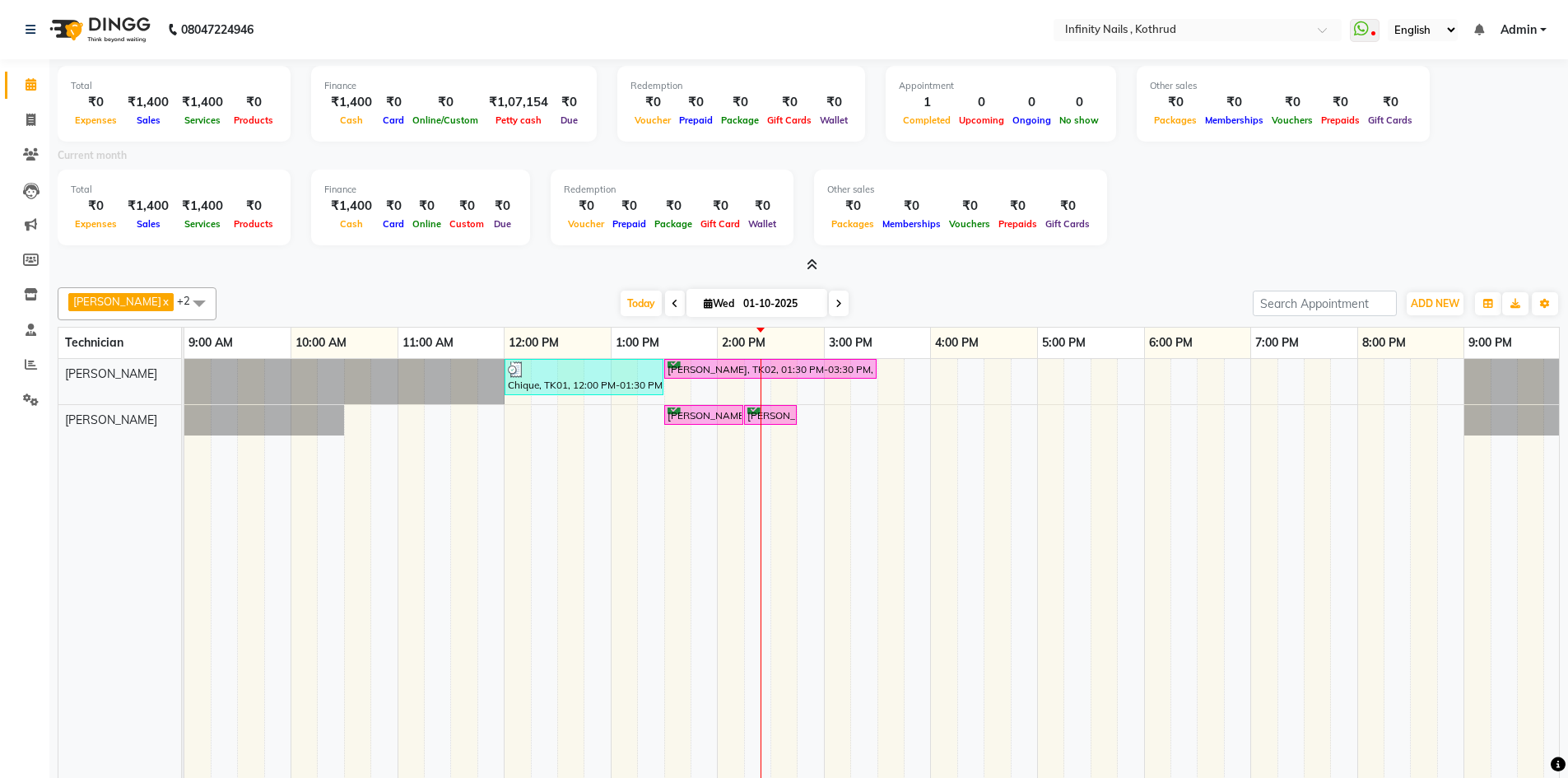
click at [811, 265] on icon at bounding box center [812, 264] width 11 height 12
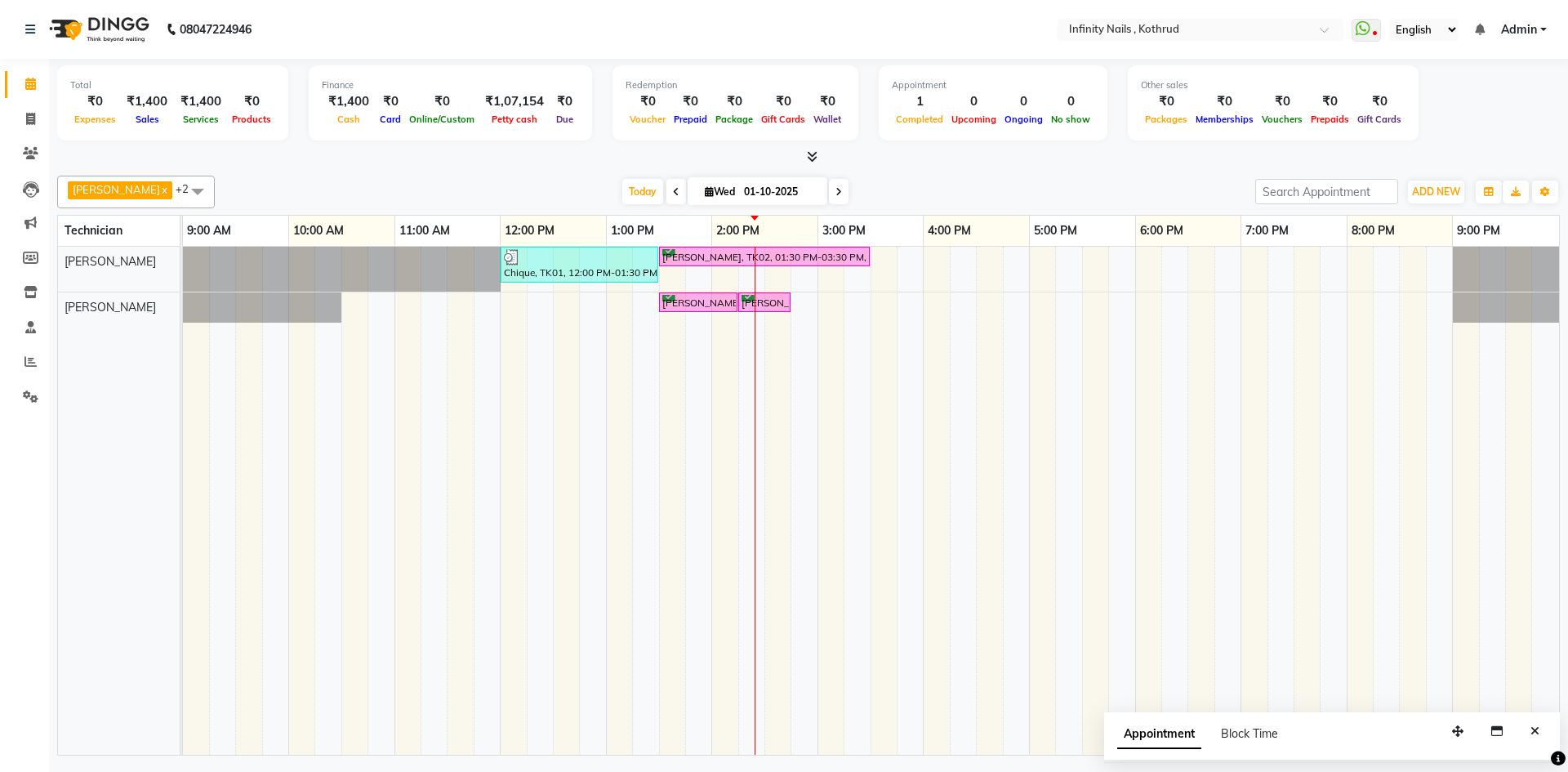
click at [880, 162] on div at bounding box center [808, 157] width 1503 height 18
click at [872, 245] on div "3:00 PM" at bounding box center [871, 230] width 105 height 30
click at [934, 276] on div "Chique, TK01, 12:00 PM-01:30 PM, Classic Spa Pedi,Classic Spa [PERSON_NAME] Tam…" at bounding box center [872, 501] width 1376 height 509
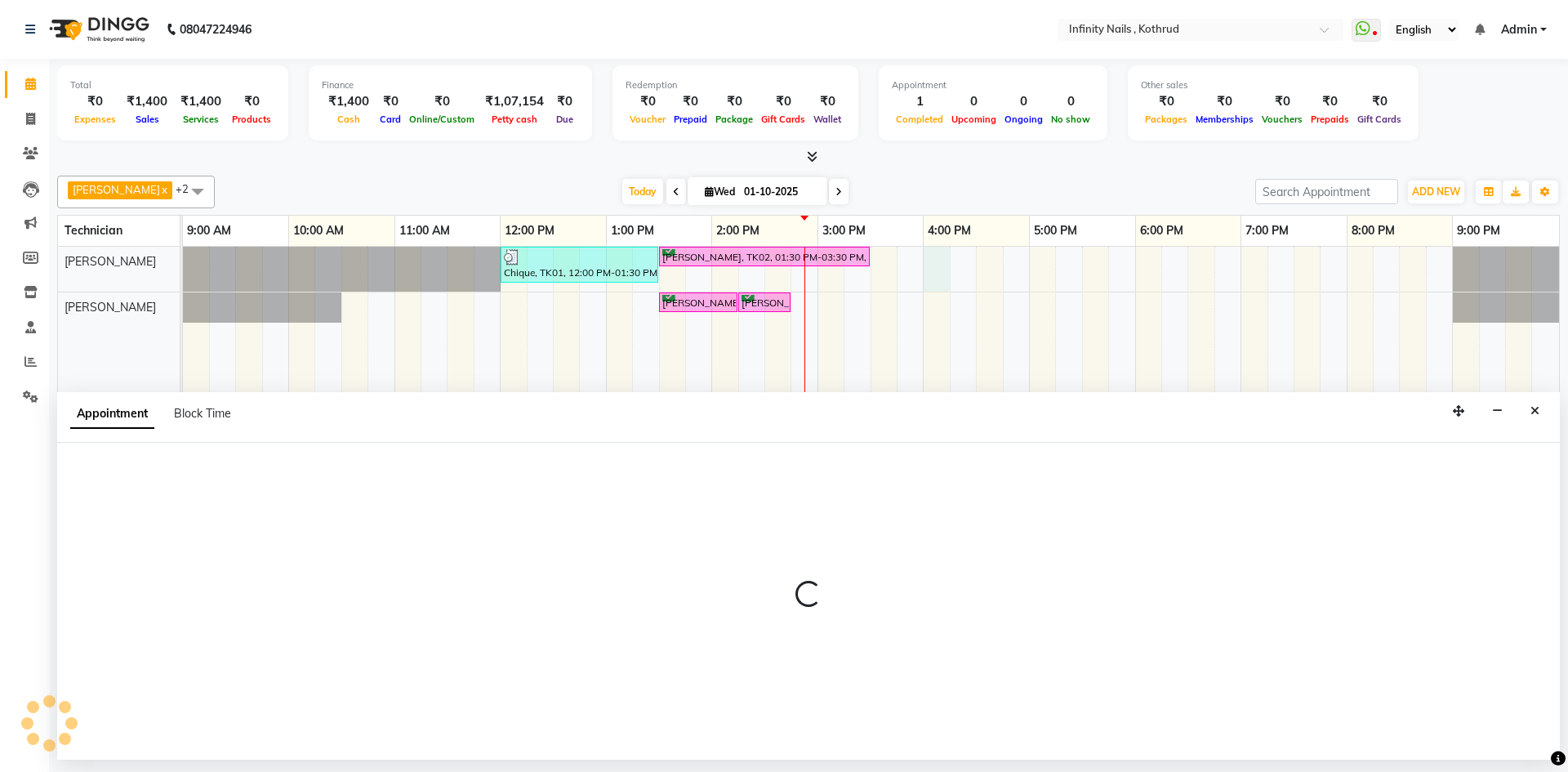
select select "51567"
select select "tentative"
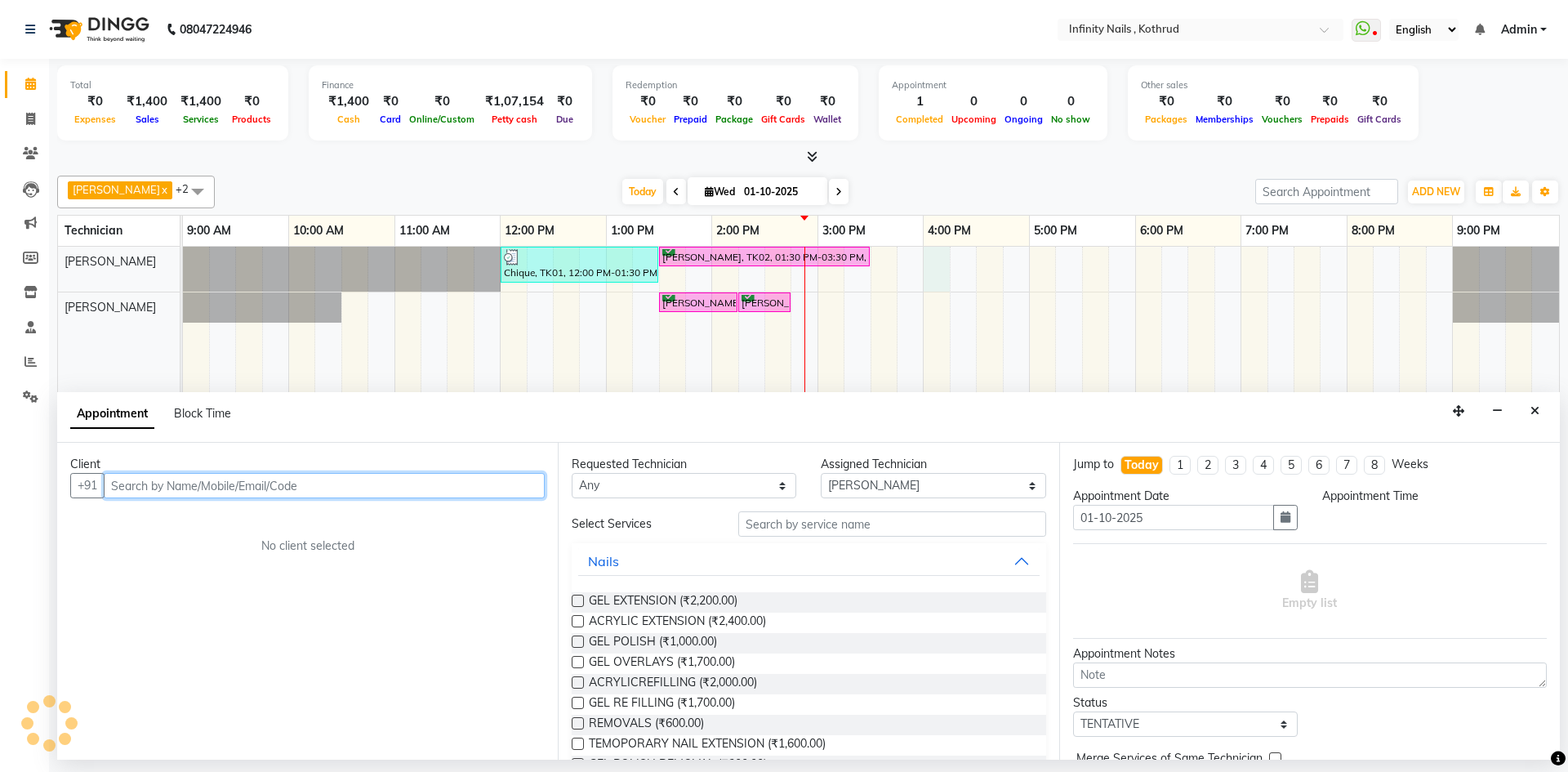
select select "960"
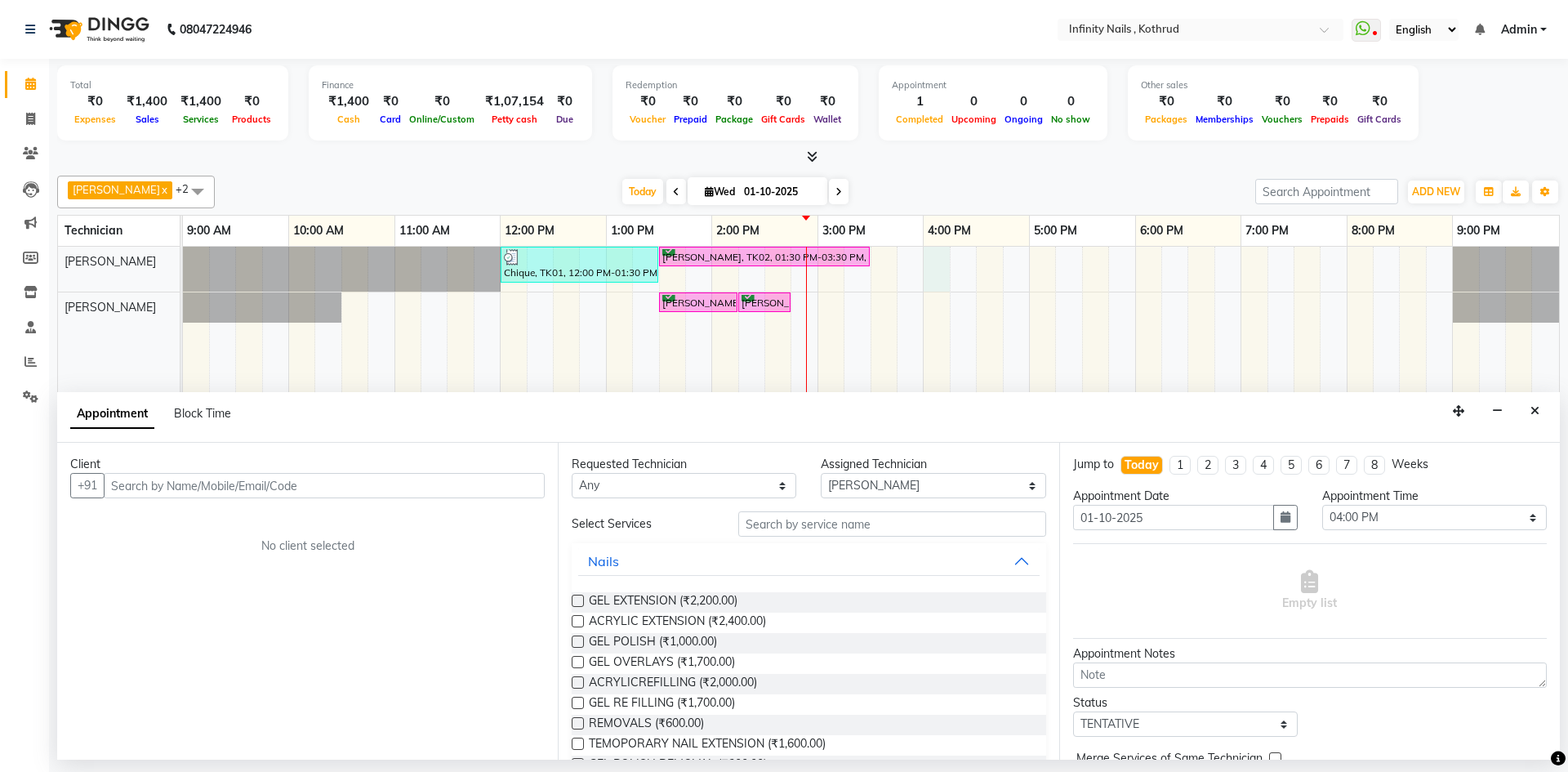
click at [1023, 158] on div at bounding box center [808, 157] width 1503 height 18
click at [1531, 411] on icon "Close" at bounding box center [1536, 411] width 9 height 11
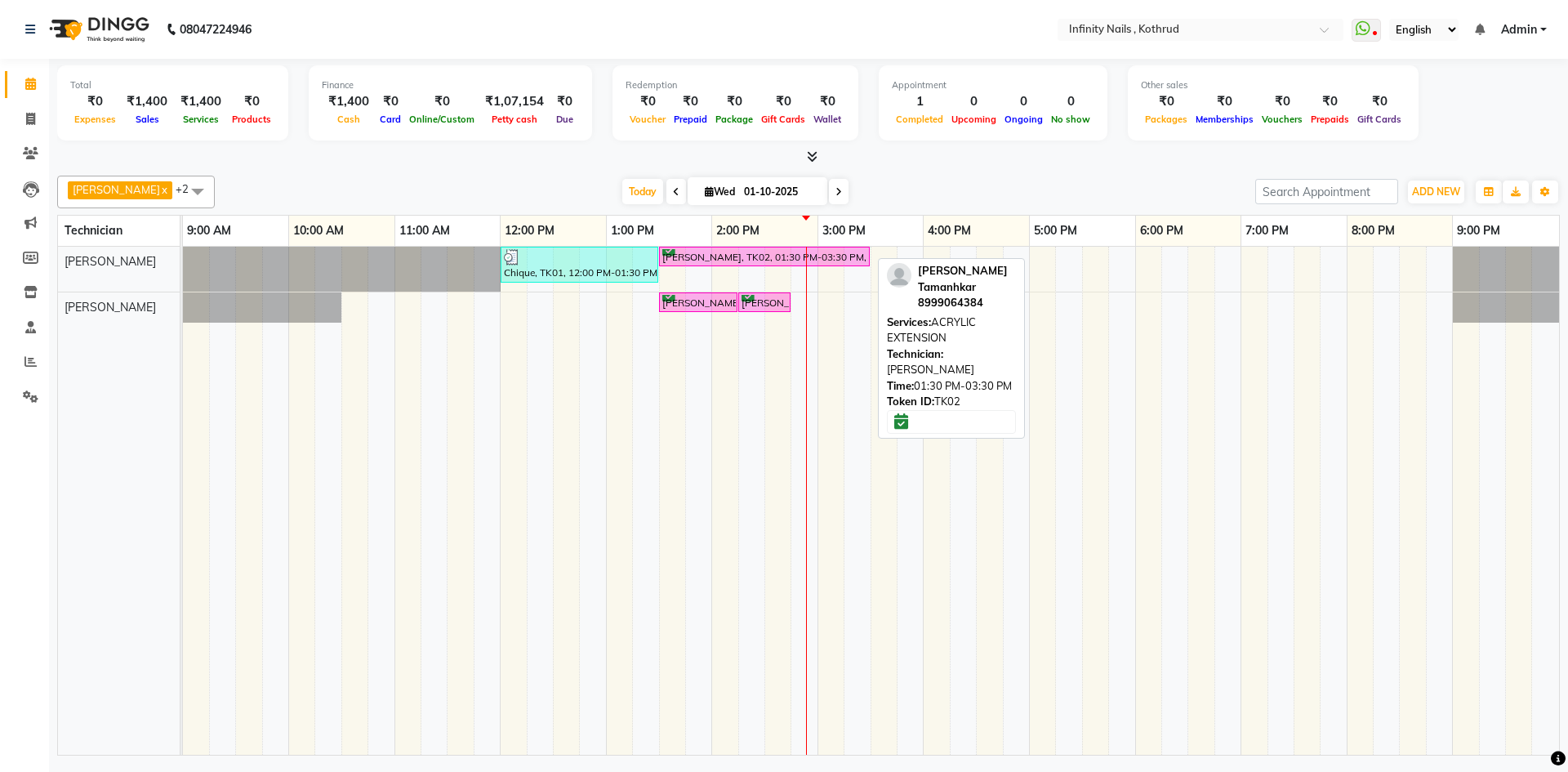
click at [696, 249] on div "[PERSON_NAME], TK02, 01:30 PM-03:30 PM, ACRYLIC EXTENSION" at bounding box center [764, 256] width 207 height 16
select select "6"
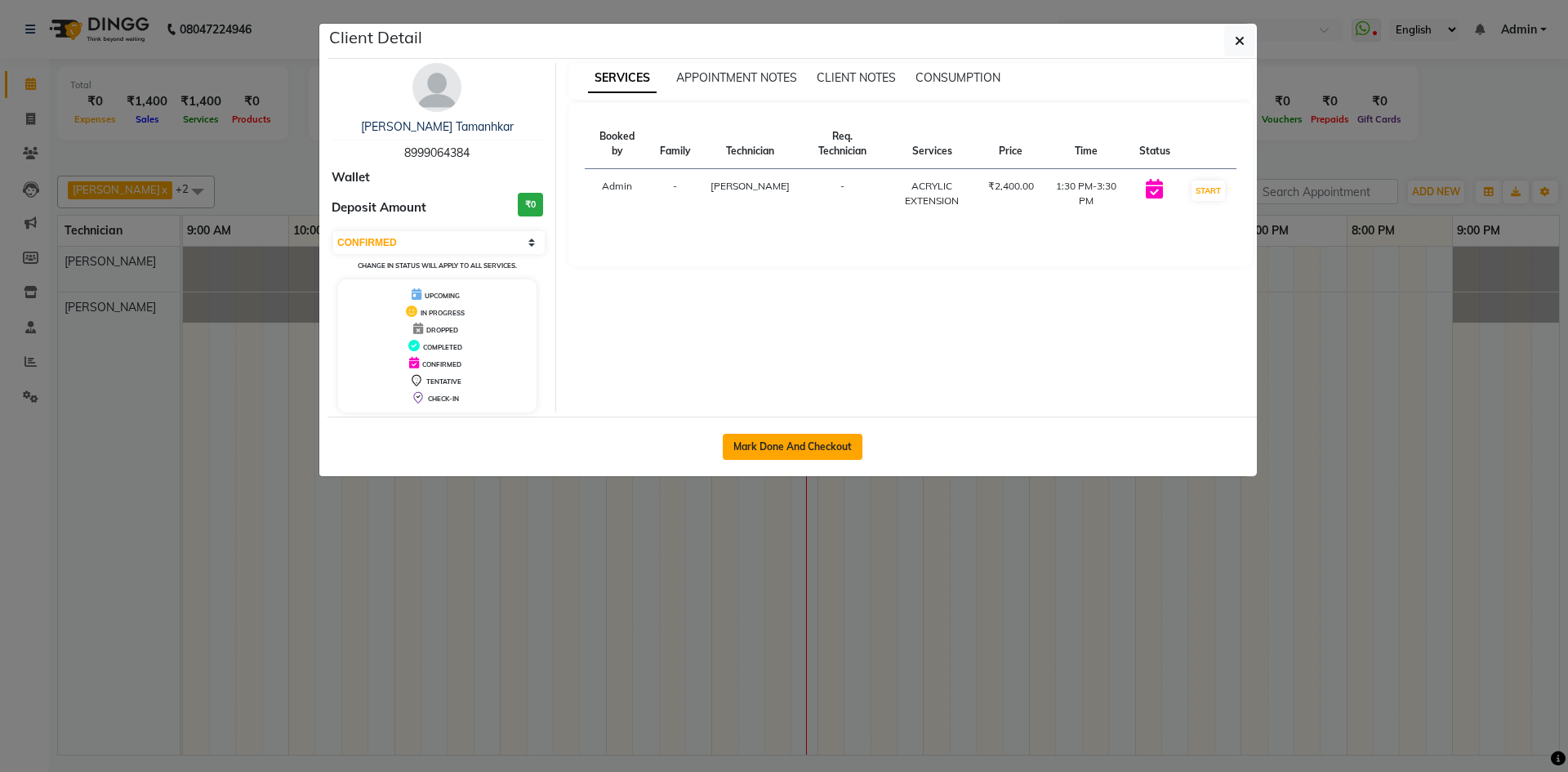
click at [801, 444] on button "Mark Done And Checkout" at bounding box center [793, 447] width 140 height 26
select select "6640"
select select "service"
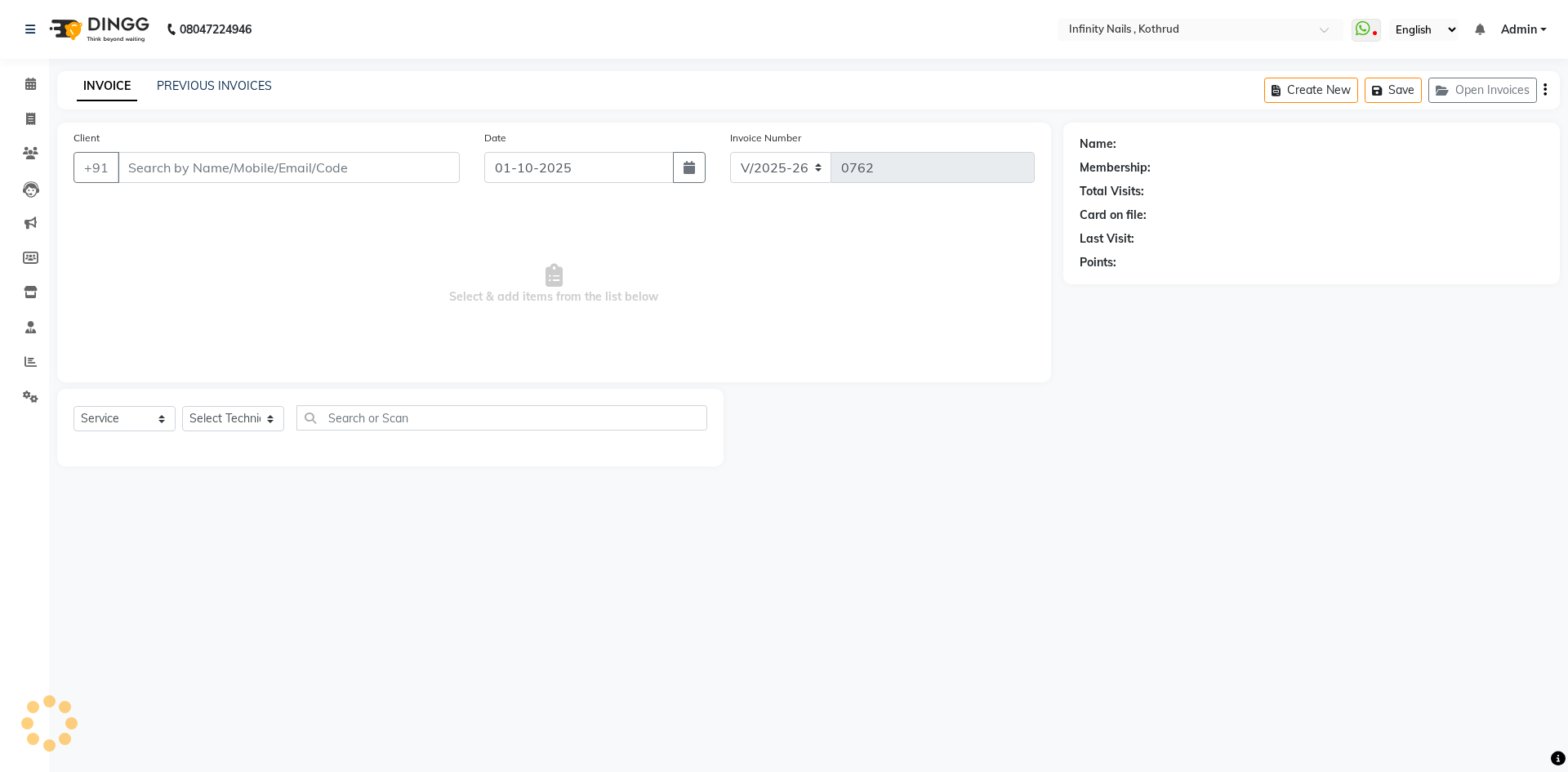
type input "8999064384"
select select "51567"
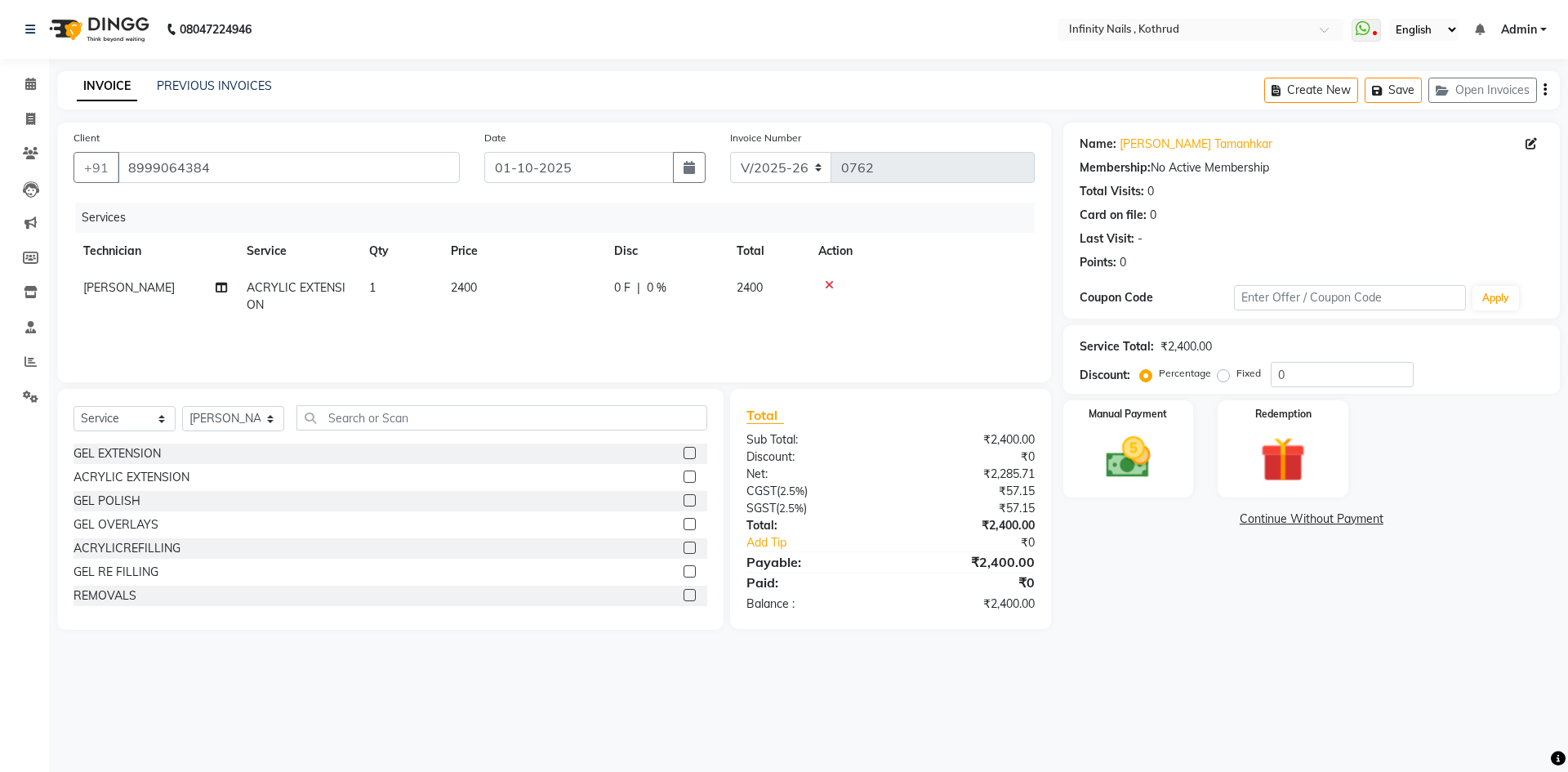
click at [534, 283] on td "2400" at bounding box center [522, 297] width 163 height 54
select select "51567"
click at [726, 289] on input "0" at bounding box center [715, 291] width 49 height 25
type input "400"
click at [732, 348] on div "Services Technician Service Qty Price Disc Total Action [PERSON_NAME] ACRYLIC E…" at bounding box center [555, 284] width 962 height 163
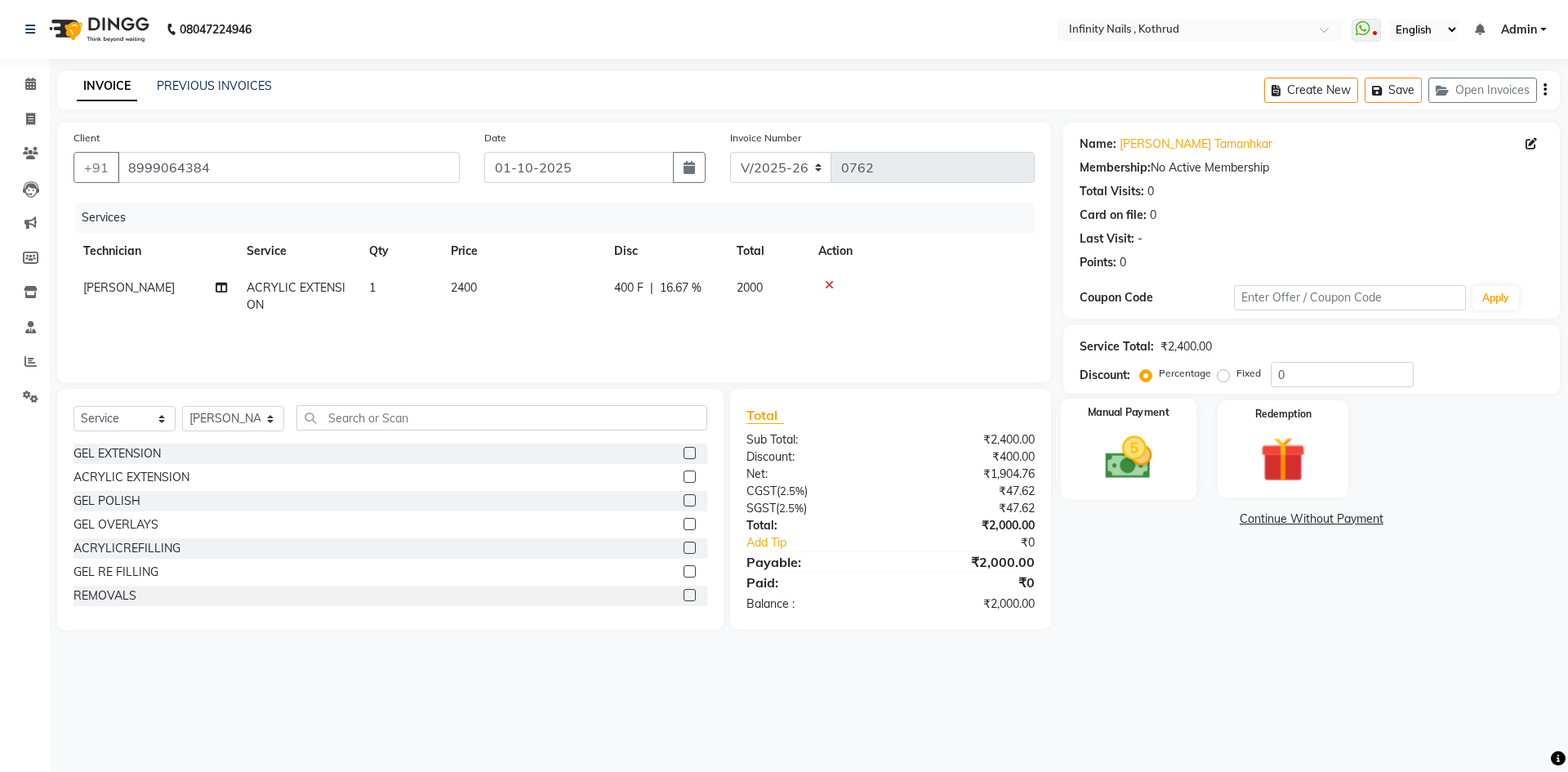
click at [1116, 445] on img at bounding box center [1129, 457] width 76 height 54
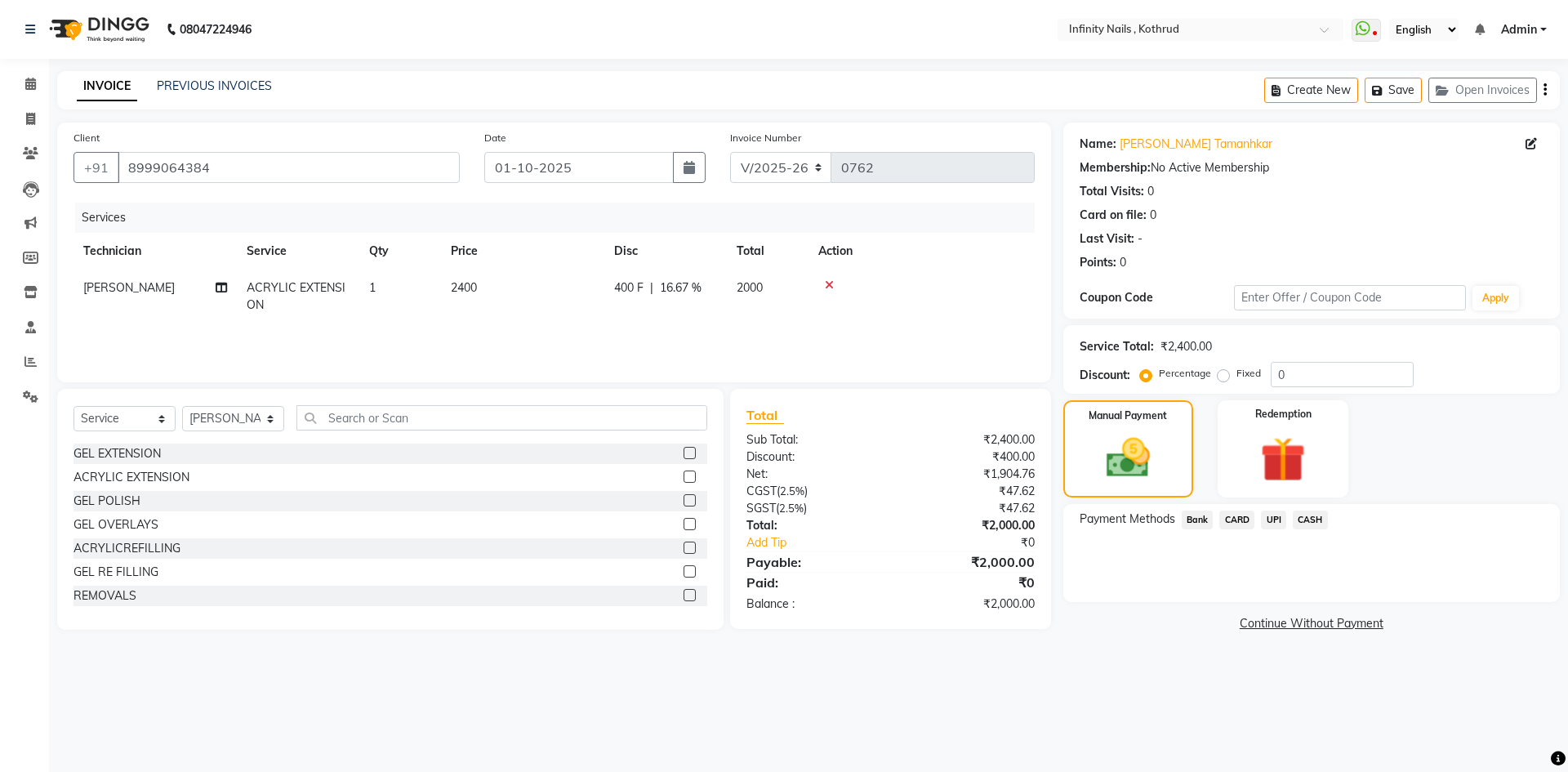
click at [1276, 515] on span "UPI" at bounding box center [1273, 520] width 25 height 18
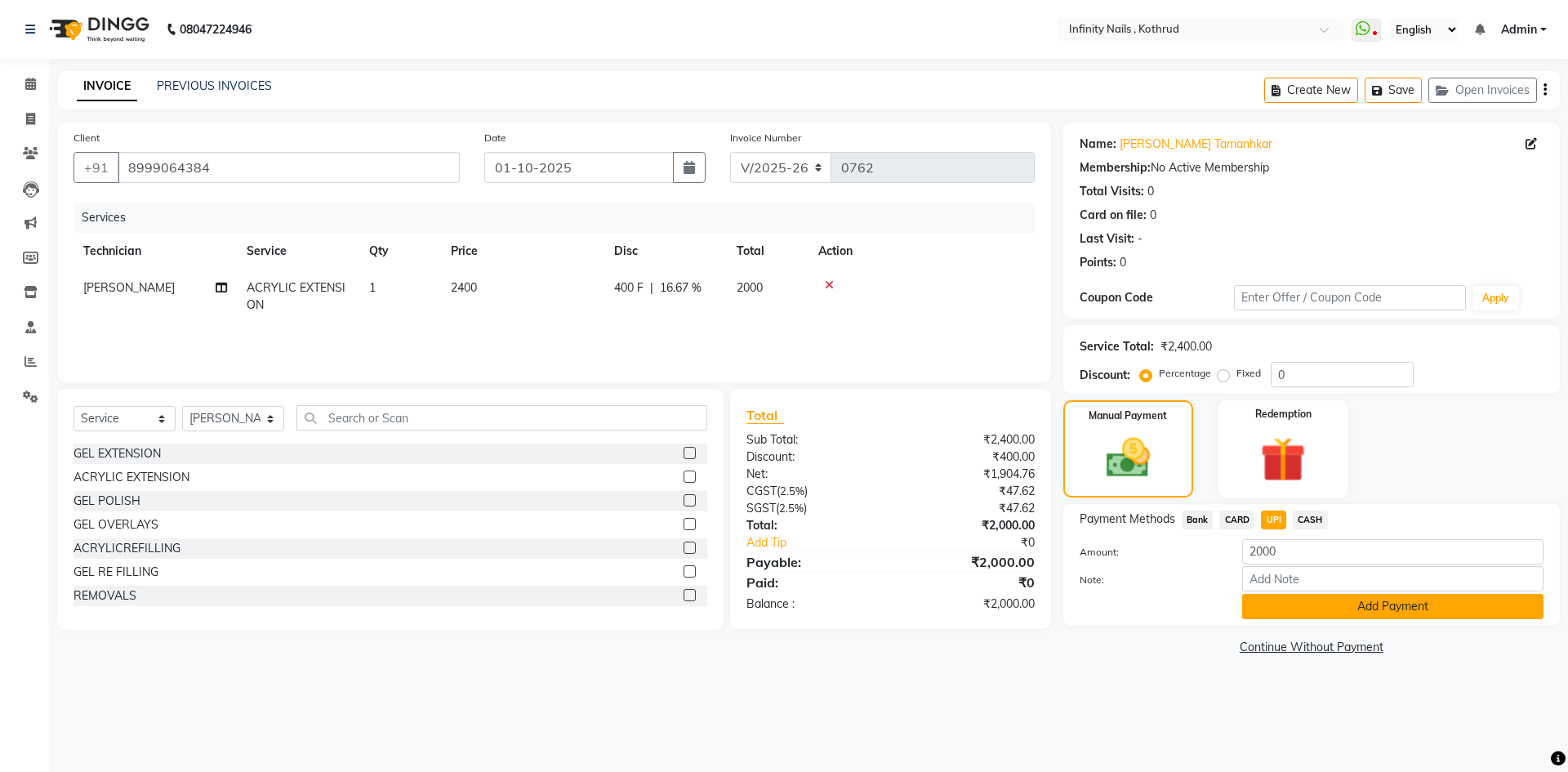
click at [1326, 594] on button "Add Payment" at bounding box center [1393, 606] width 301 height 25
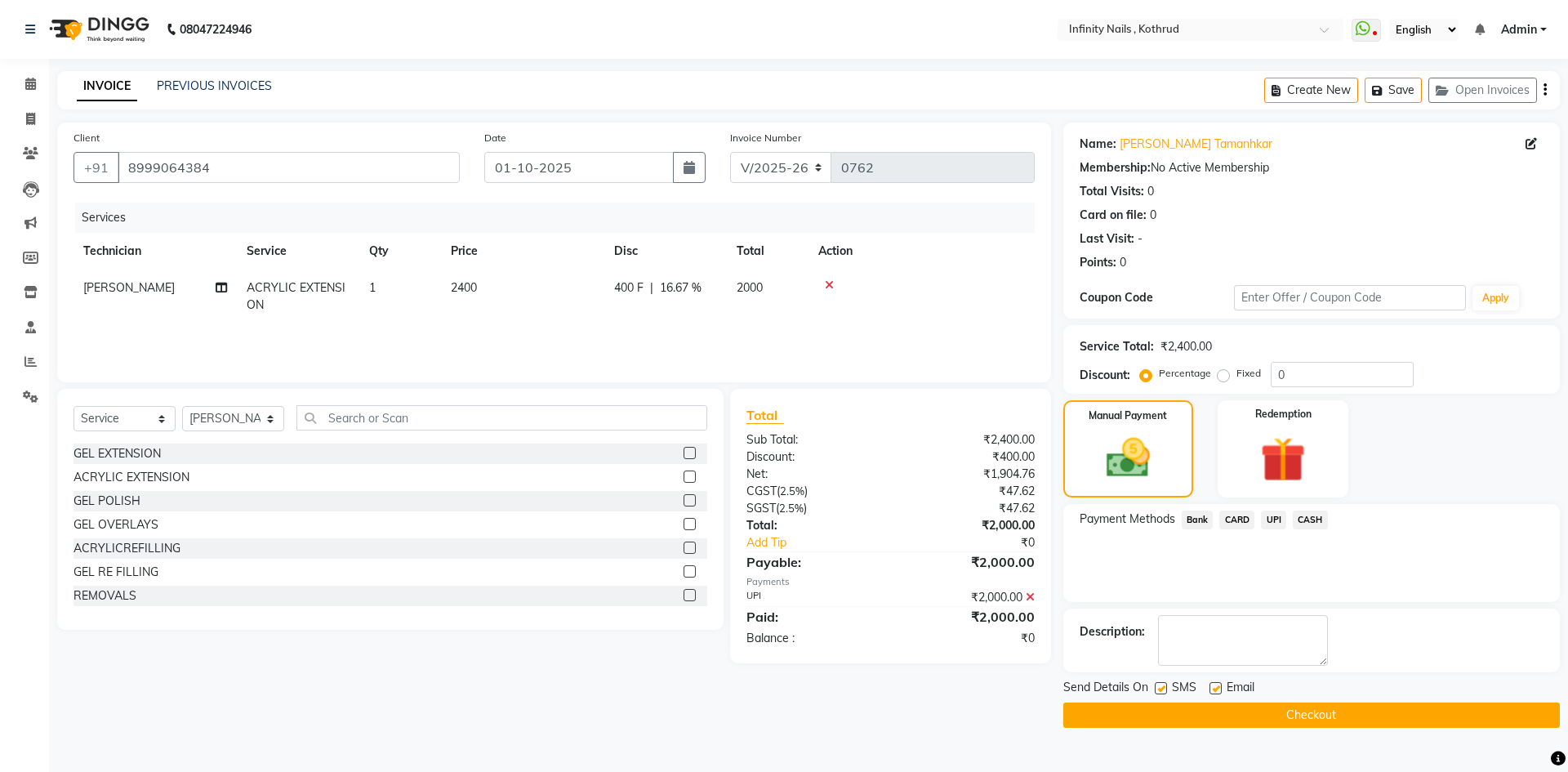
click at [1347, 718] on button "Checkout" at bounding box center [1311, 715] width 497 height 25
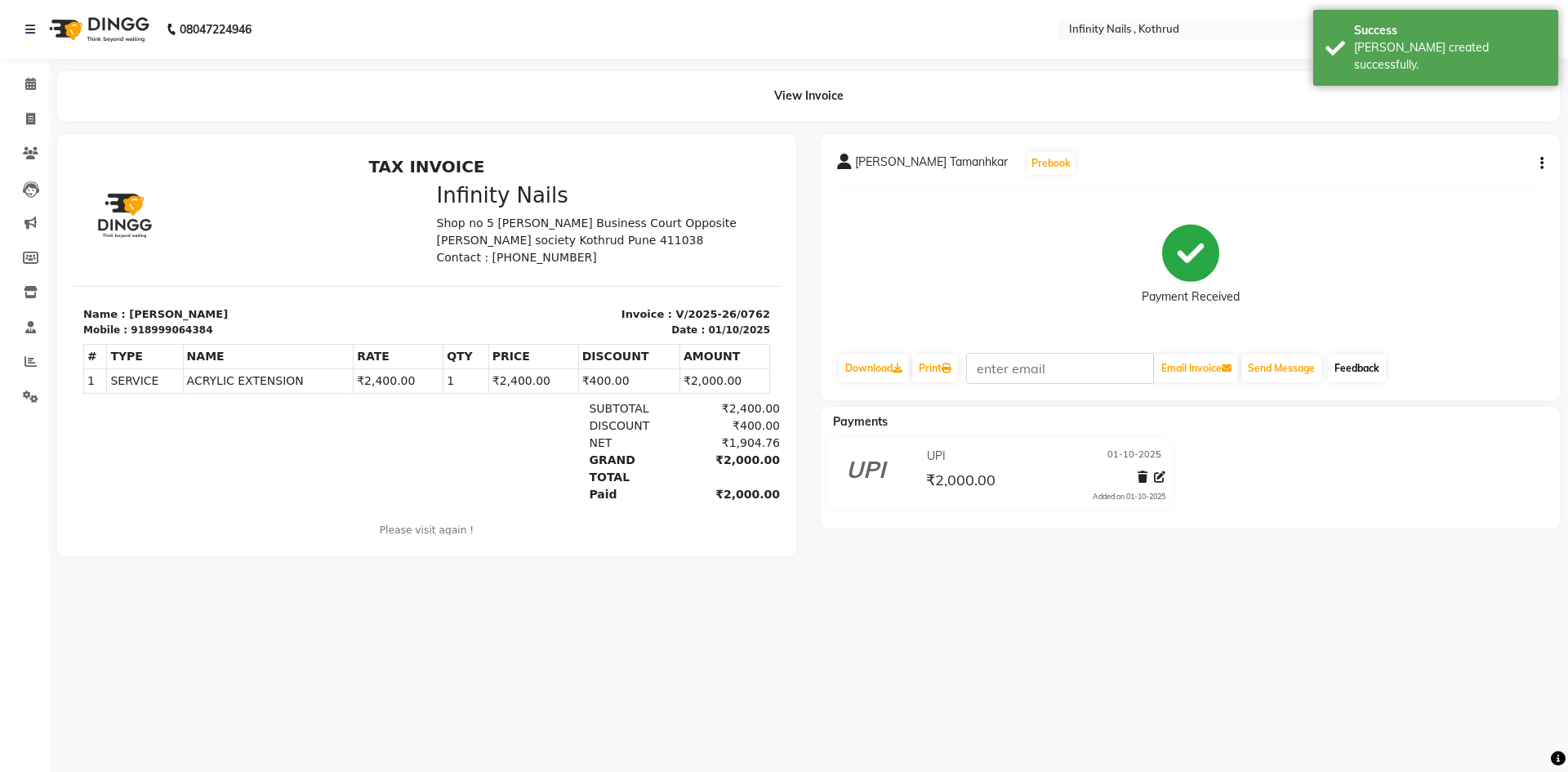
click at [1364, 362] on link "Feedback" at bounding box center [1357, 368] width 58 height 28
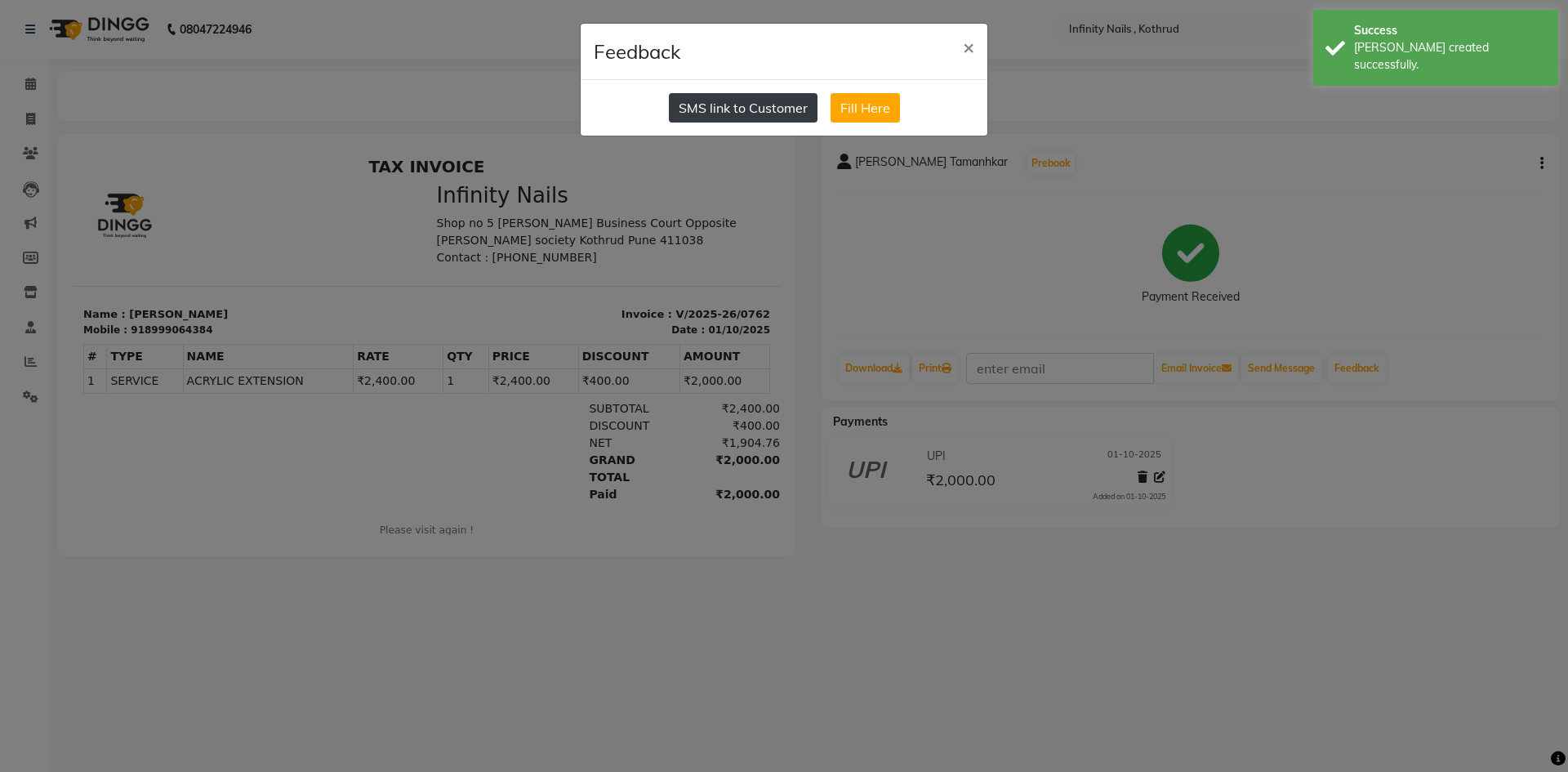
click at [729, 111] on button "SMS link to Customer" at bounding box center [743, 108] width 148 height 29
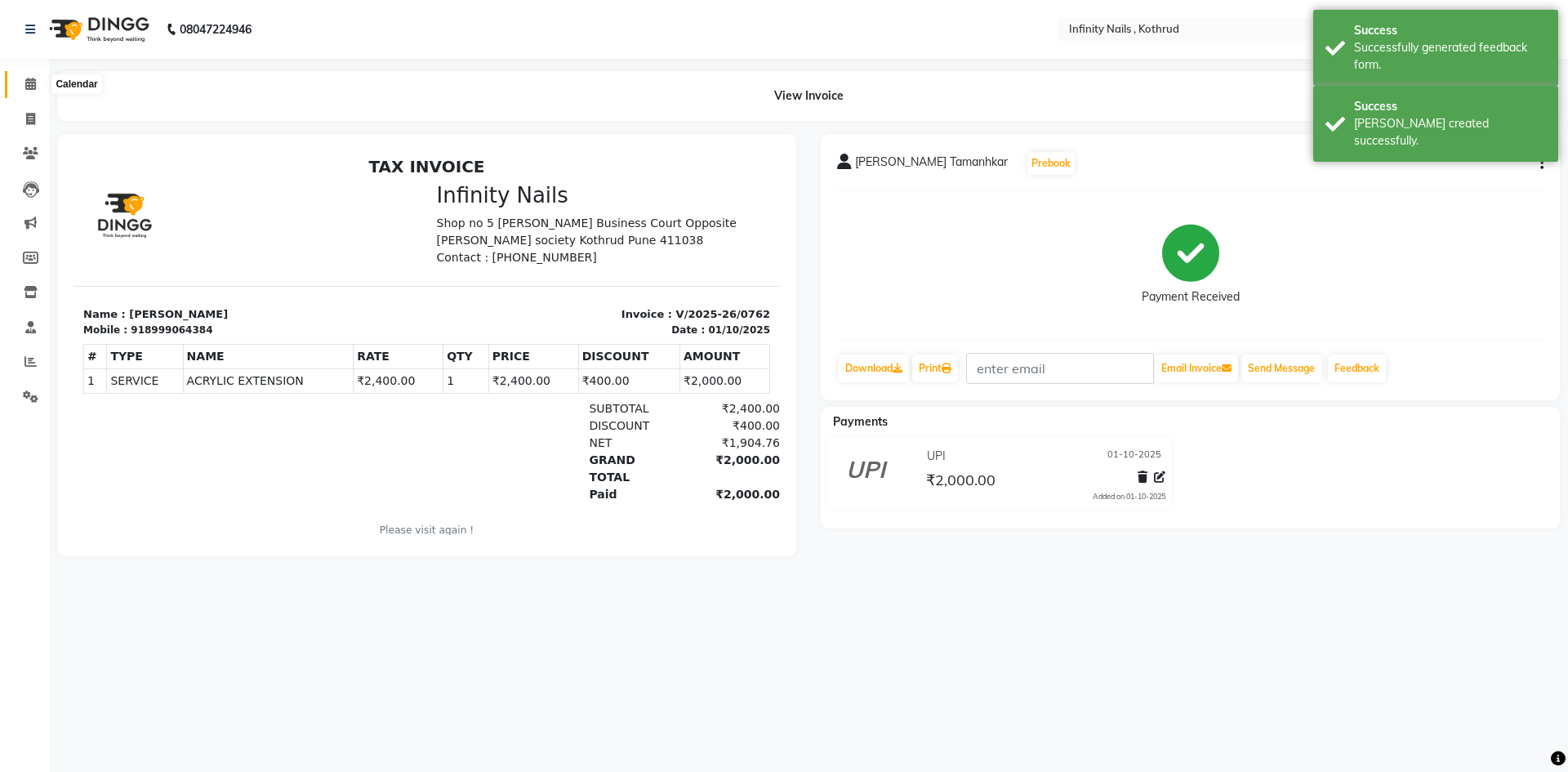
click at [32, 86] on icon at bounding box center [30, 83] width 11 height 12
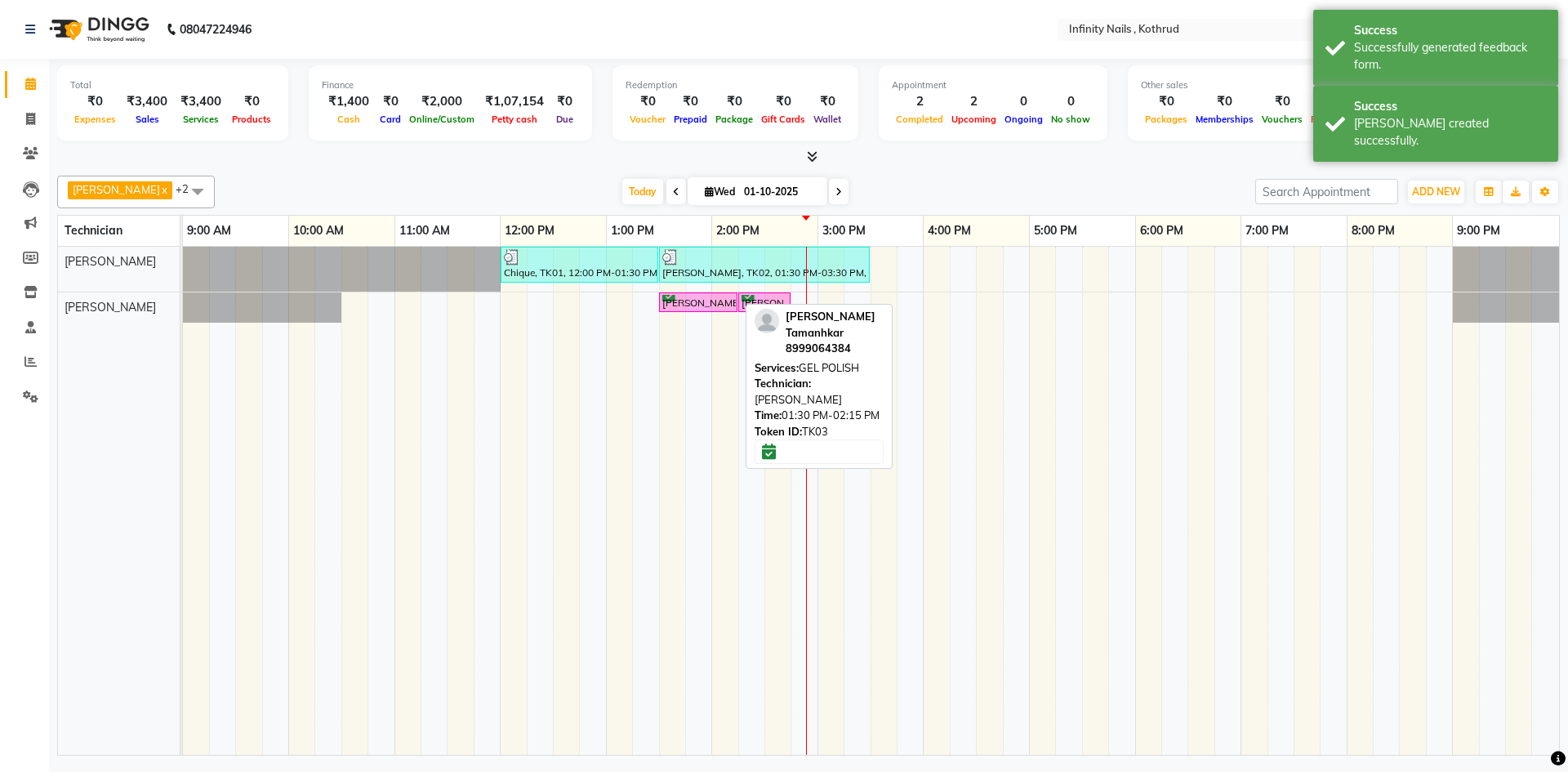
click at [720, 299] on div "[PERSON_NAME] Tamanhkar, TK03, 01:30 PM-02:15 PM, GEL POLISH" at bounding box center [698, 302] width 76 height 16
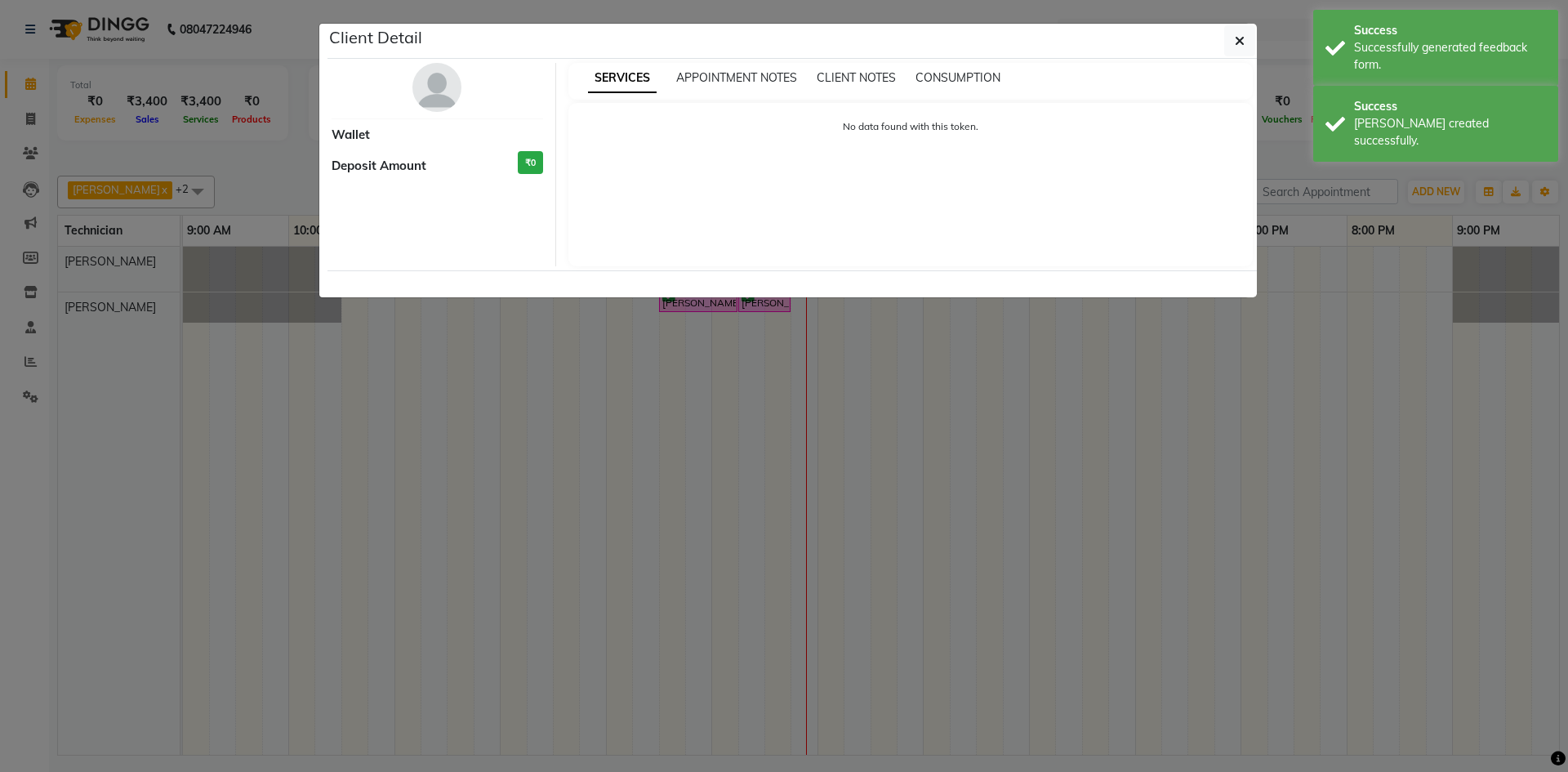
select select "6"
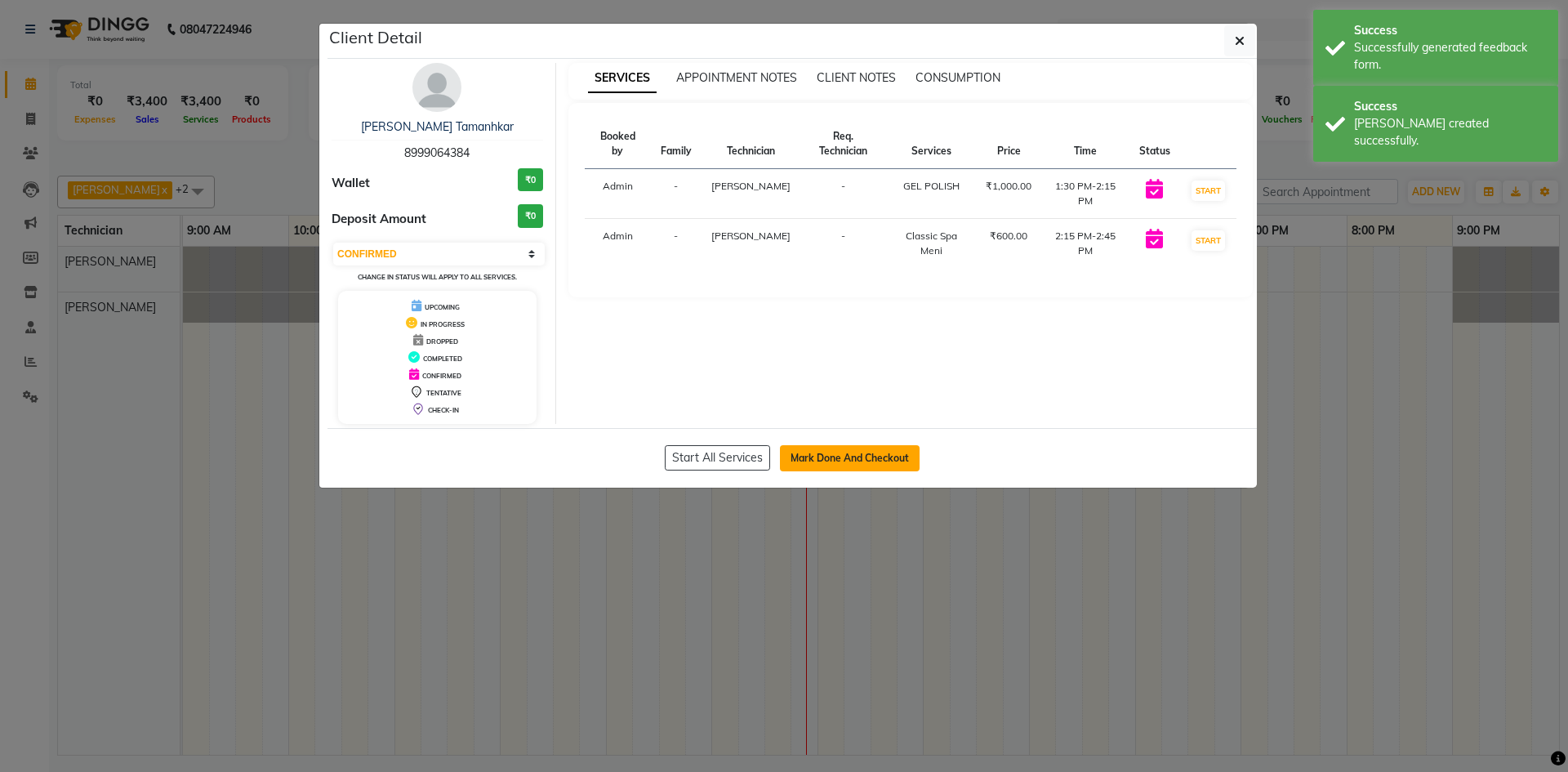
click at [838, 455] on button "Mark Done And Checkout" at bounding box center [850, 458] width 140 height 26
select select "6640"
select select "service"
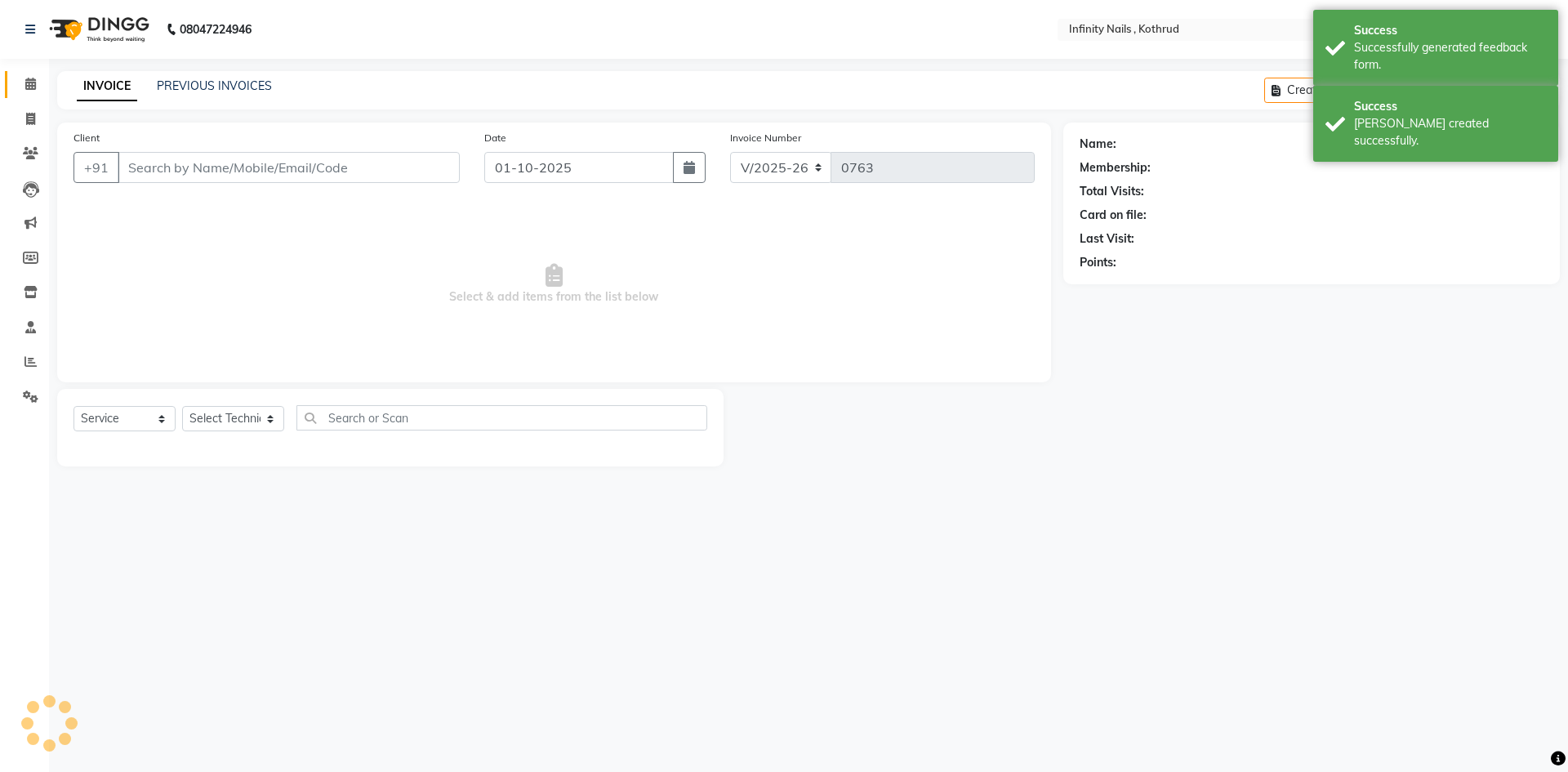
type input "8999064384"
select select "85274"
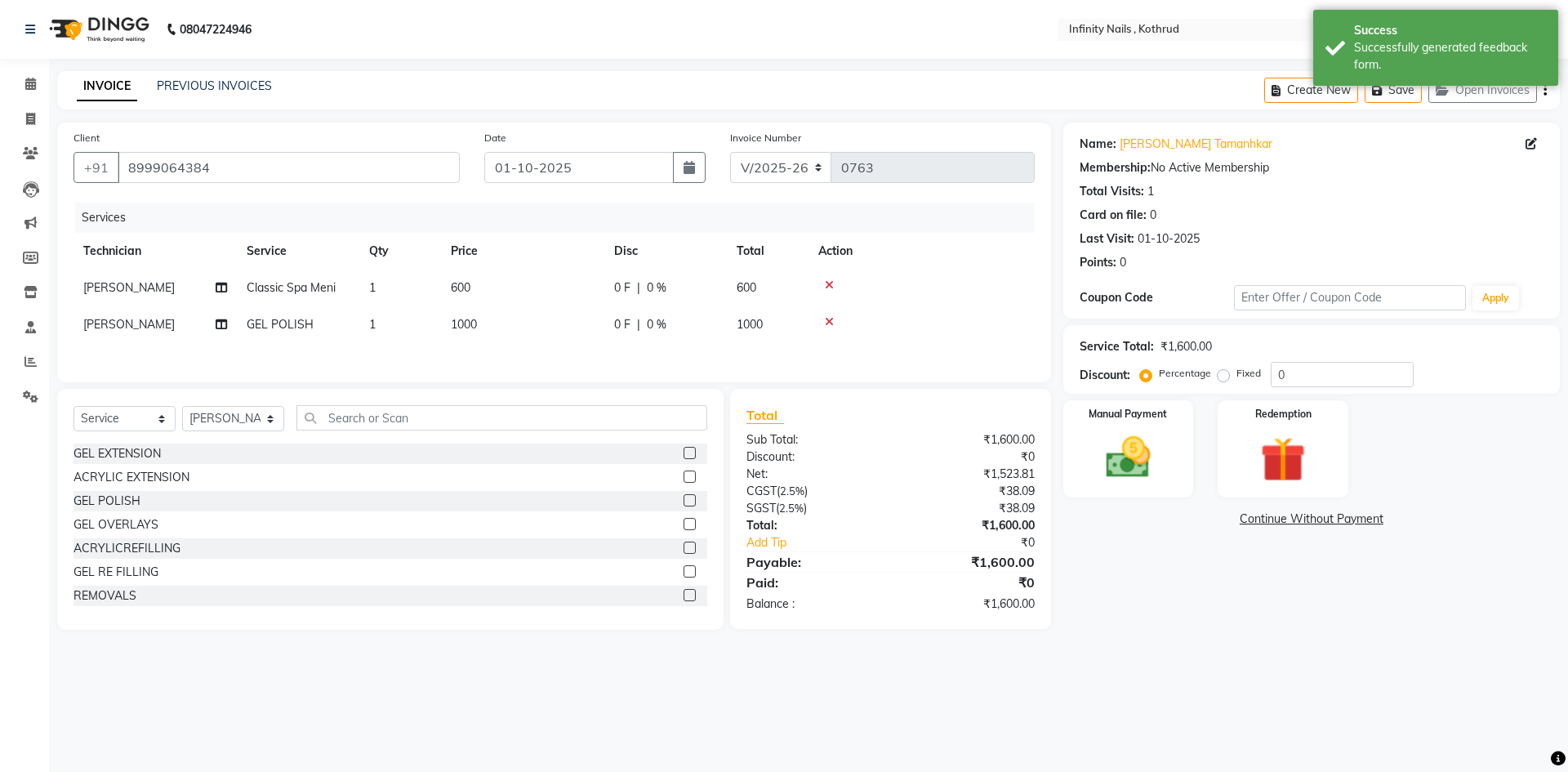
drag, startPoint x: 495, startPoint y: 321, endPoint x: 521, endPoint y: 324, distance: 26.2
click at [497, 321] on td "1000" at bounding box center [522, 324] width 163 height 37
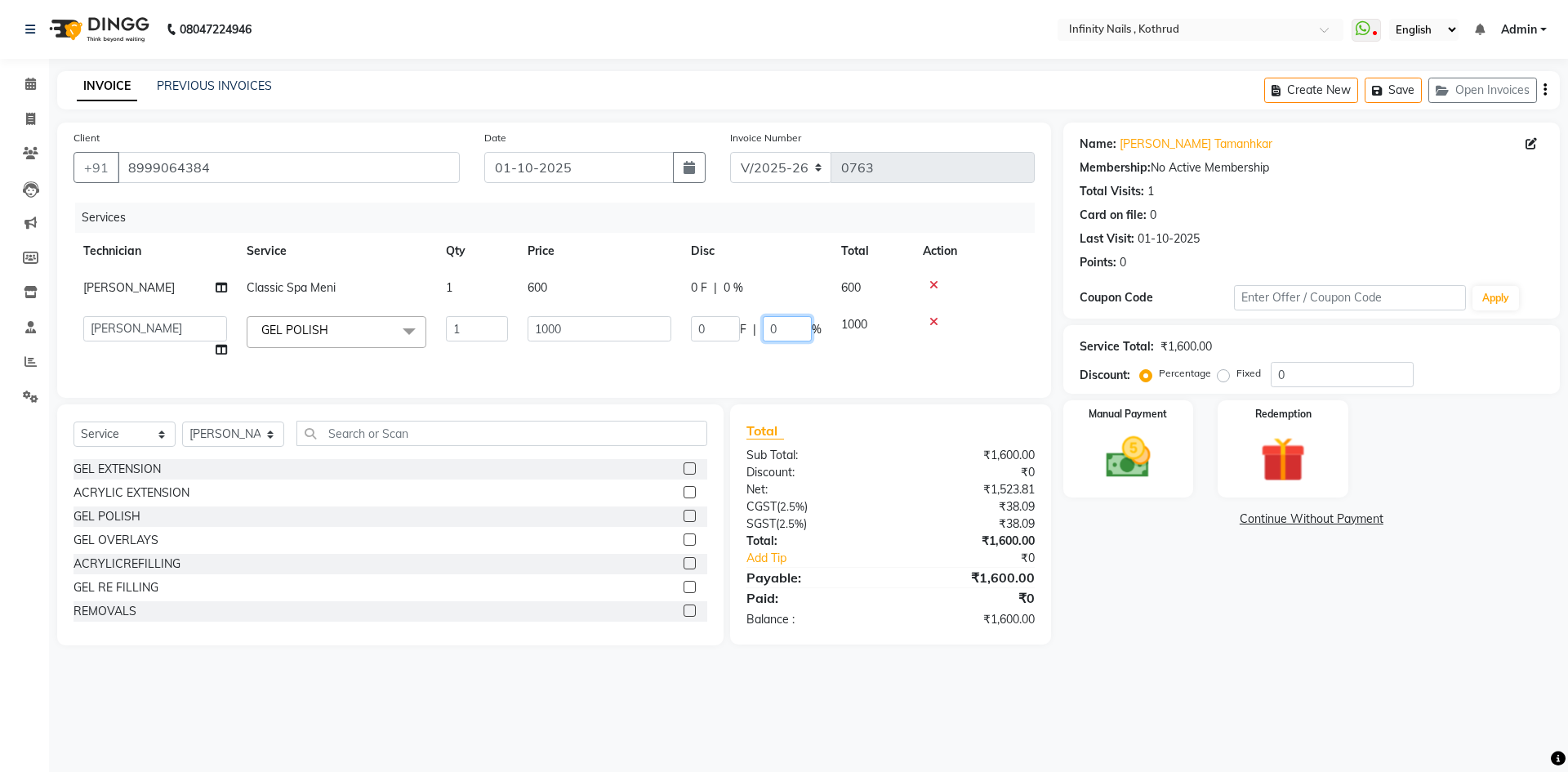
click at [783, 323] on input "0" at bounding box center [787, 328] width 49 height 25
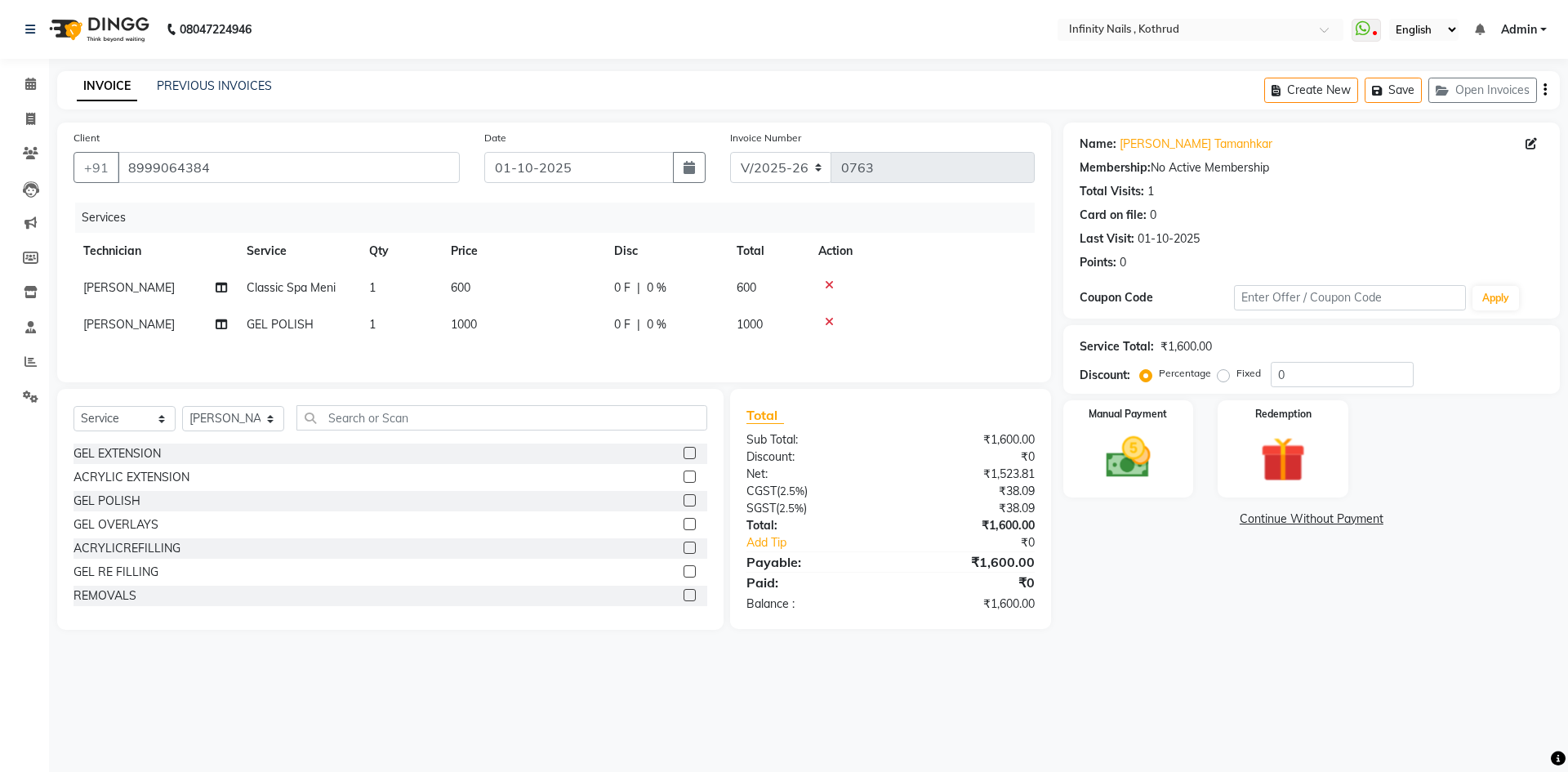
click at [640, 328] on div "0 F | 0 %" at bounding box center [666, 324] width 103 height 18
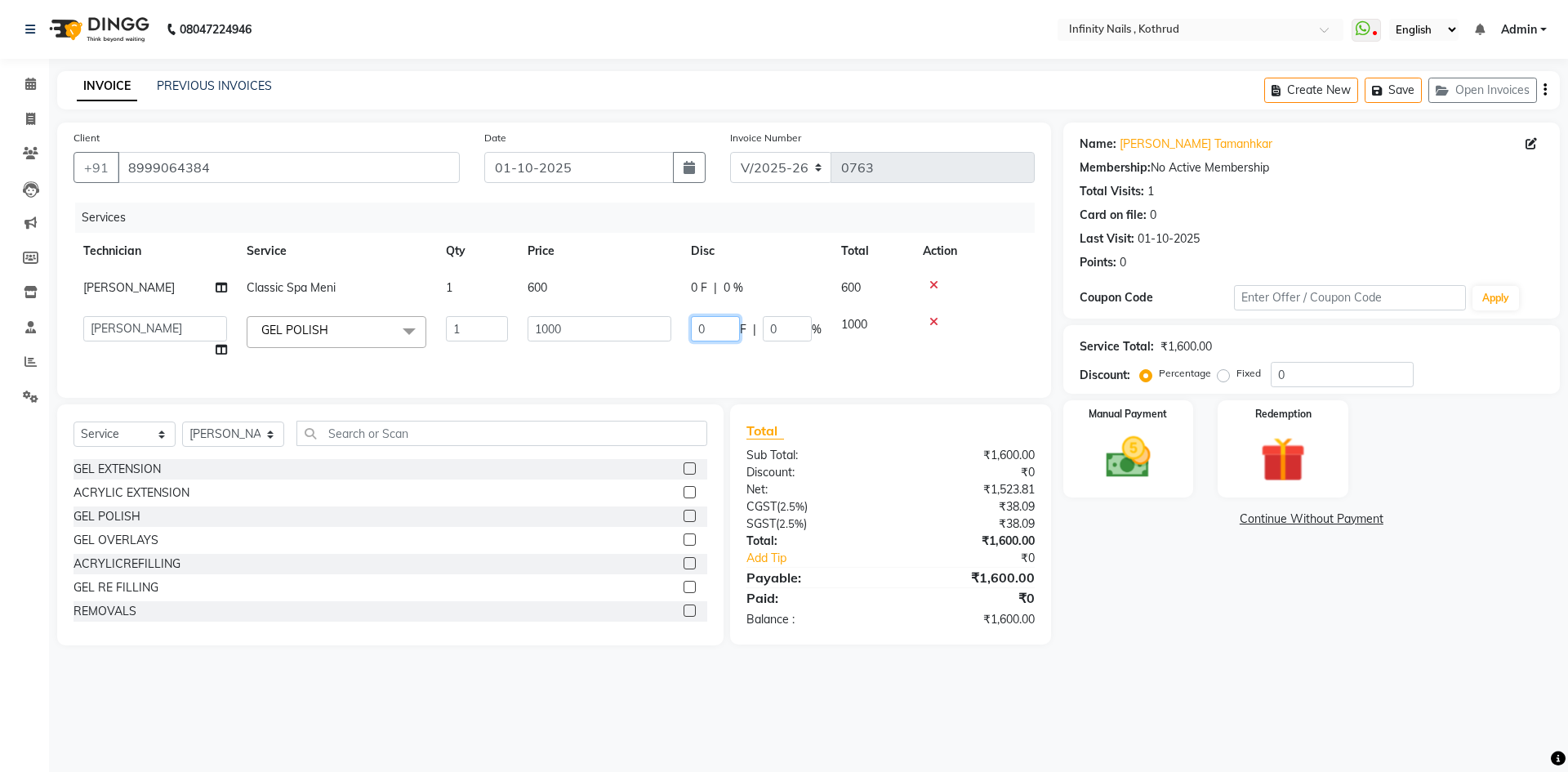
click at [710, 331] on input "0" at bounding box center [715, 328] width 49 height 25
type input "200"
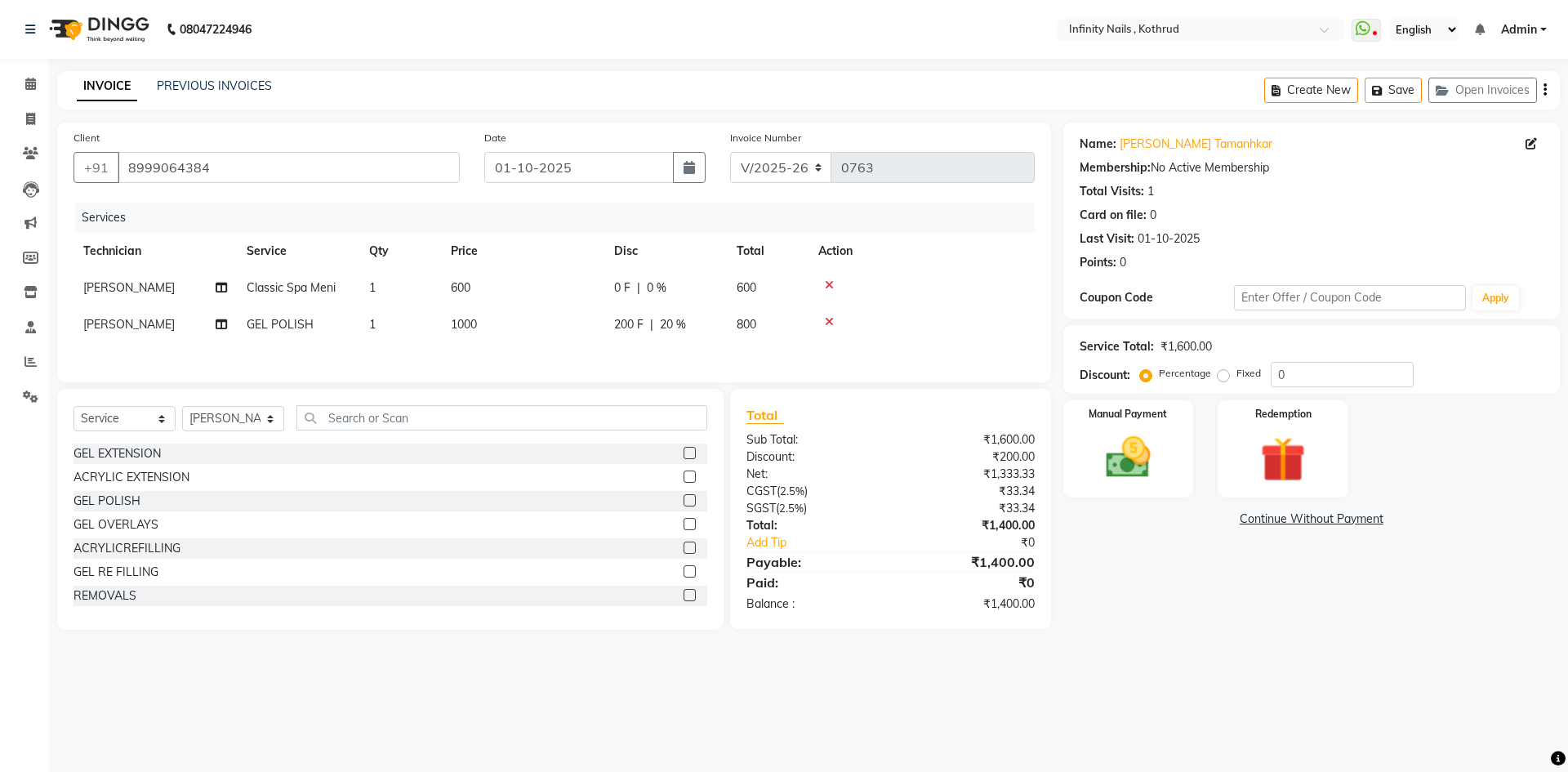
click at [691, 360] on div "Services Technician Service Qty Price Disc Total Action [PERSON_NAME] Classic S…" at bounding box center [555, 284] width 962 height 163
click at [638, 274] on td "0 F | 0 %" at bounding box center [665, 288] width 123 height 37
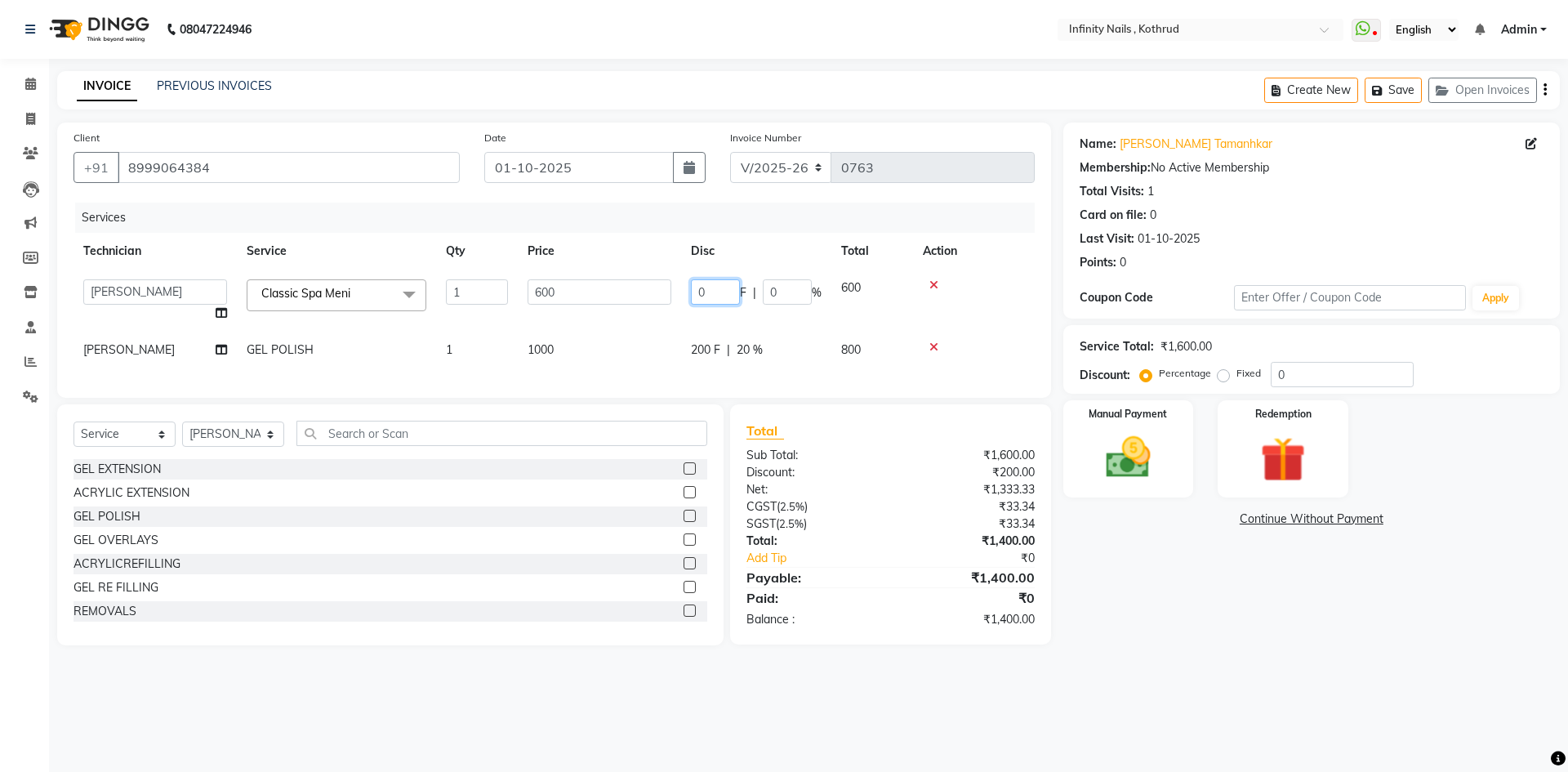
click at [724, 284] on input "0" at bounding box center [715, 291] width 49 height 25
type input "100"
click at [724, 322] on tbody "[PERSON_NAME] [PERSON_NAME] Classic Spa Meni x GEL EXTENSION ACRYLIC EXTENSION …" at bounding box center [555, 319] width 962 height 99
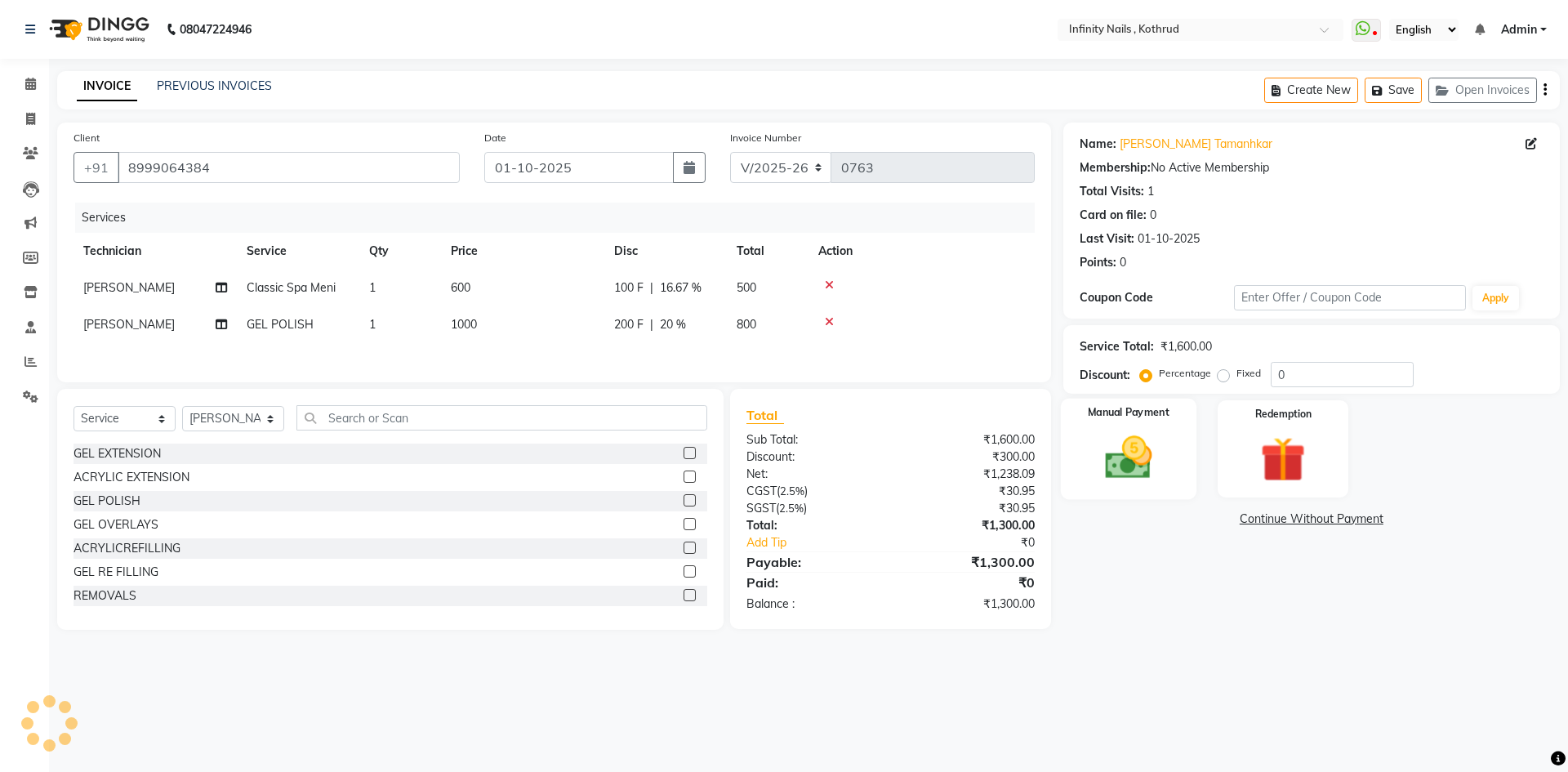
click at [1131, 454] on img at bounding box center [1129, 457] width 76 height 54
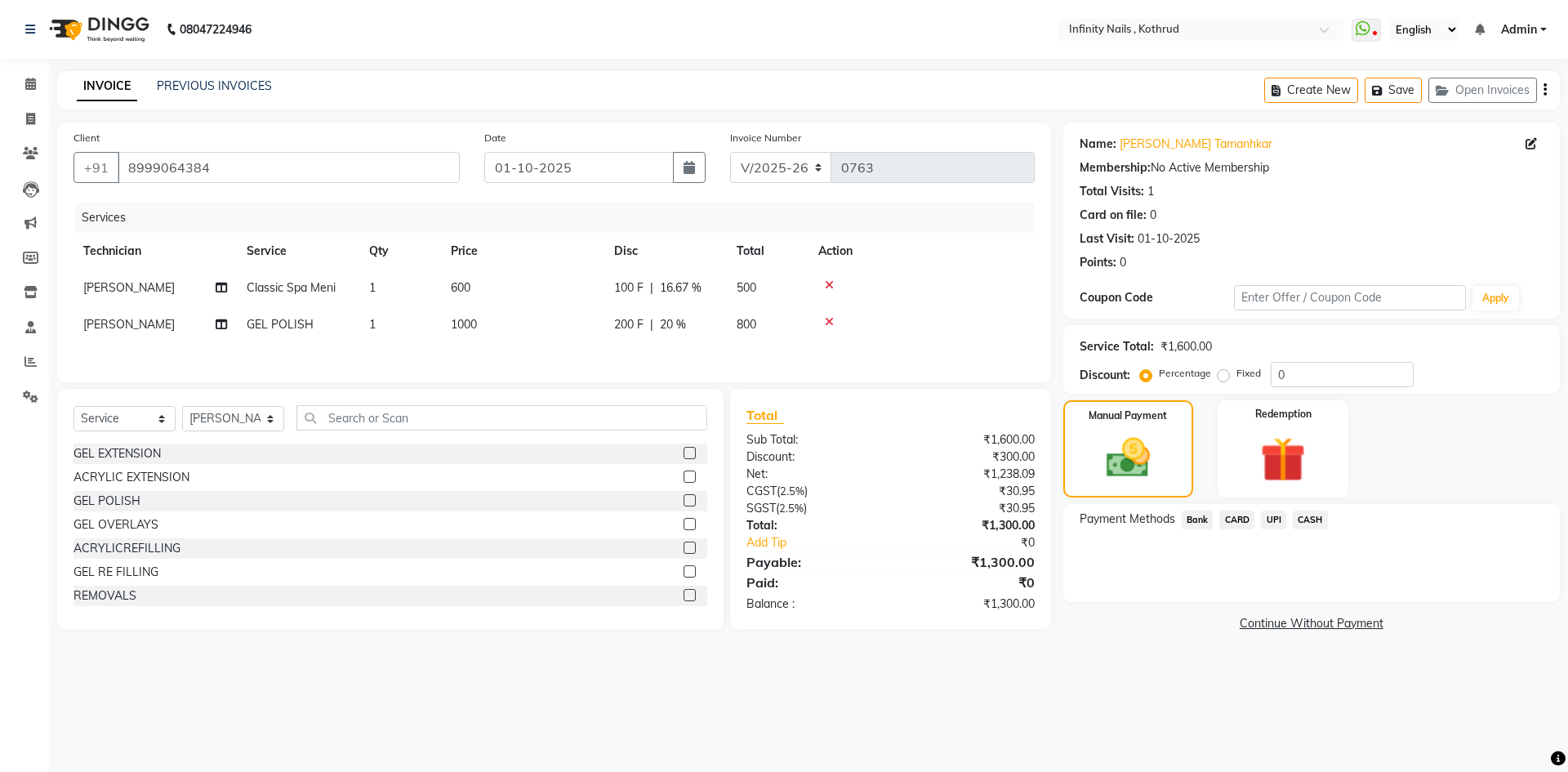
click at [1281, 516] on span "UPI" at bounding box center [1273, 520] width 25 height 18
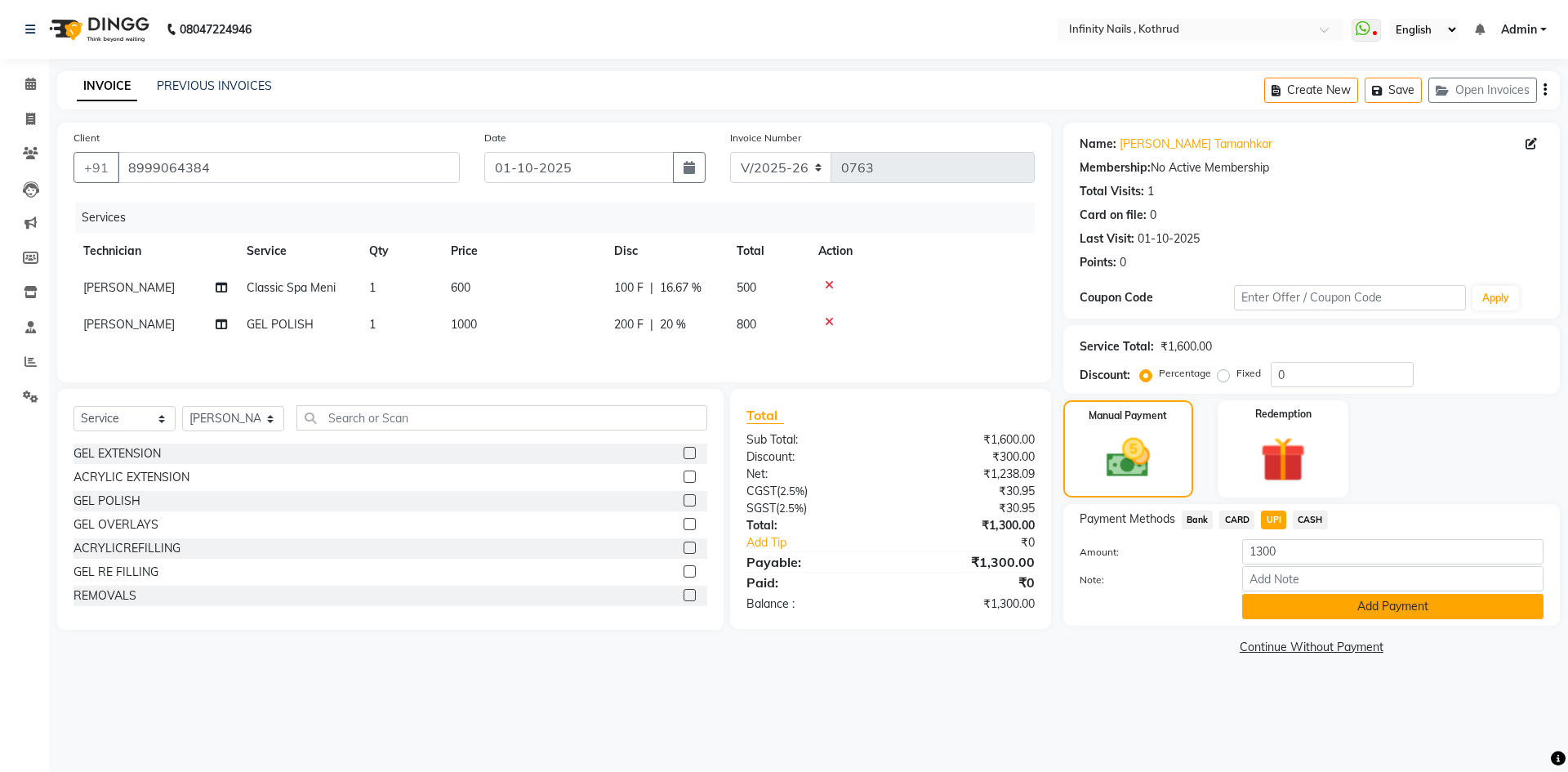
click at [1320, 602] on button "Add Payment" at bounding box center [1393, 606] width 301 height 25
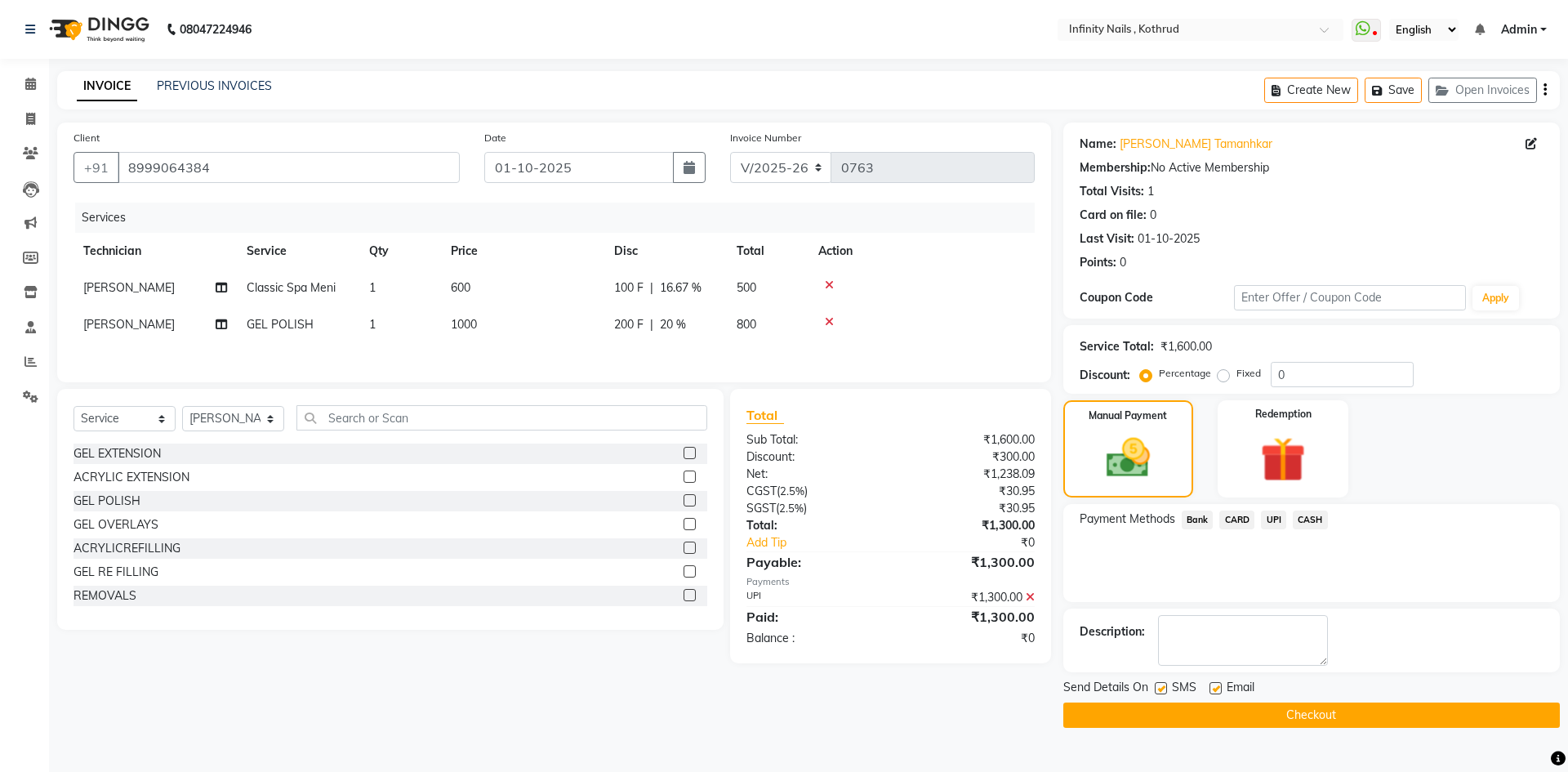
click at [1294, 713] on button "Checkout" at bounding box center [1311, 715] width 497 height 25
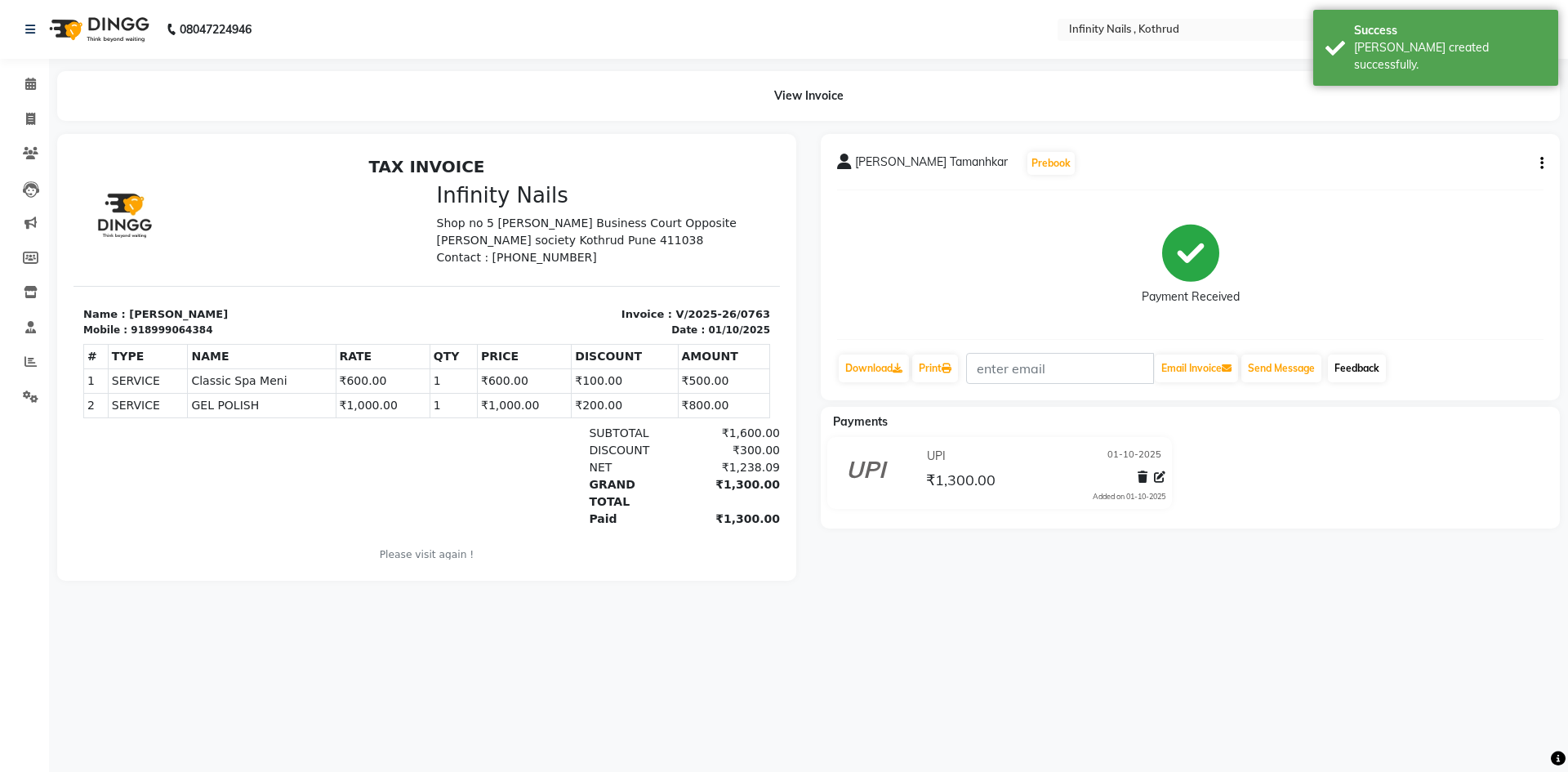
click at [1374, 366] on link "Feedback" at bounding box center [1357, 368] width 58 height 28
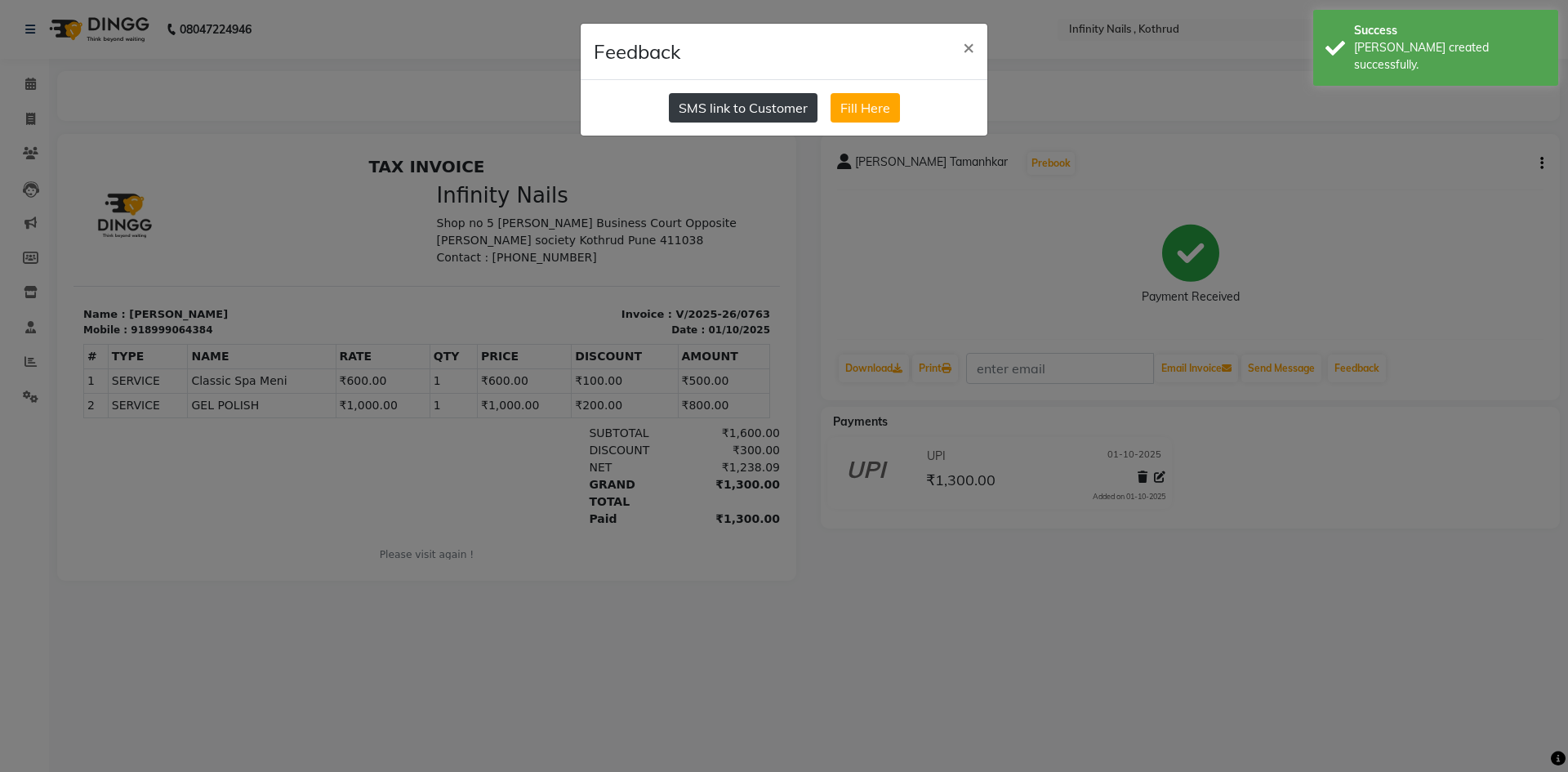
click at [732, 104] on button "SMS link to Customer" at bounding box center [743, 108] width 148 height 29
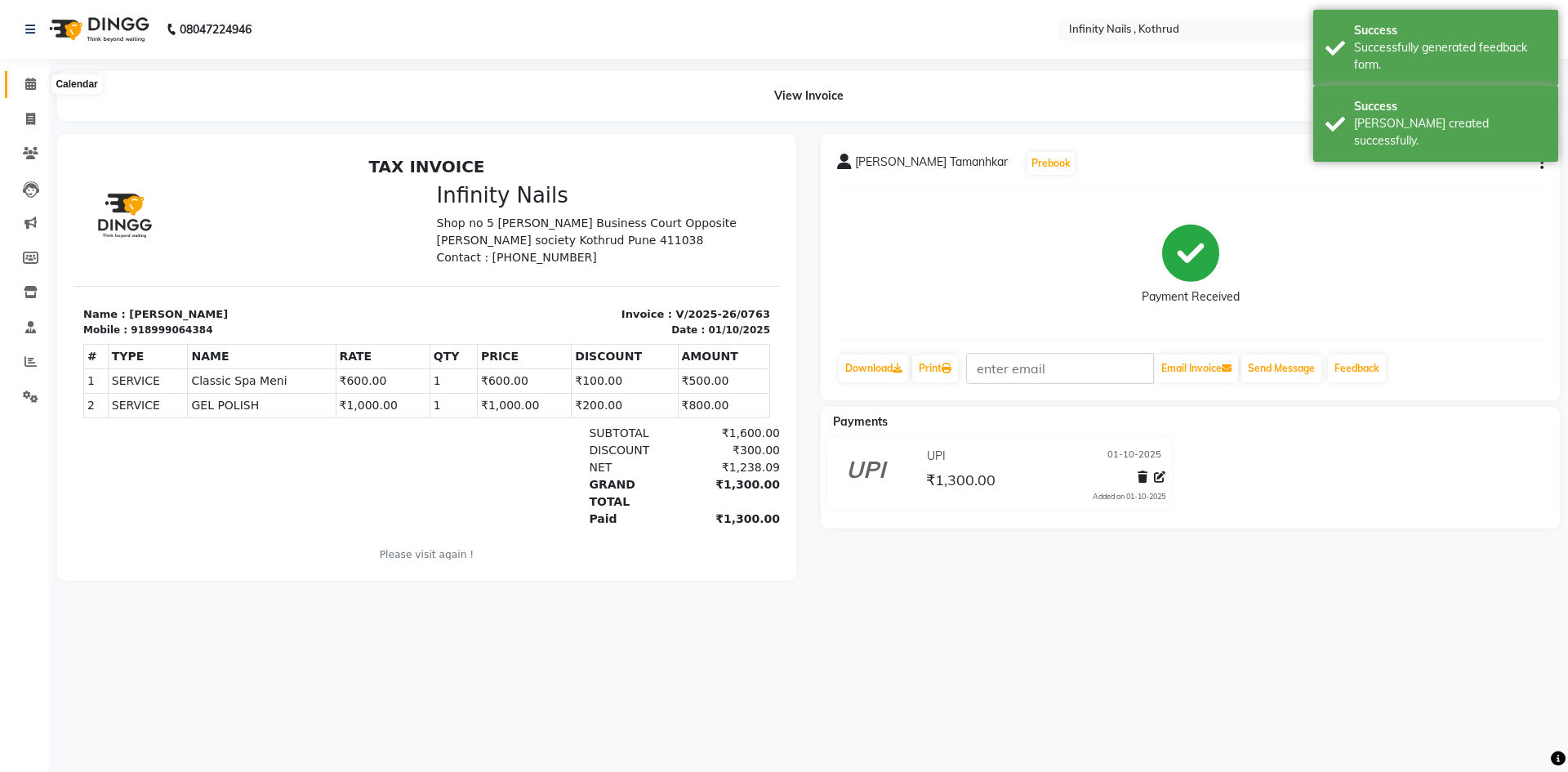
click at [35, 83] on icon at bounding box center [30, 83] width 11 height 12
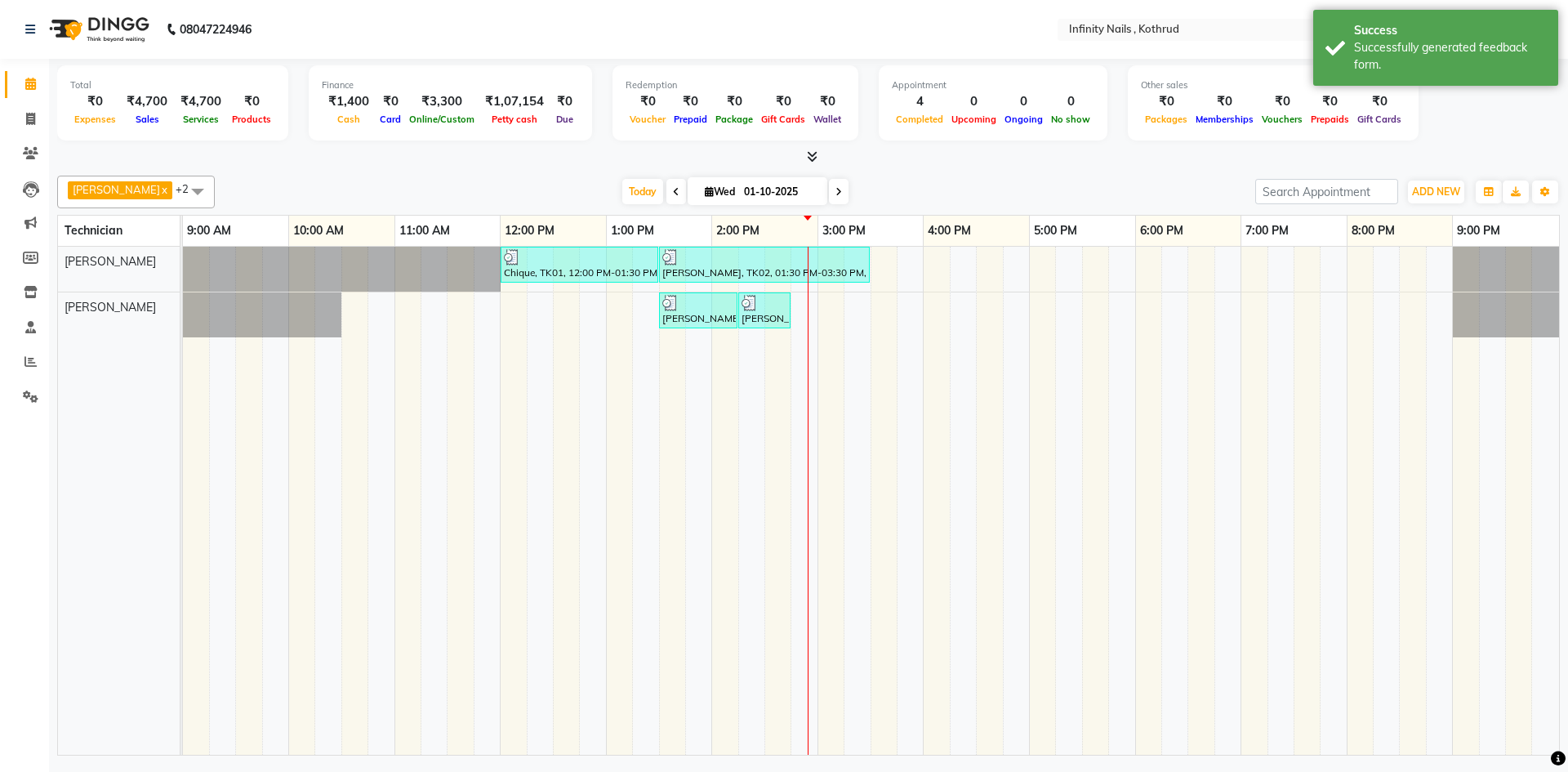
click at [811, 154] on icon at bounding box center [813, 156] width 11 height 12
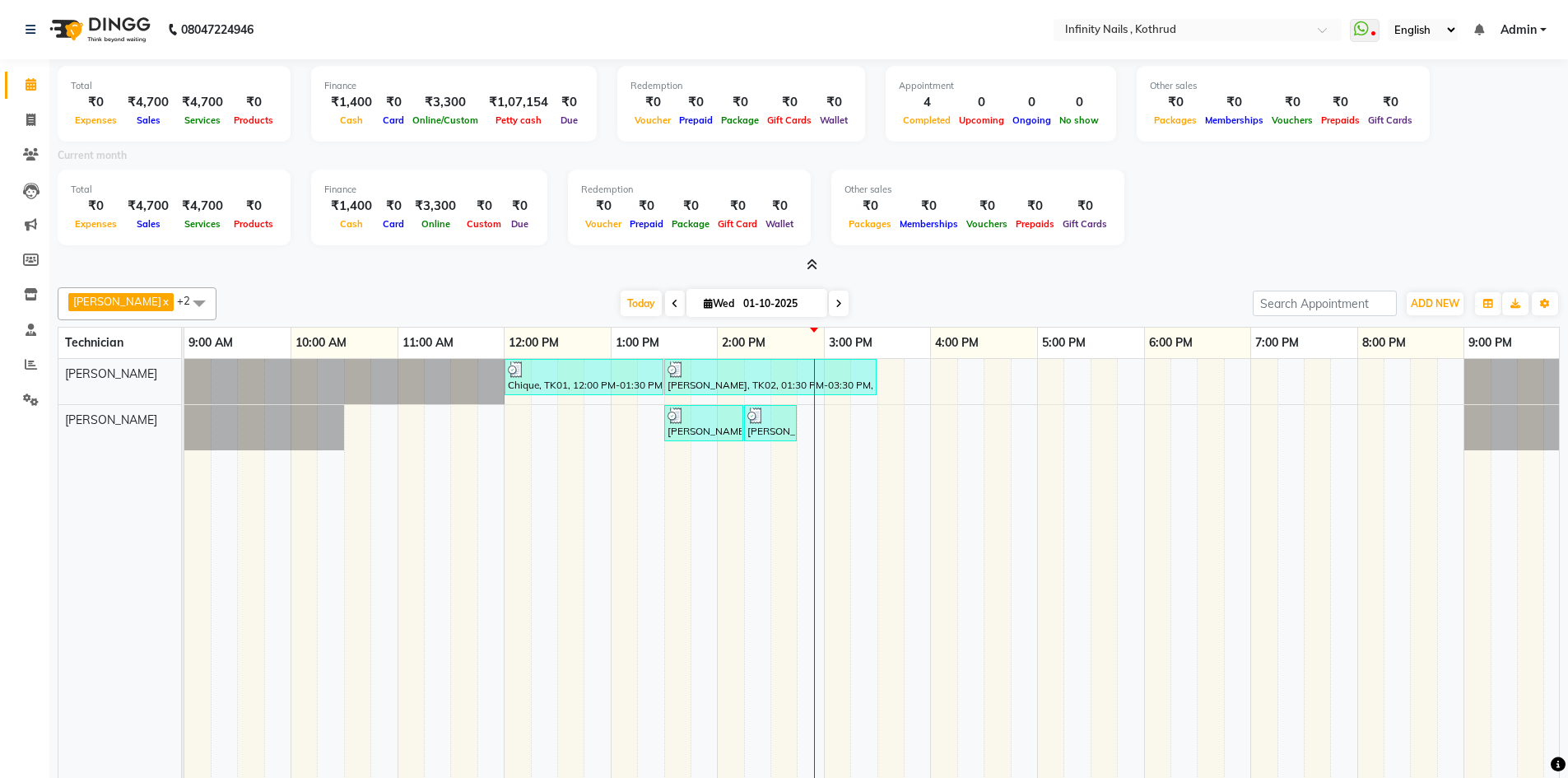
click at [809, 262] on icon at bounding box center [812, 264] width 11 height 12
